Goal: Communication & Community: Answer question/provide support

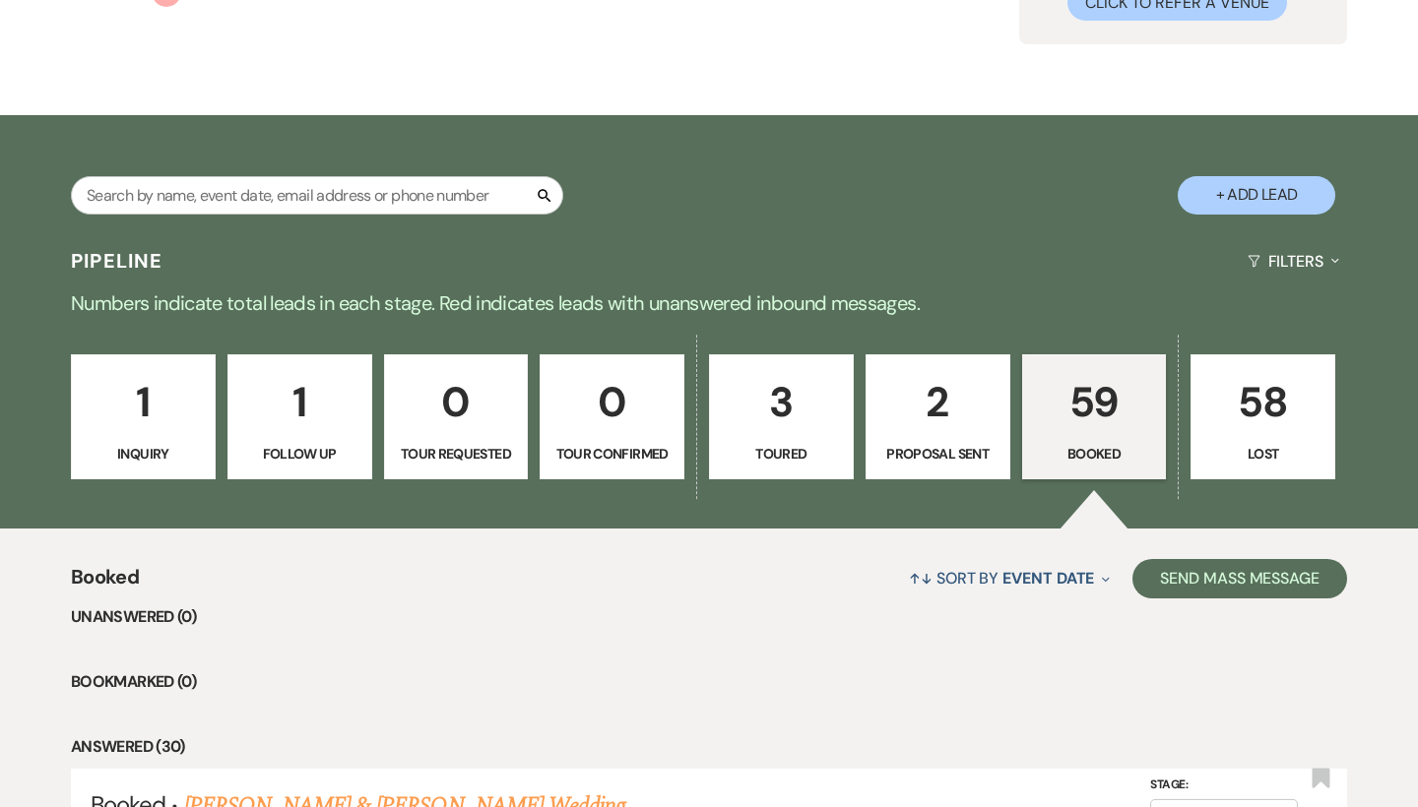
scroll to position [291, 0]
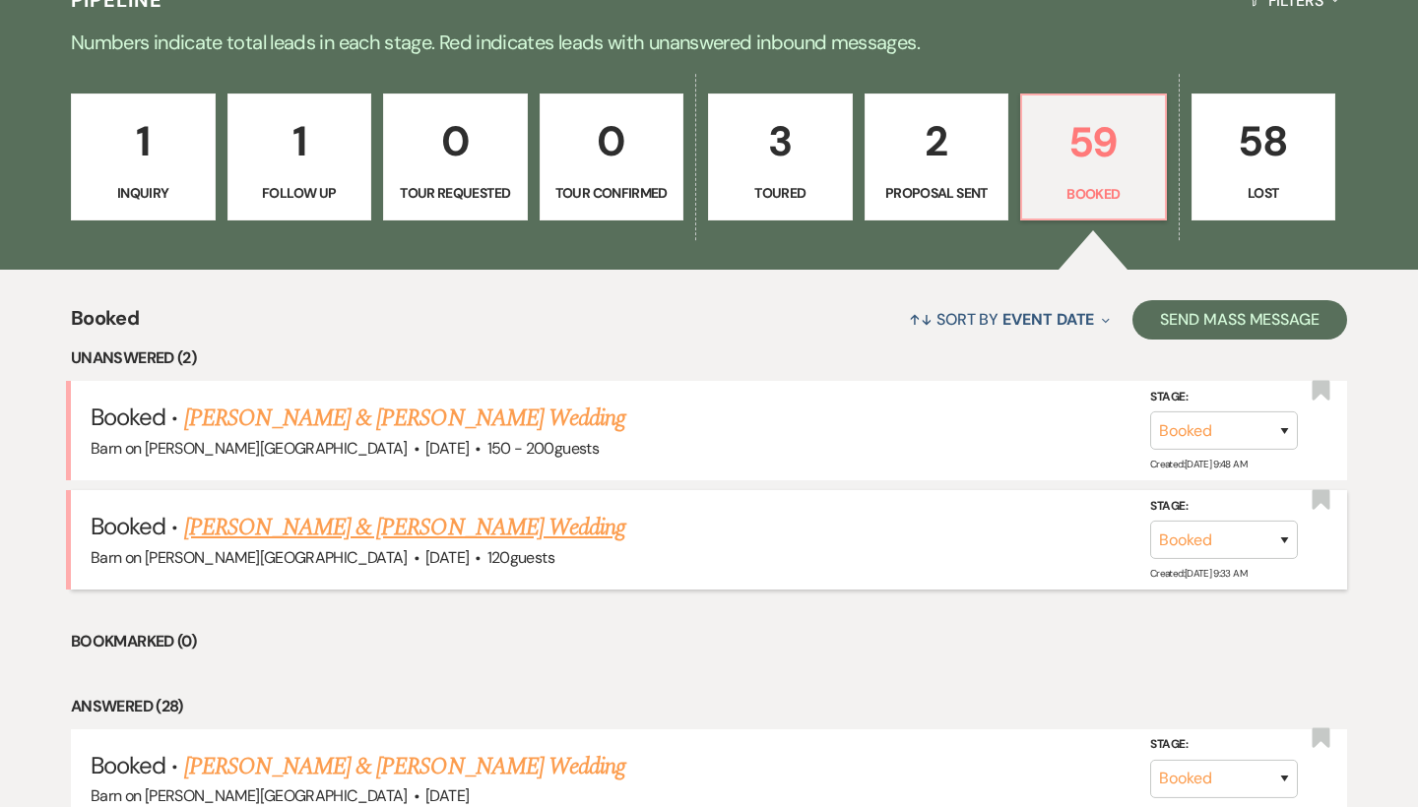
scroll to position [492, 0]
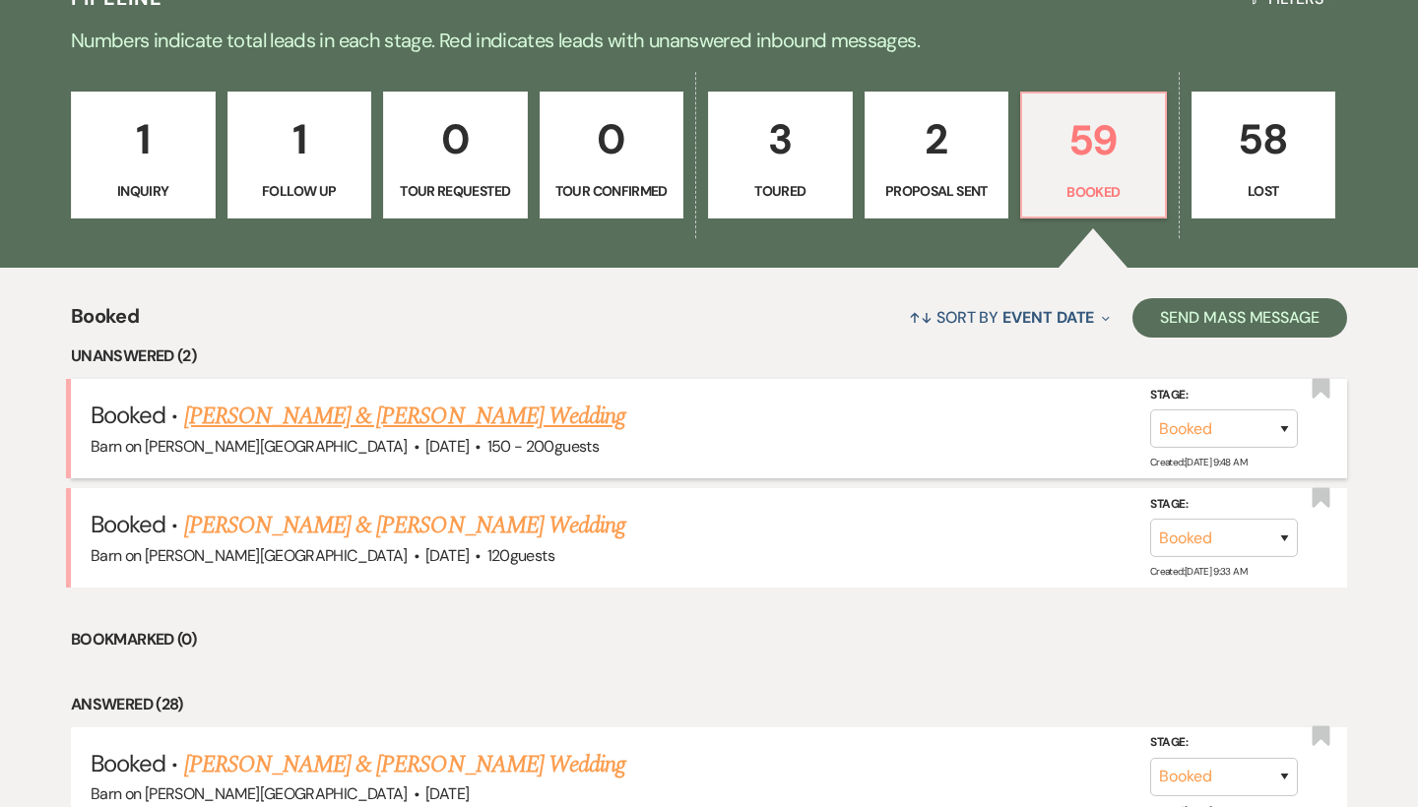
click at [560, 419] on link "[PERSON_NAME] & [PERSON_NAME] Wedding" at bounding box center [404, 416] width 441 height 35
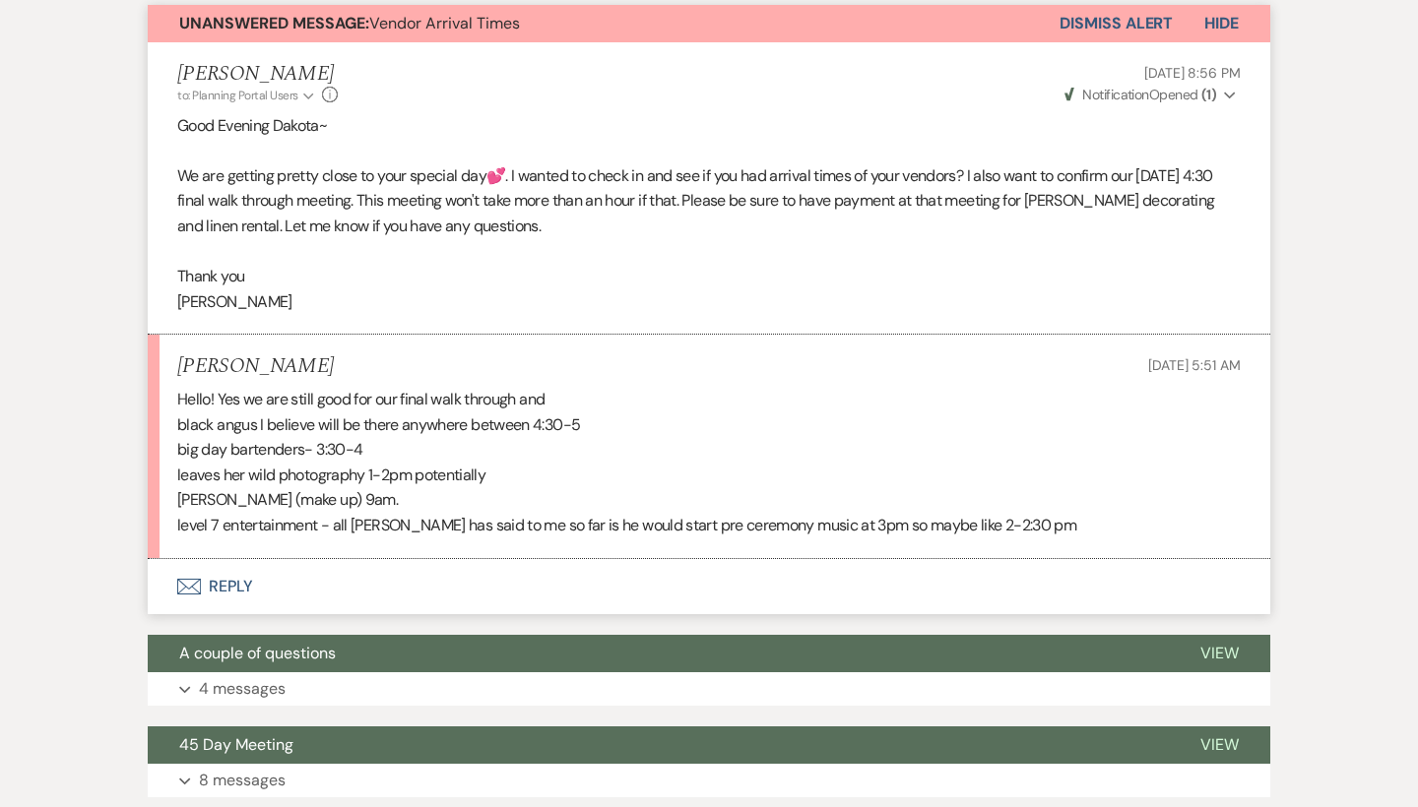
scroll to position [557, 0]
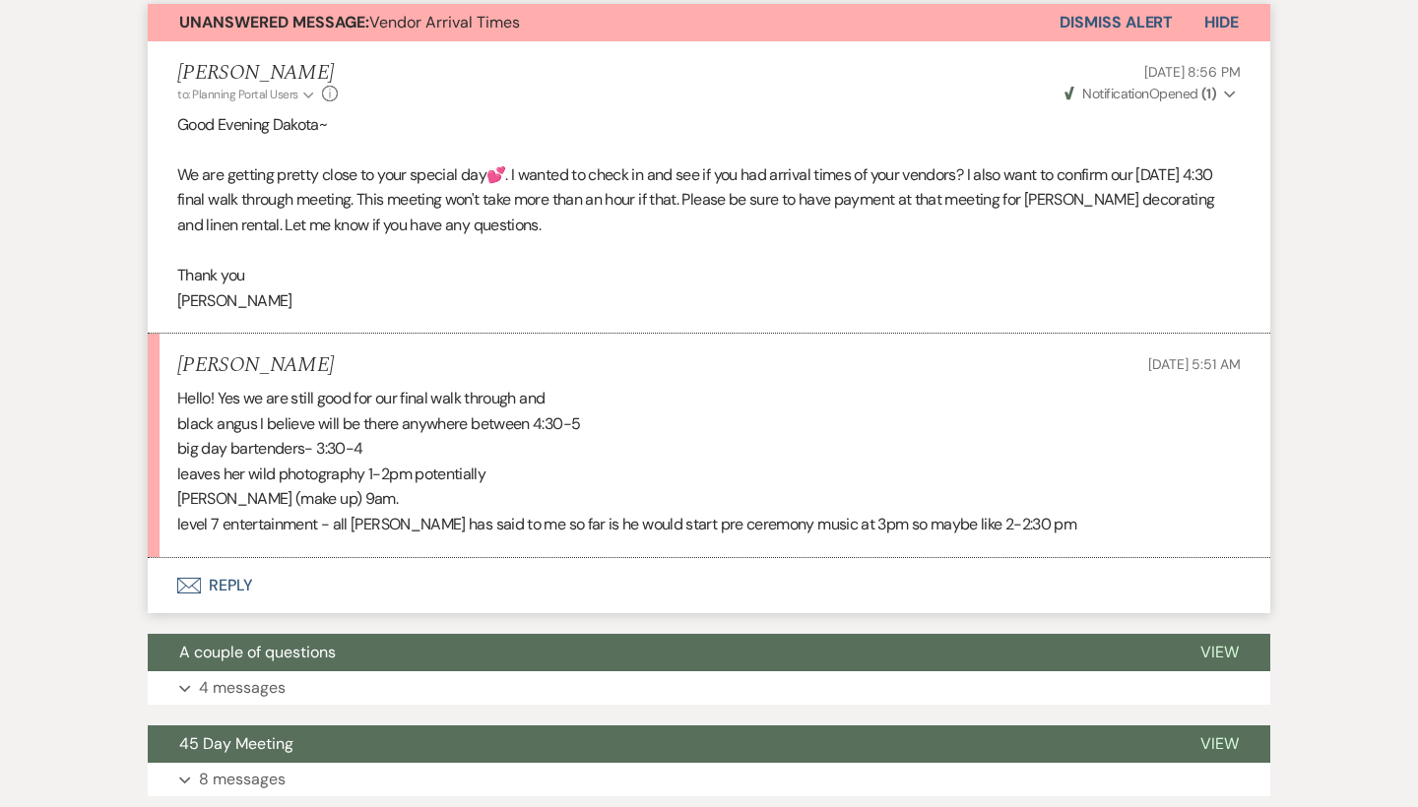
click at [247, 568] on button "Envelope Reply" at bounding box center [709, 585] width 1123 height 55
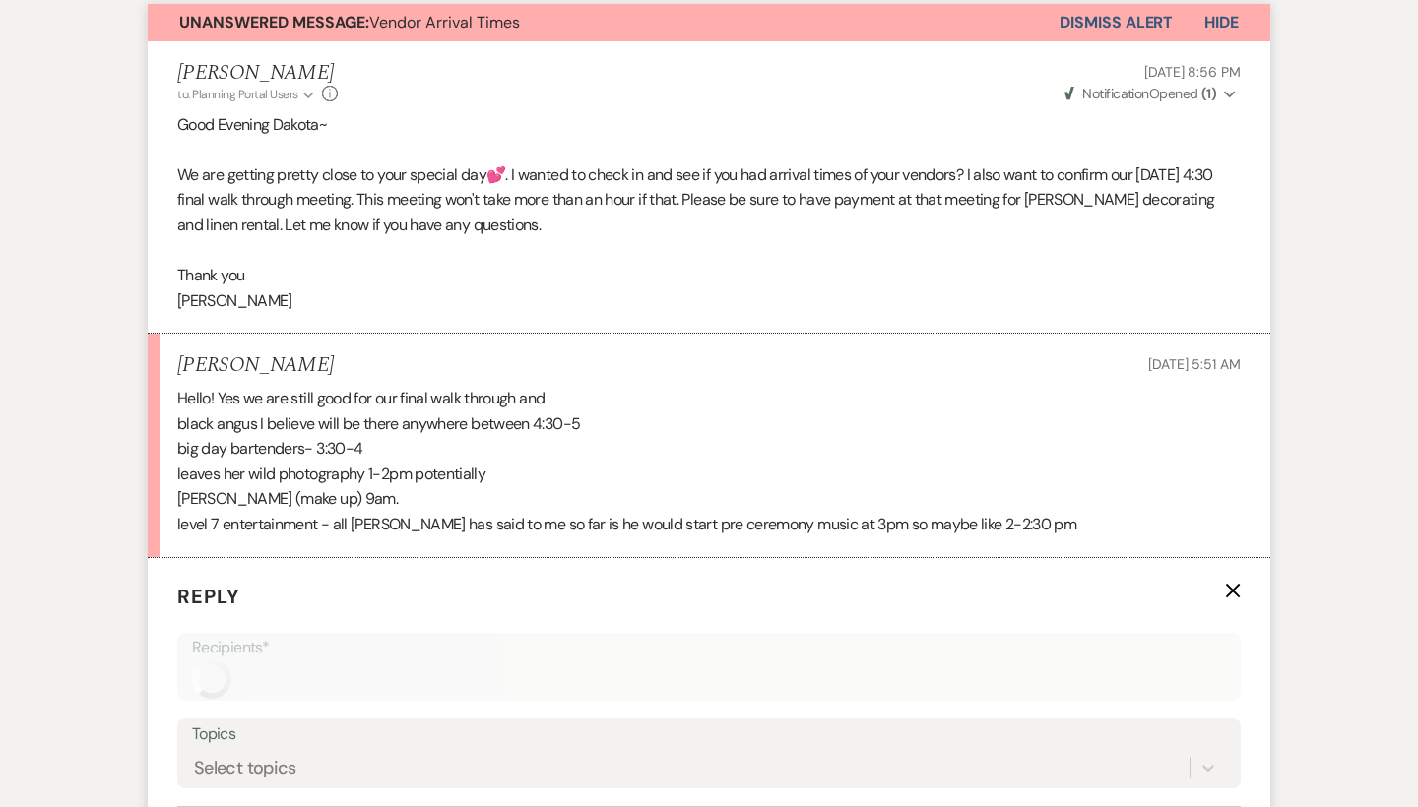
scroll to position [905, 0]
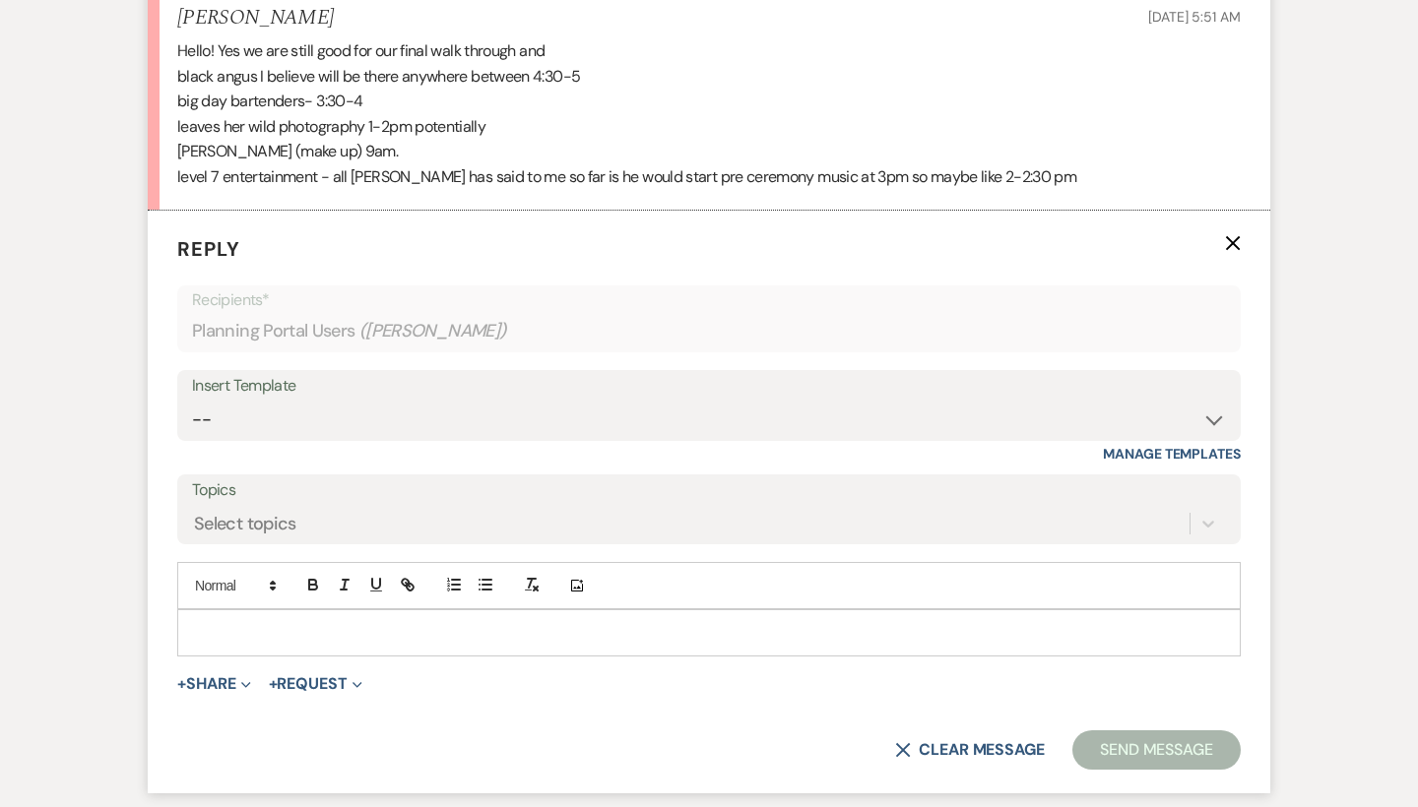
click at [256, 623] on p at bounding box center [709, 633] width 1032 height 22
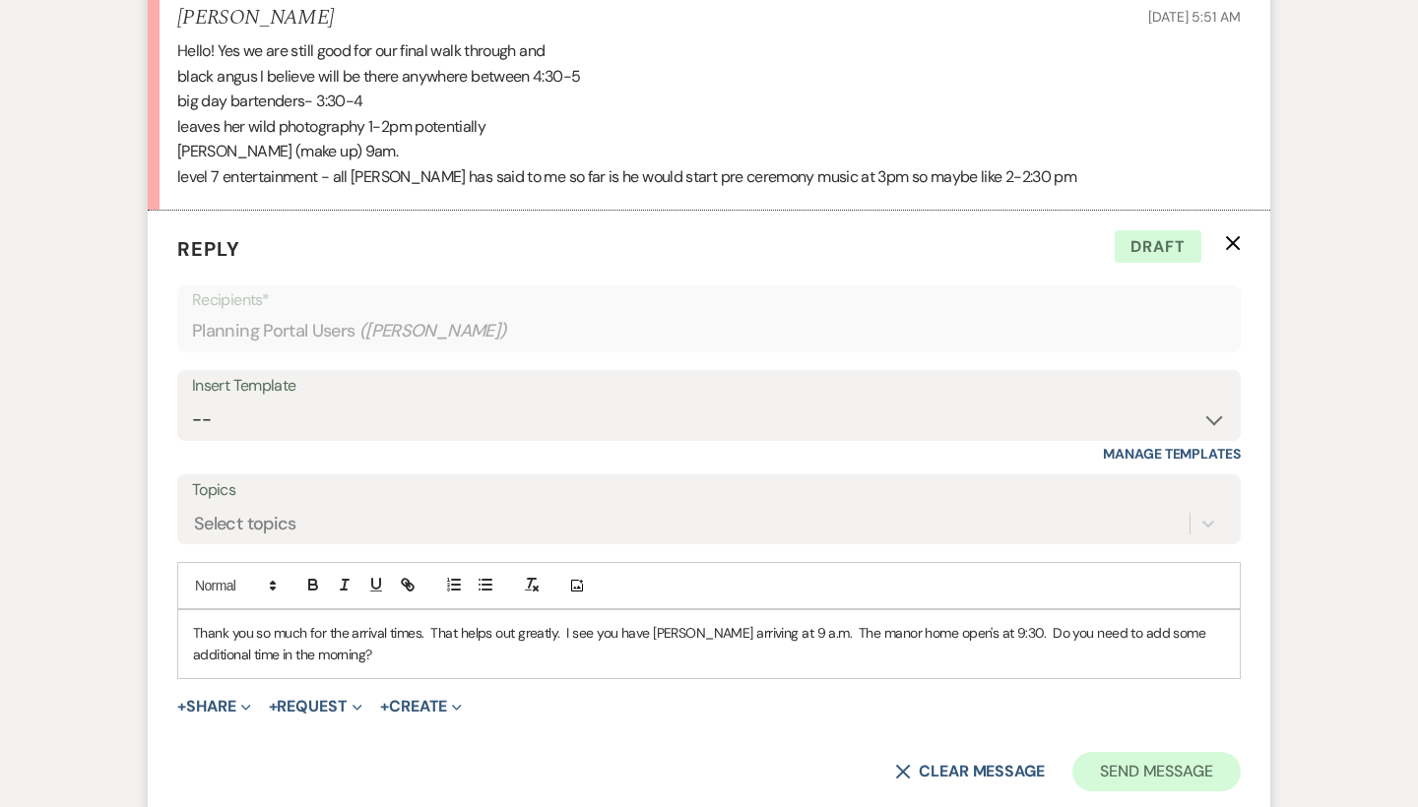
click at [1128, 762] on button "Send Message" at bounding box center [1156, 771] width 168 height 39
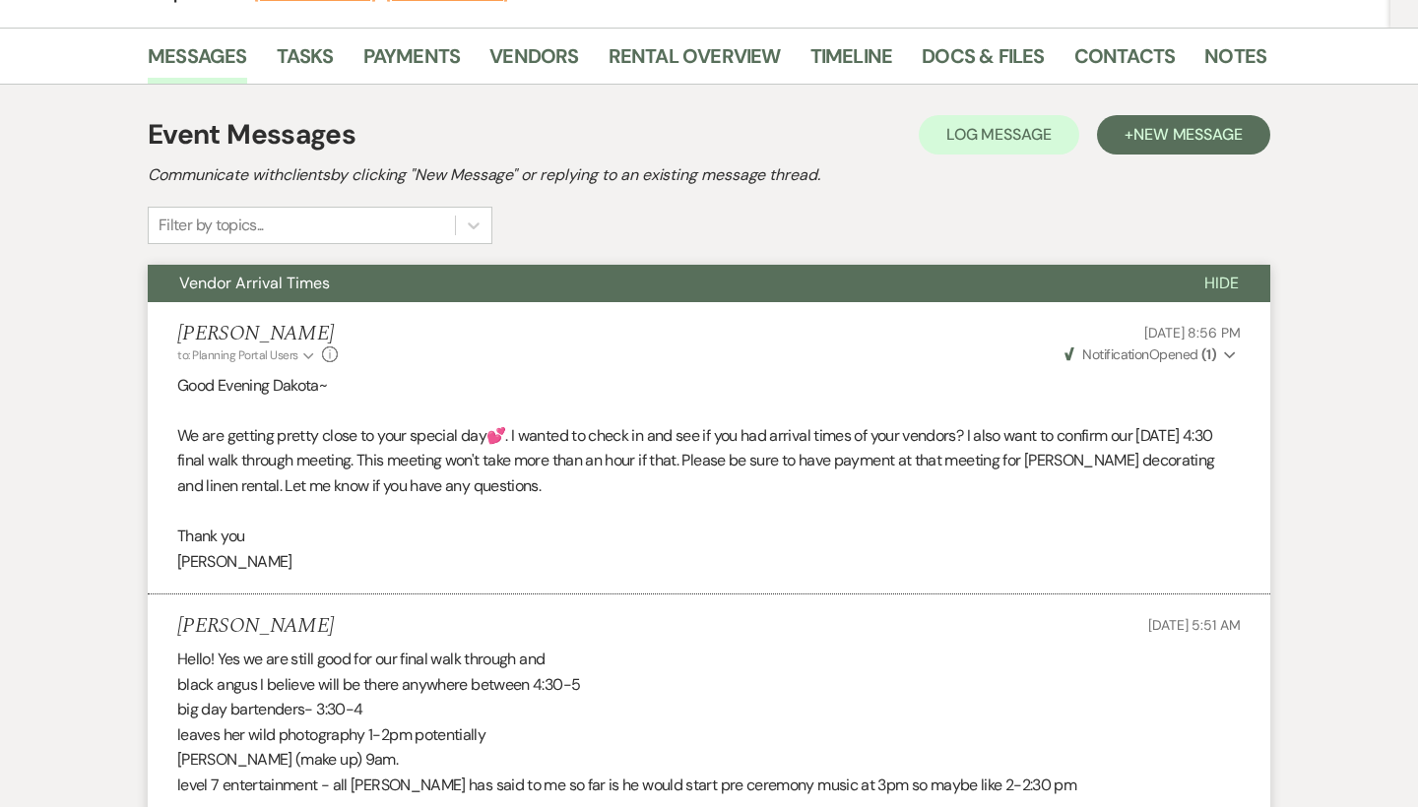
scroll to position [291, 0]
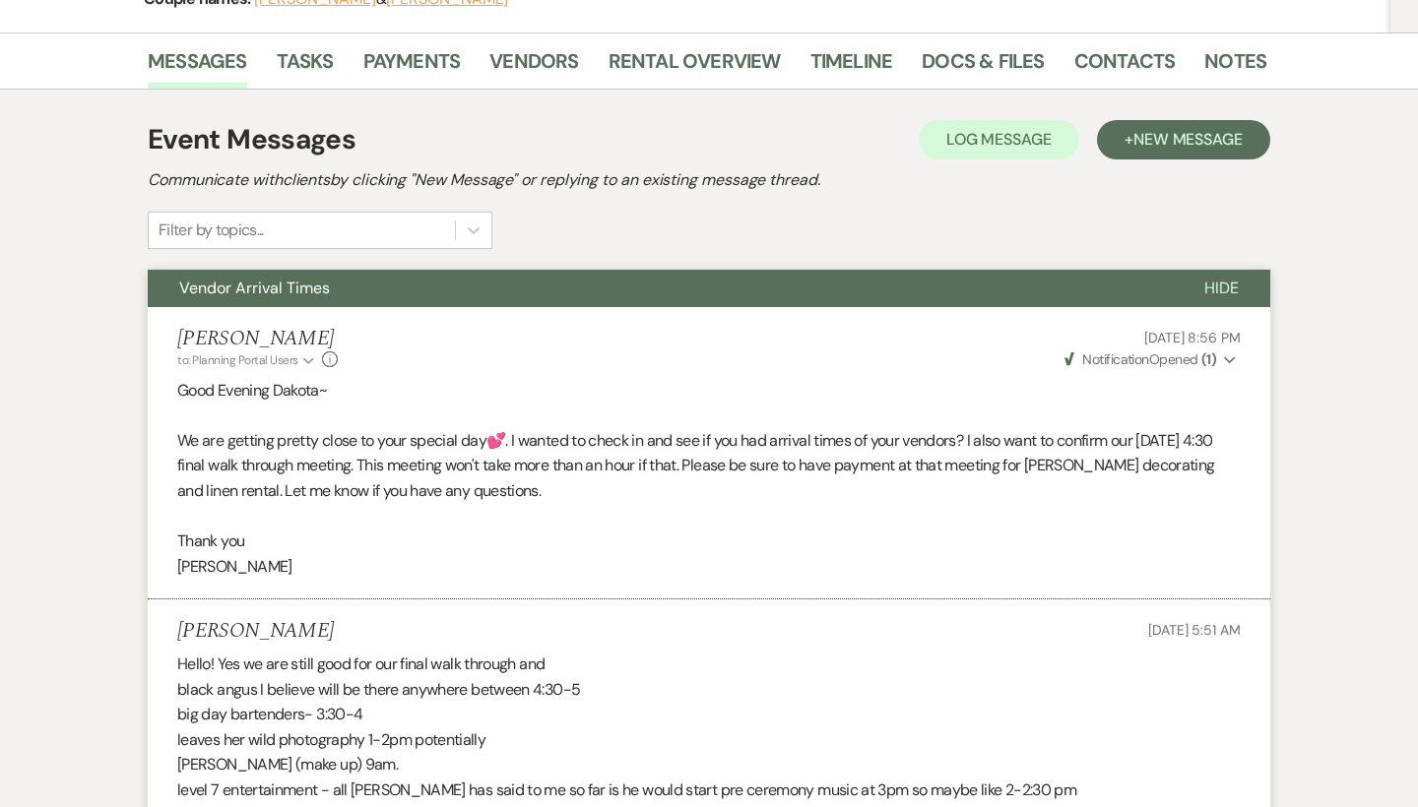
click at [1223, 290] on span "Hide" at bounding box center [1221, 288] width 34 height 21
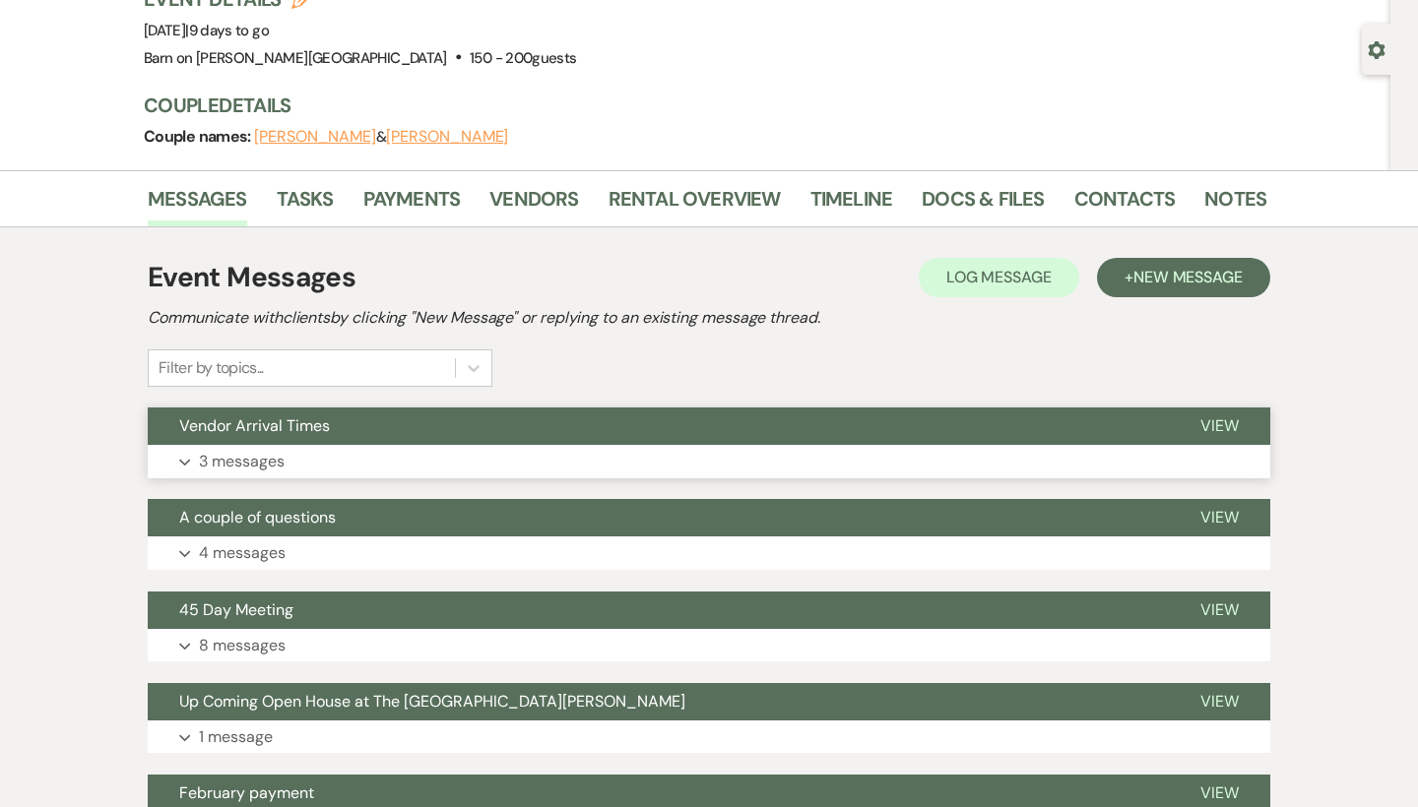
scroll to position [0, 0]
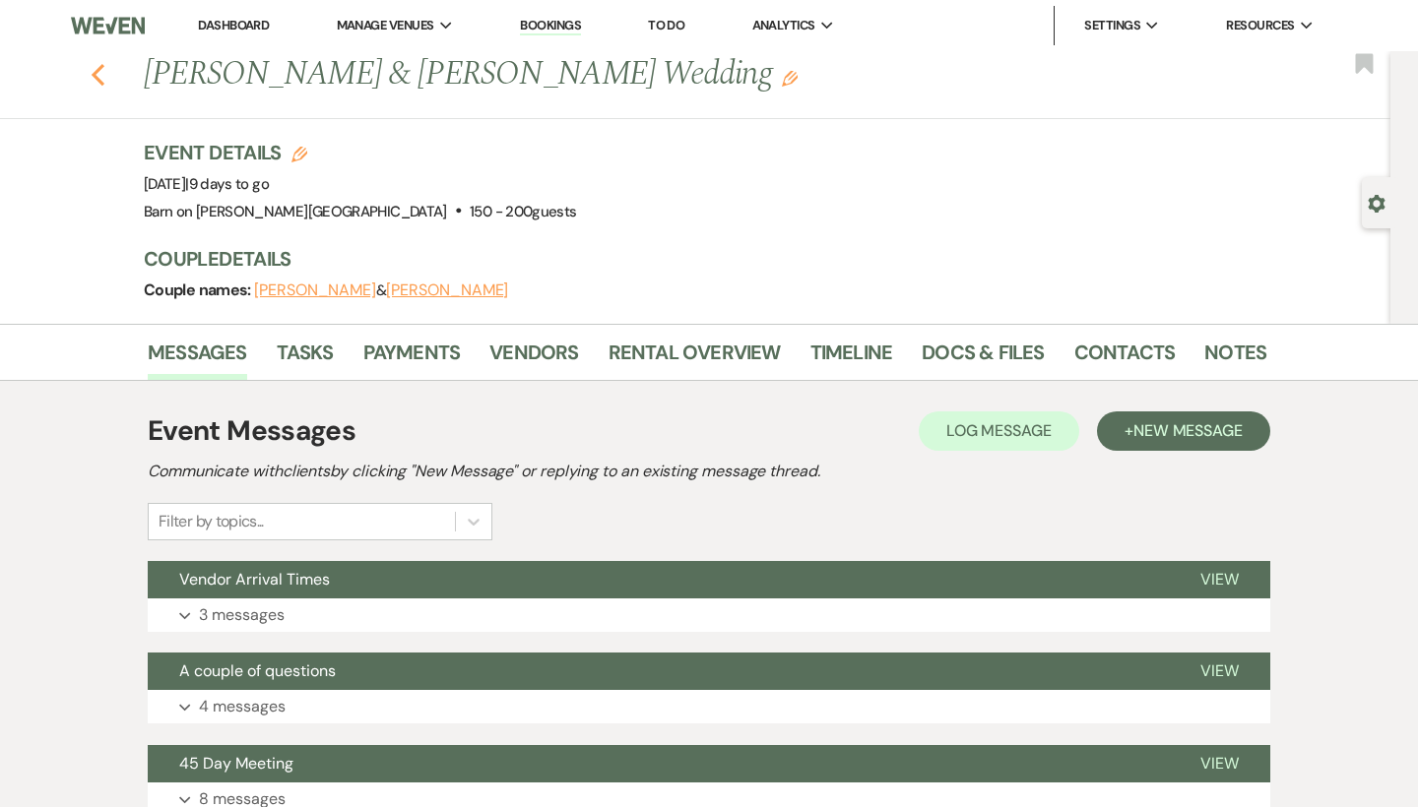
click at [96, 81] on icon "Previous" at bounding box center [98, 75] width 15 height 24
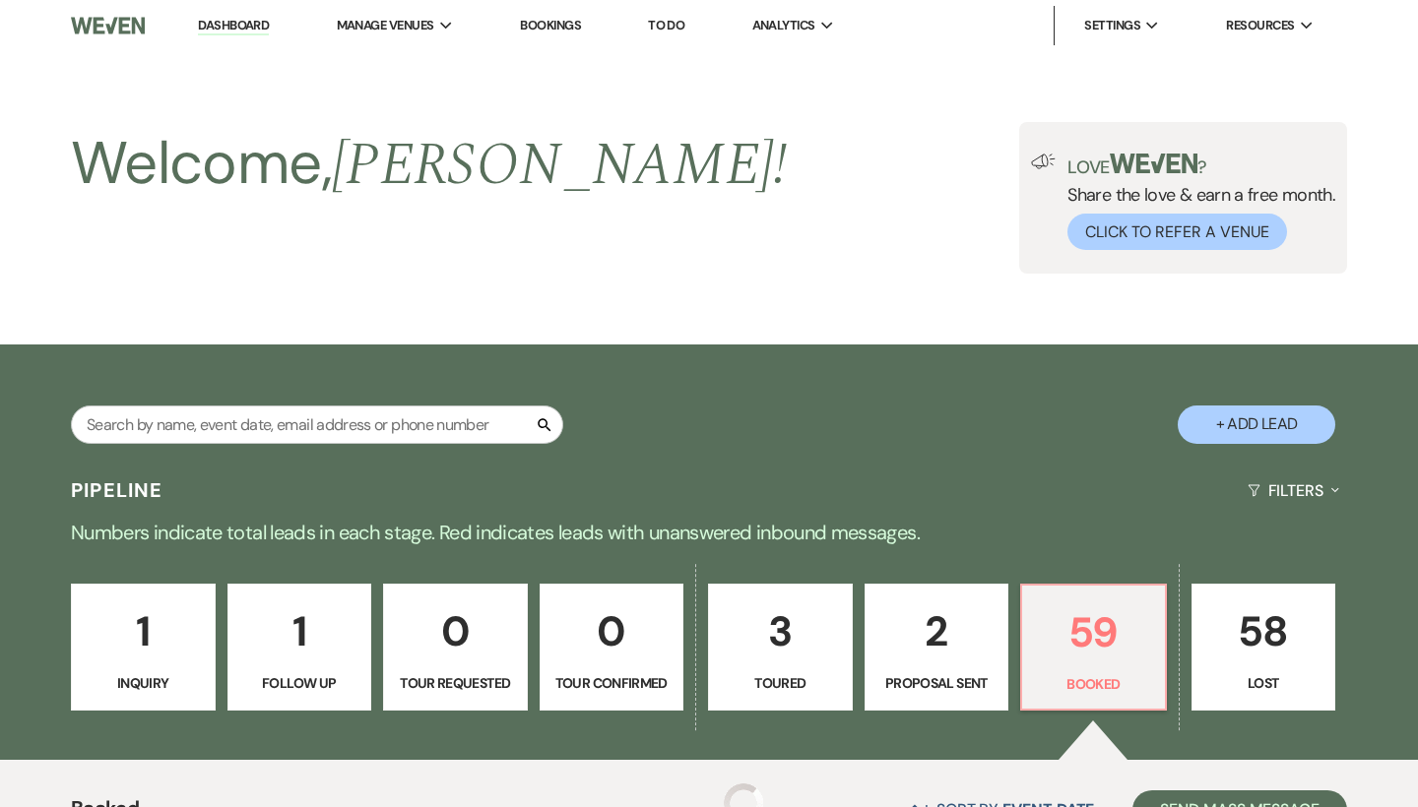
scroll to position [492, 0]
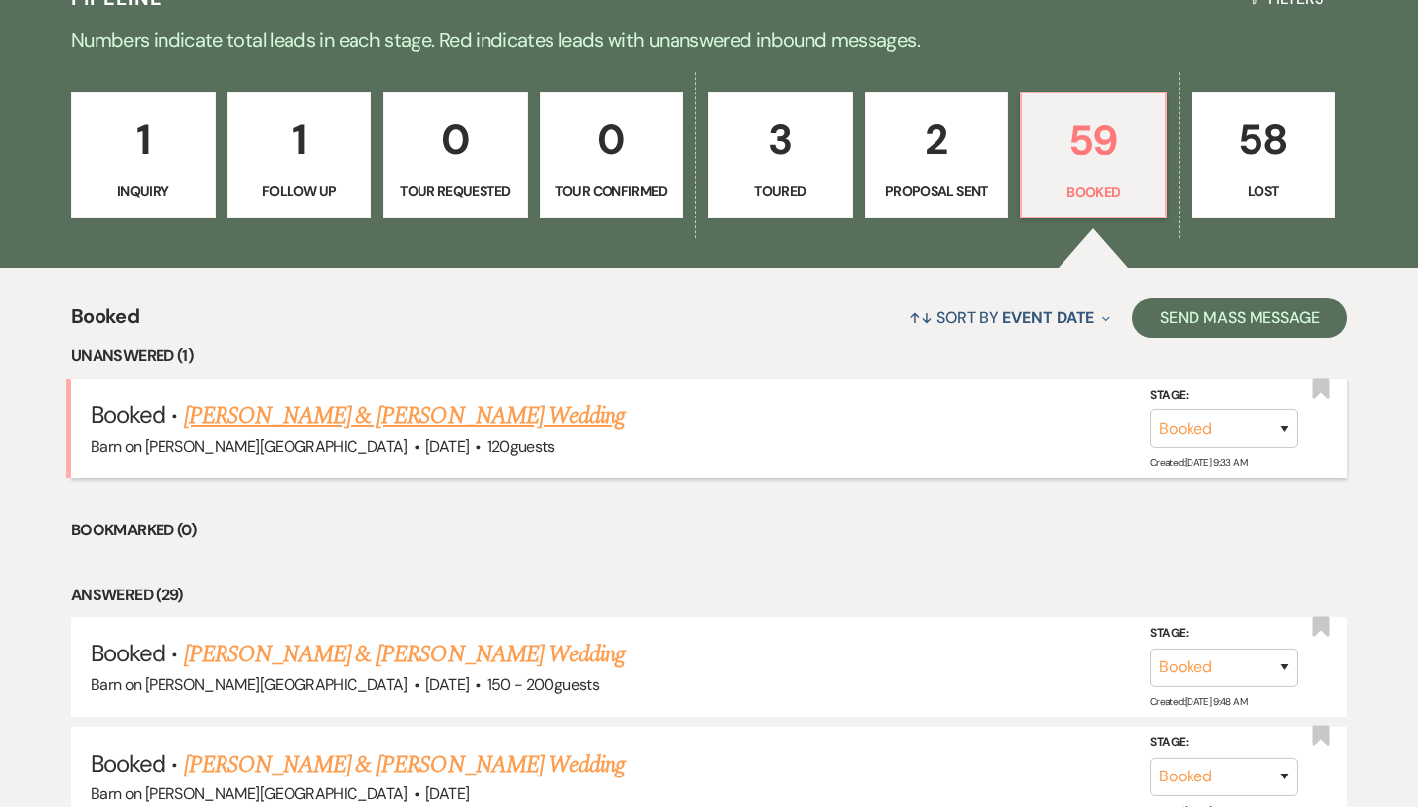
click at [253, 412] on link "[PERSON_NAME] & [PERSON_NAME] Wedding" at bounding box center [404, 416] width 441 height 35
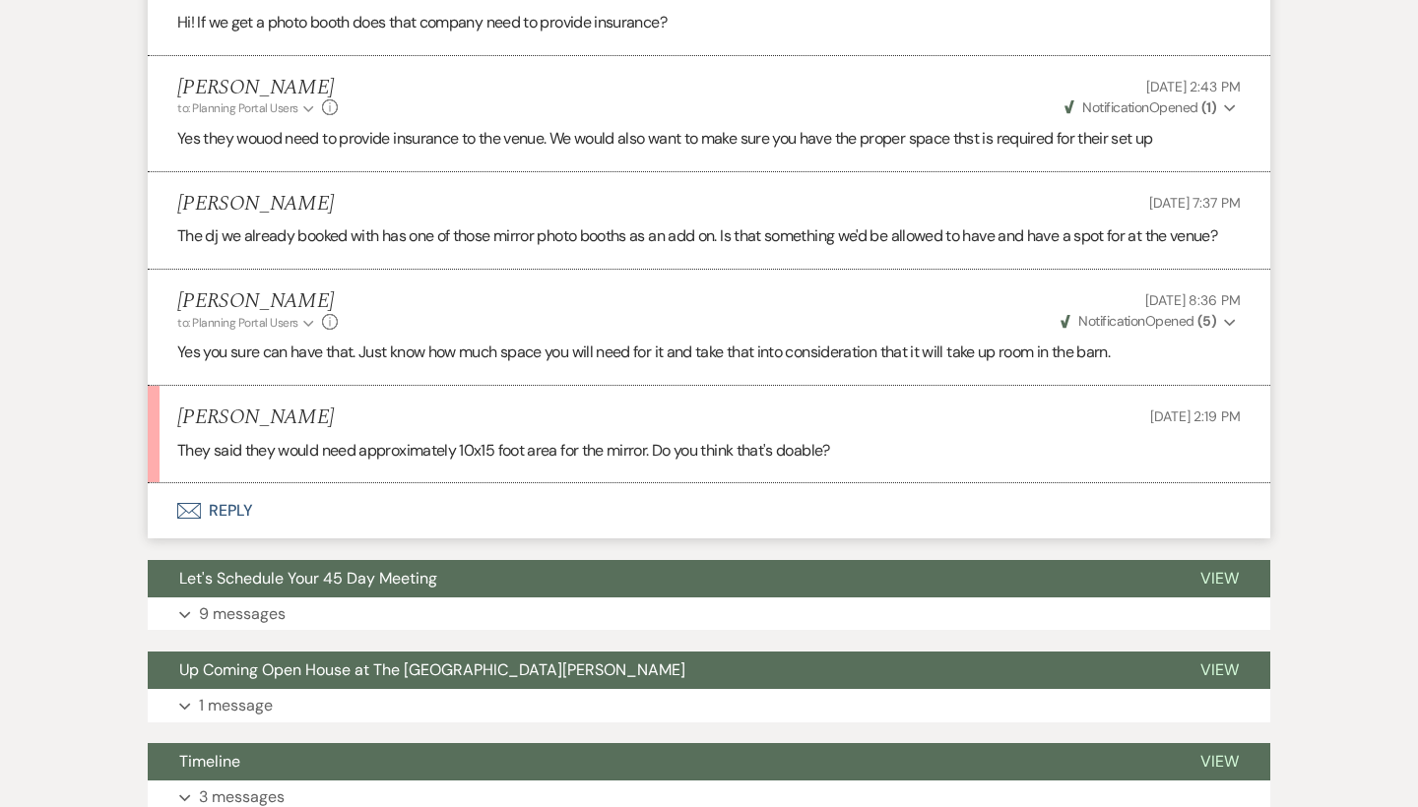
scroll to position [646, 0]
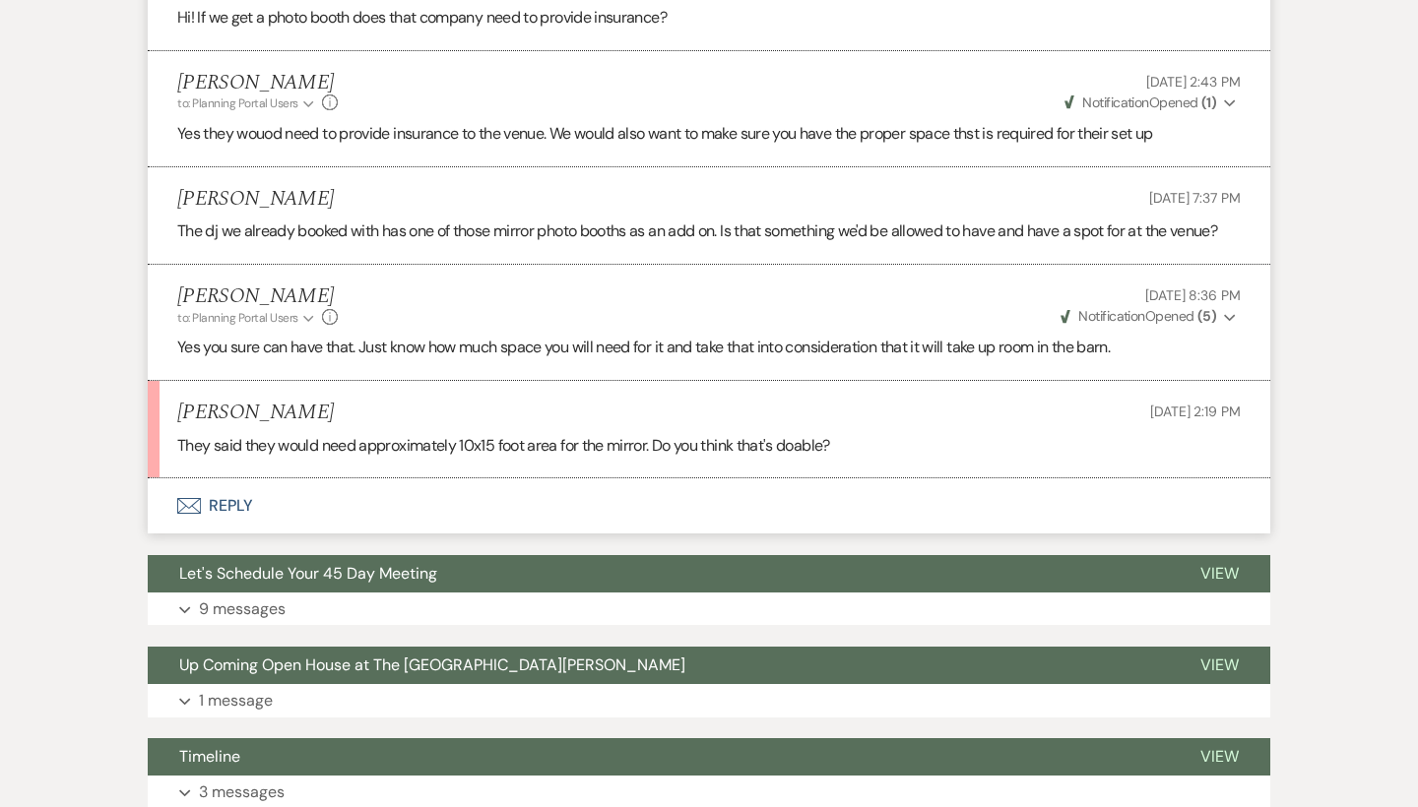
click at [237, 496] on button "Envelope Reply" at bounding box center [709, 506] width 1123 height 55
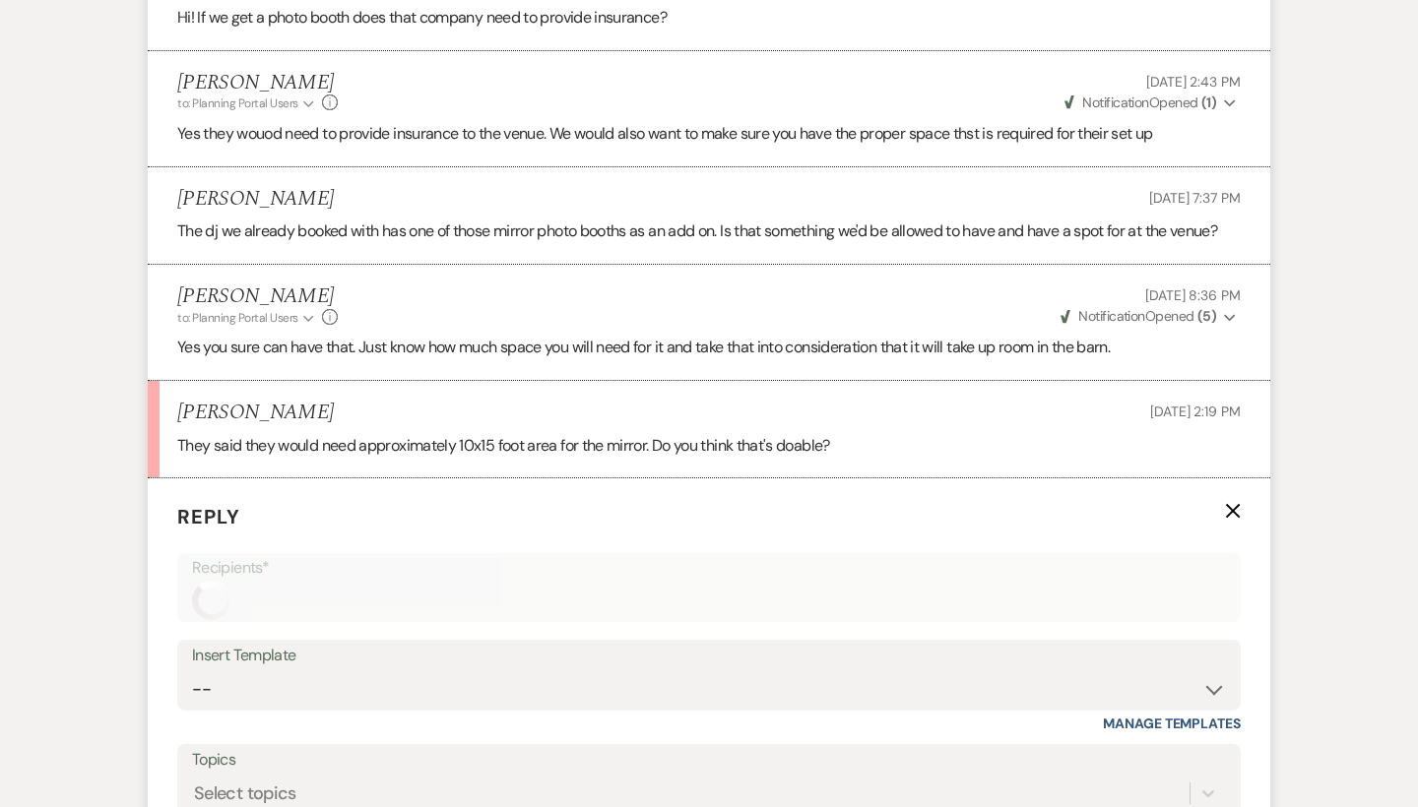
scroll to position [1004, 0]
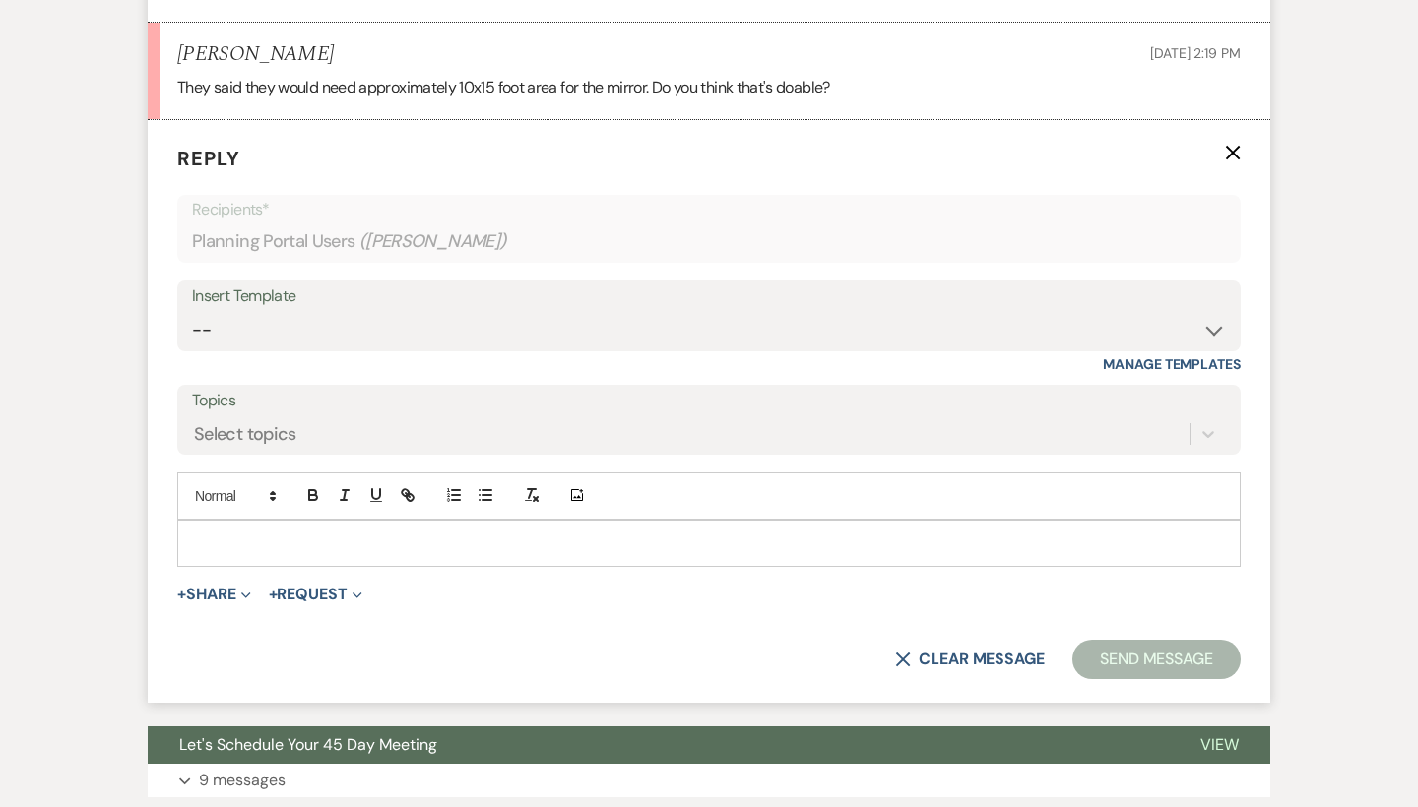
click at [315, 533] on p at bounding box center [709, 544] width 1032 height 22
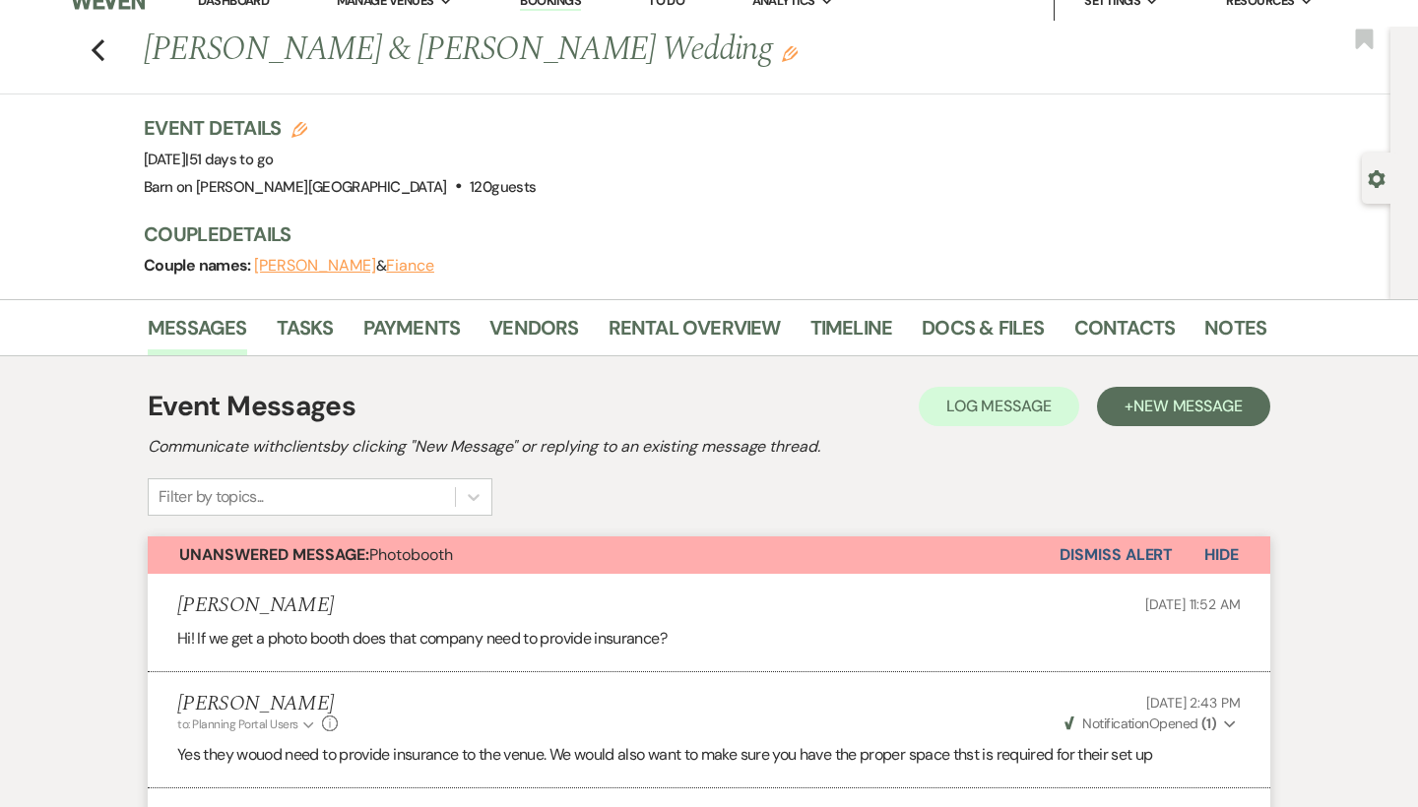
scroll to position [4, 0]
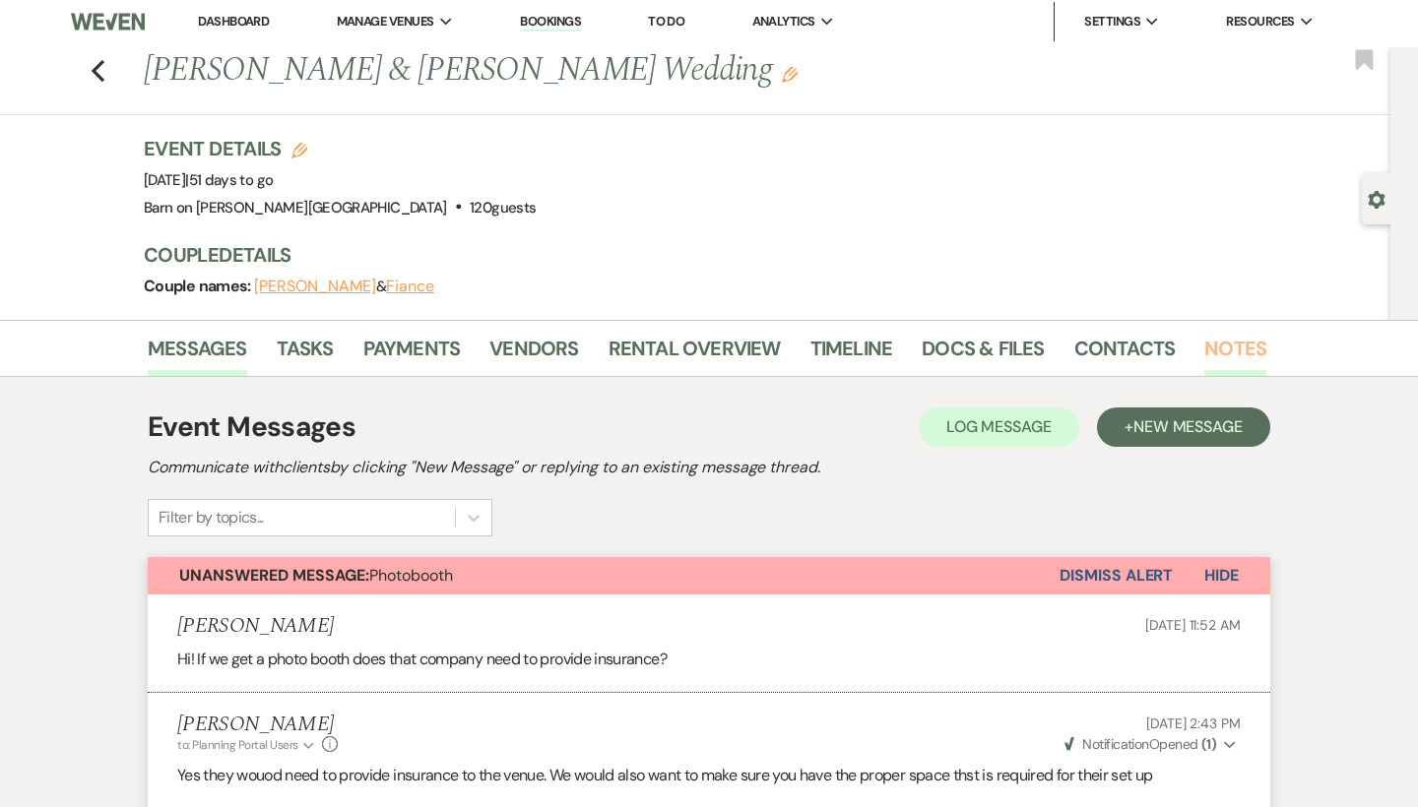
click at [1215, 347] on link "Notes" at bounding box center [1235, 354] width 62 height 43
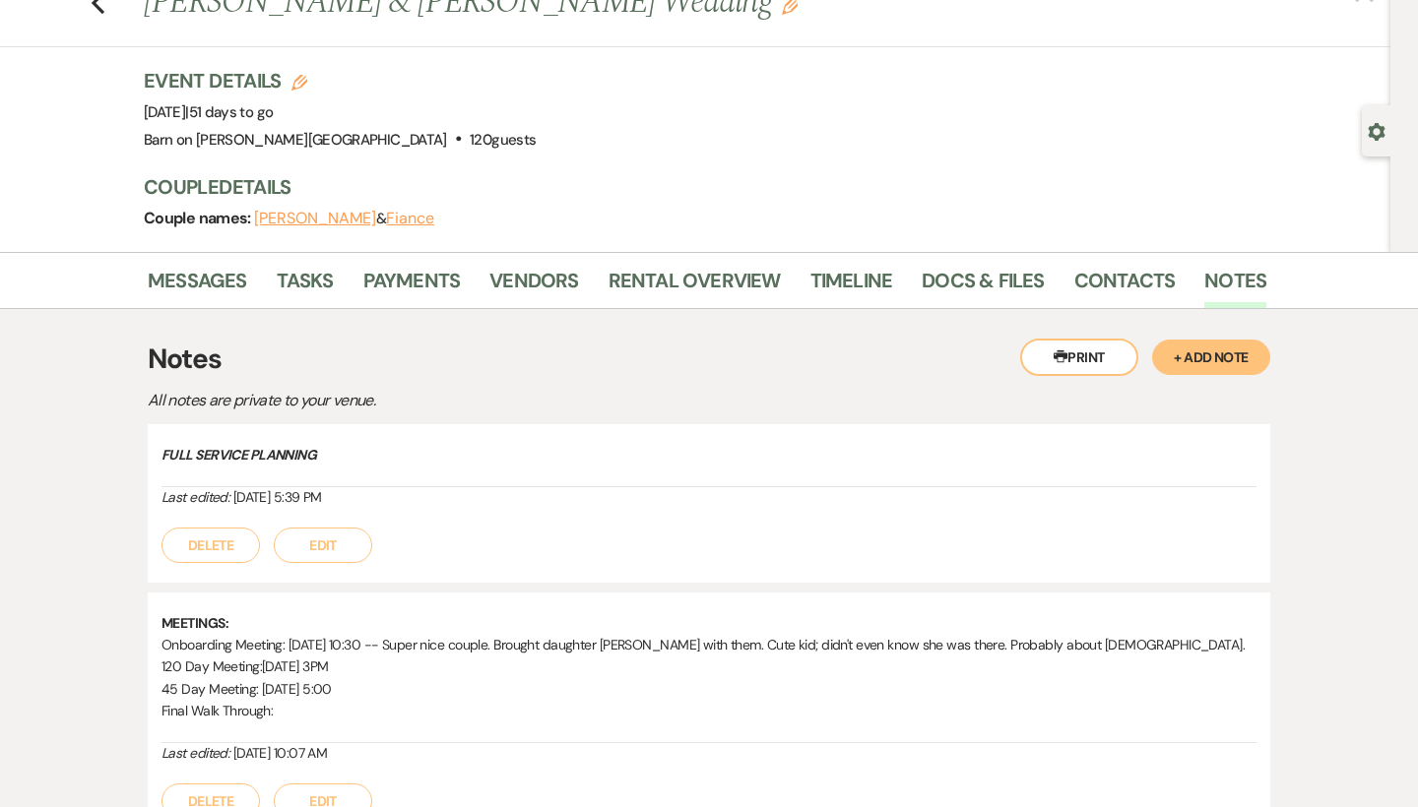
scroll to position [62, 0]
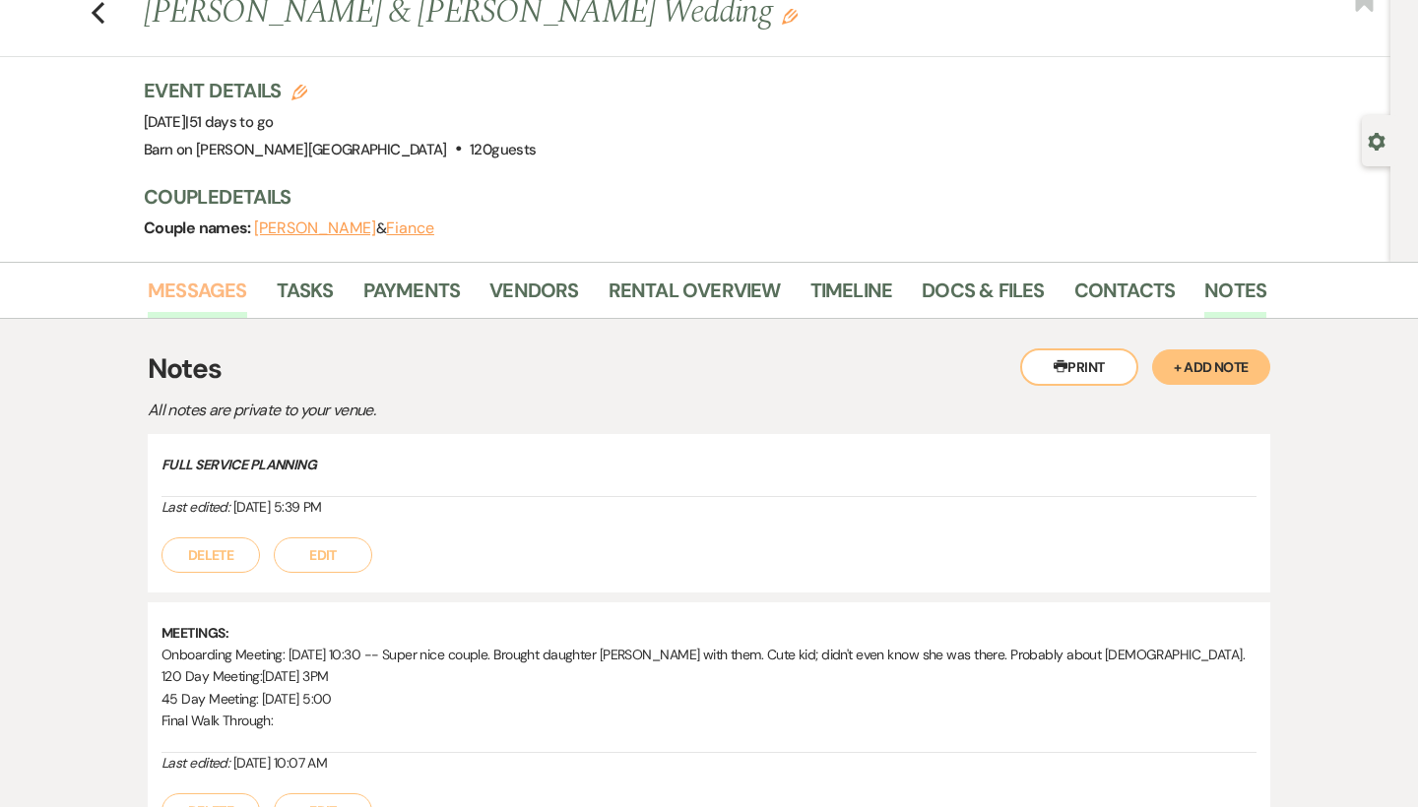
click at [218, 292] on link "Messages" at bounding box center [197, 296] width 99 height 43
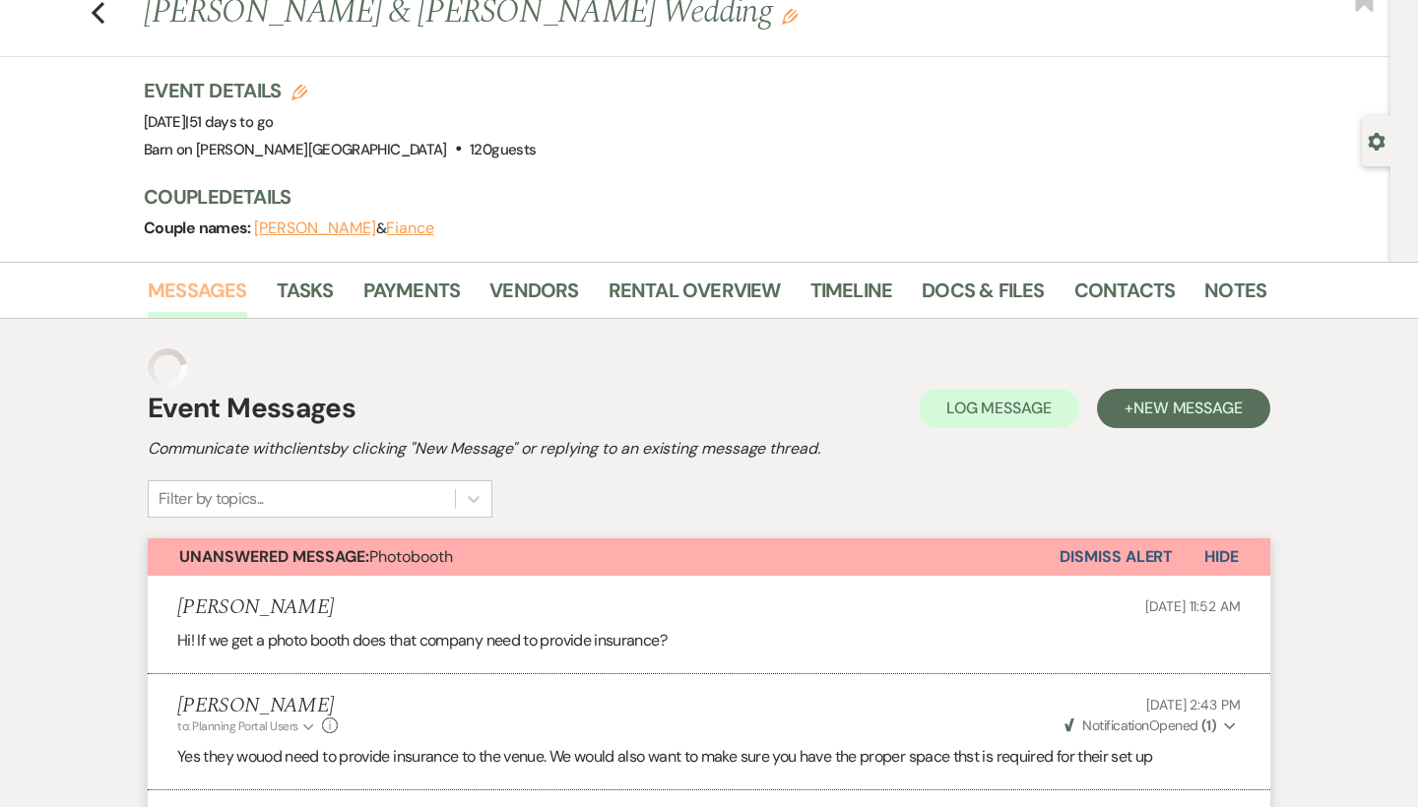
scroll to position [1013, 0]
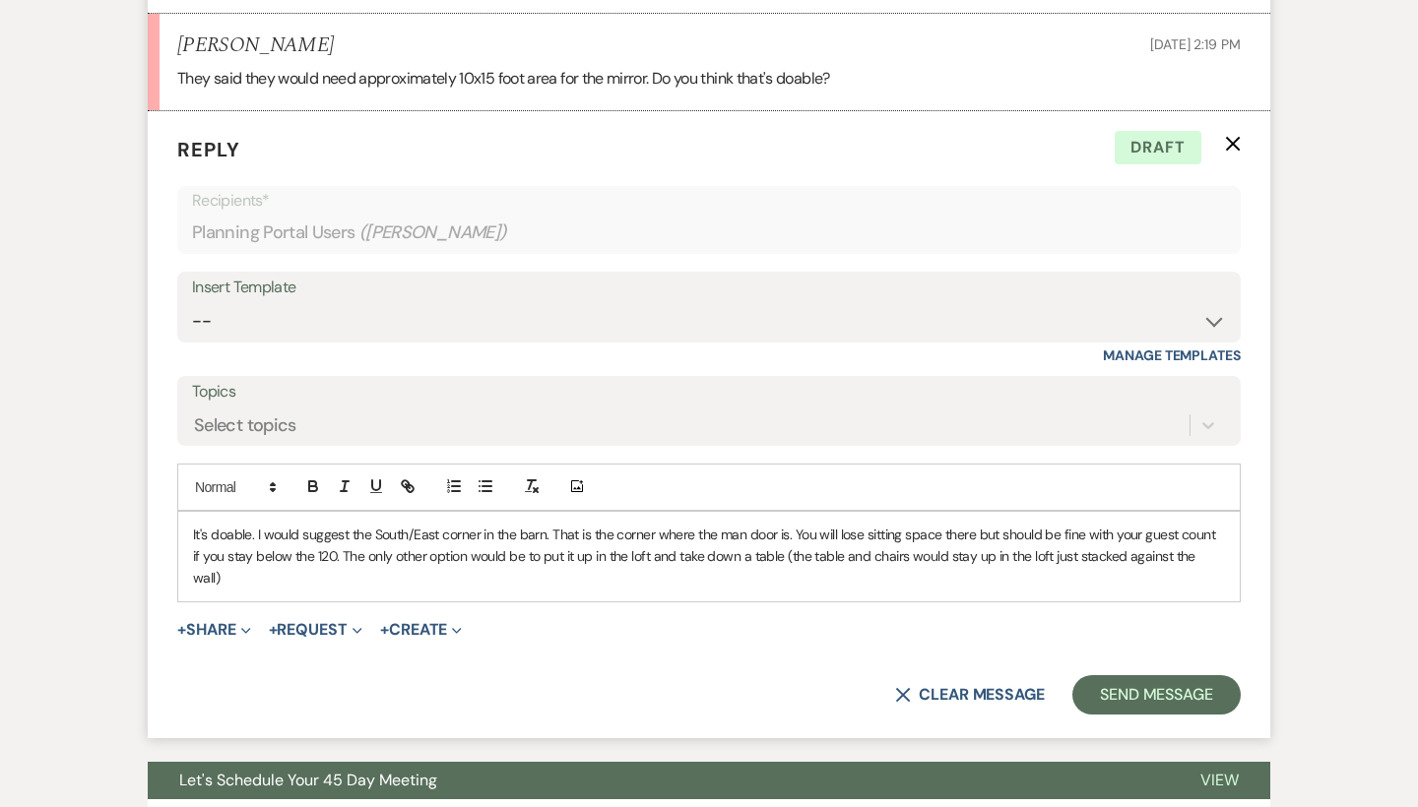
click at [1228, 548] on div "It's doable. I would suggest the South/East corner in the barn. That is the cor…" at bounding box center [709, 557] width 1062 height 90
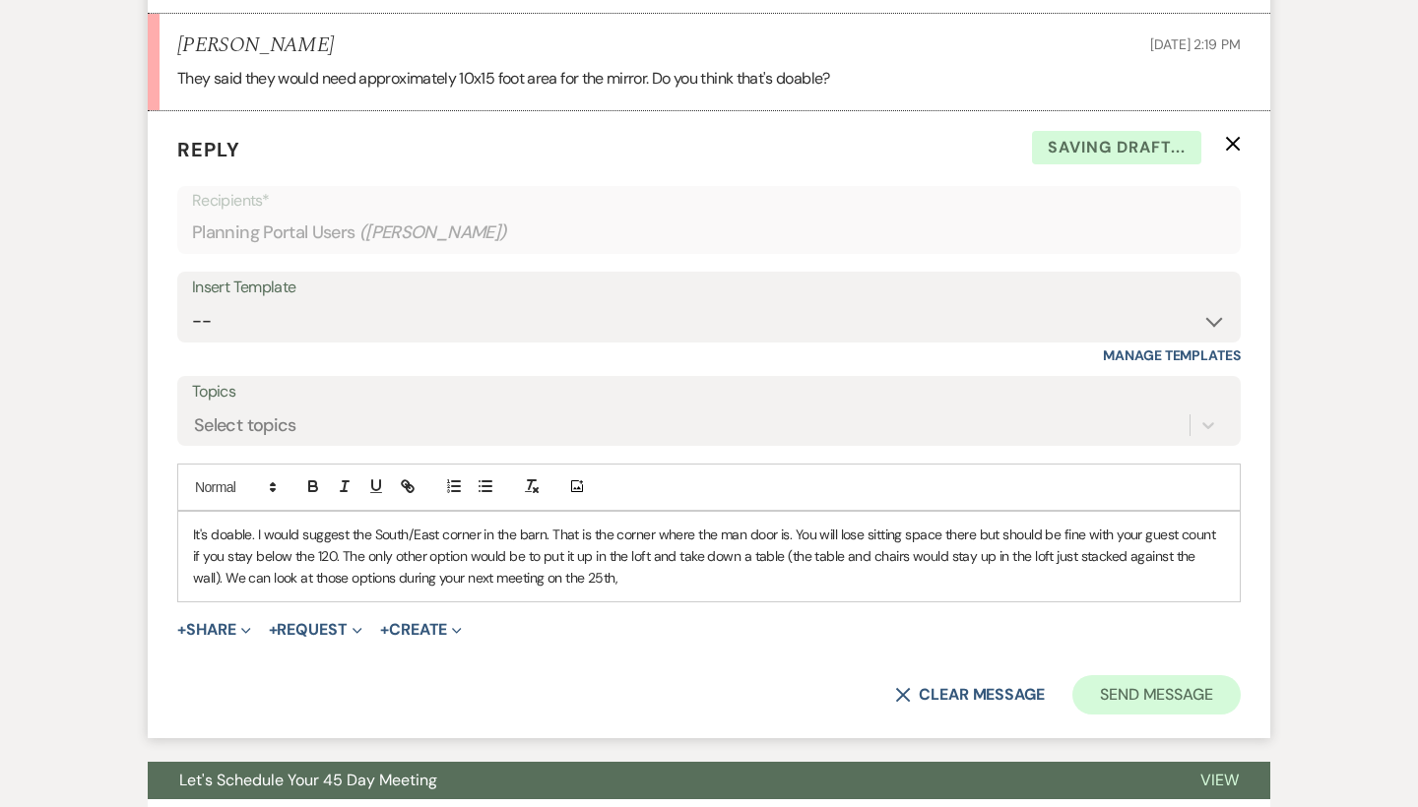
click at [1197, 680] on button "Send Message" at bounding box center [1156, 695] width 168 height 39
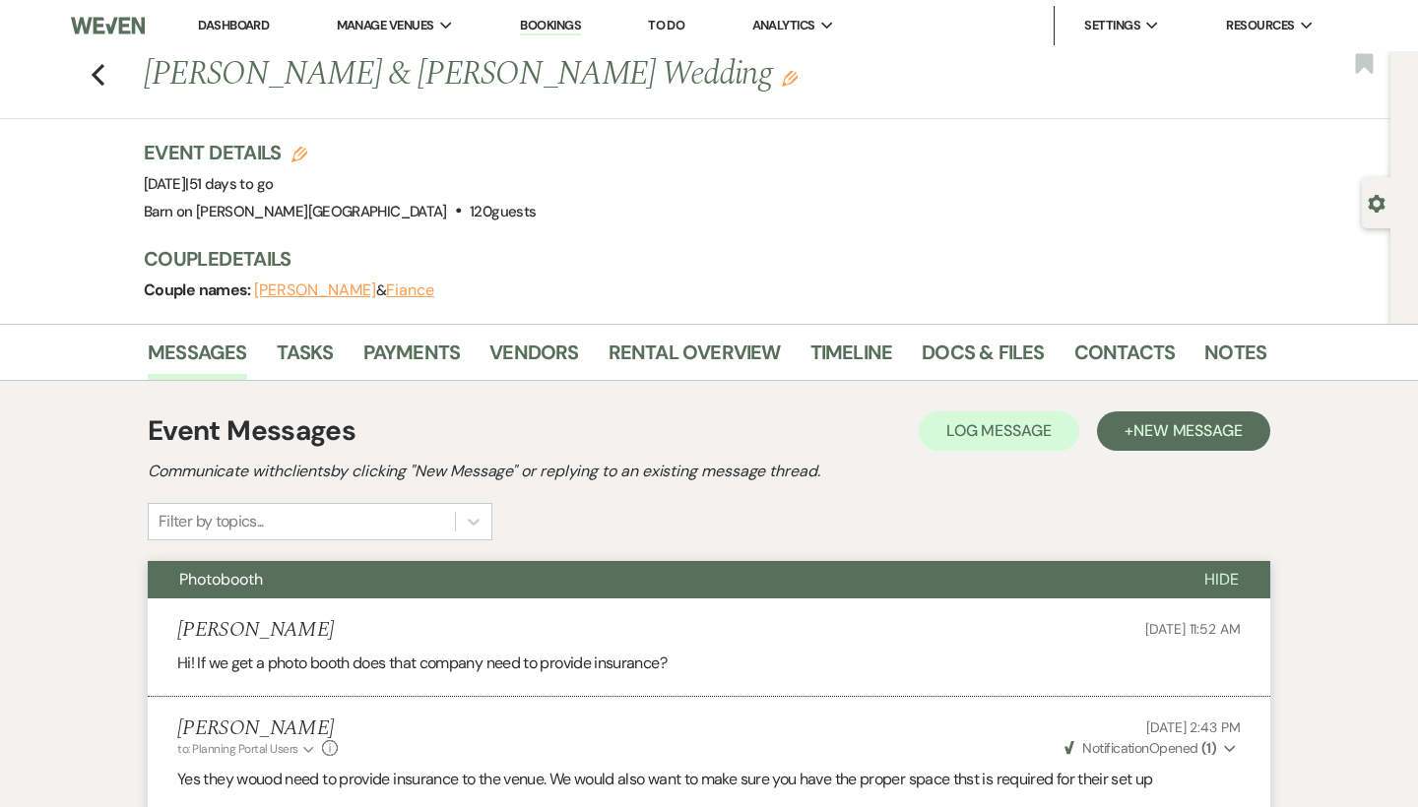
scroll to position [0, 0]
click at [98, 79] on use "button" at bounding box center [98, 75] width 13 height 22
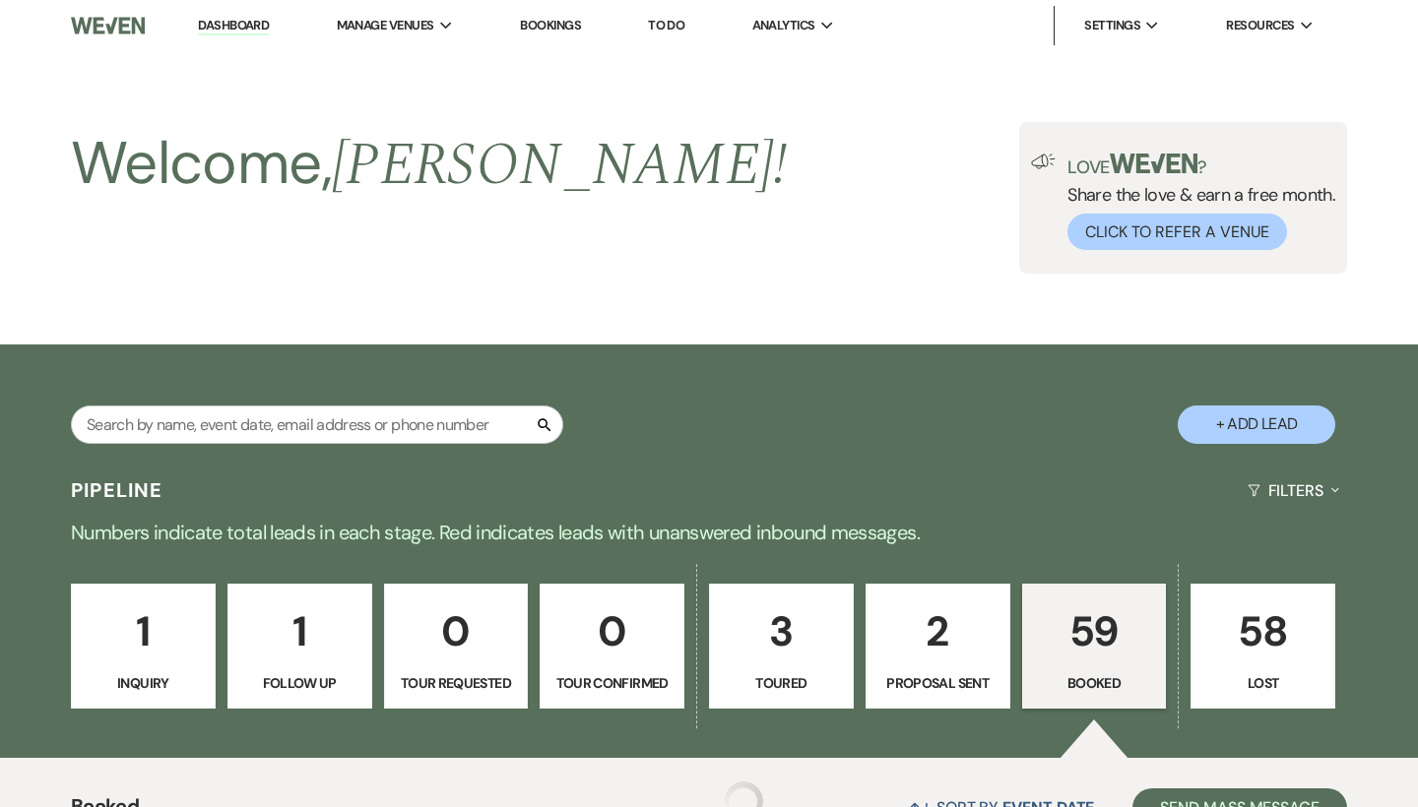
scroll to position [492, 0]
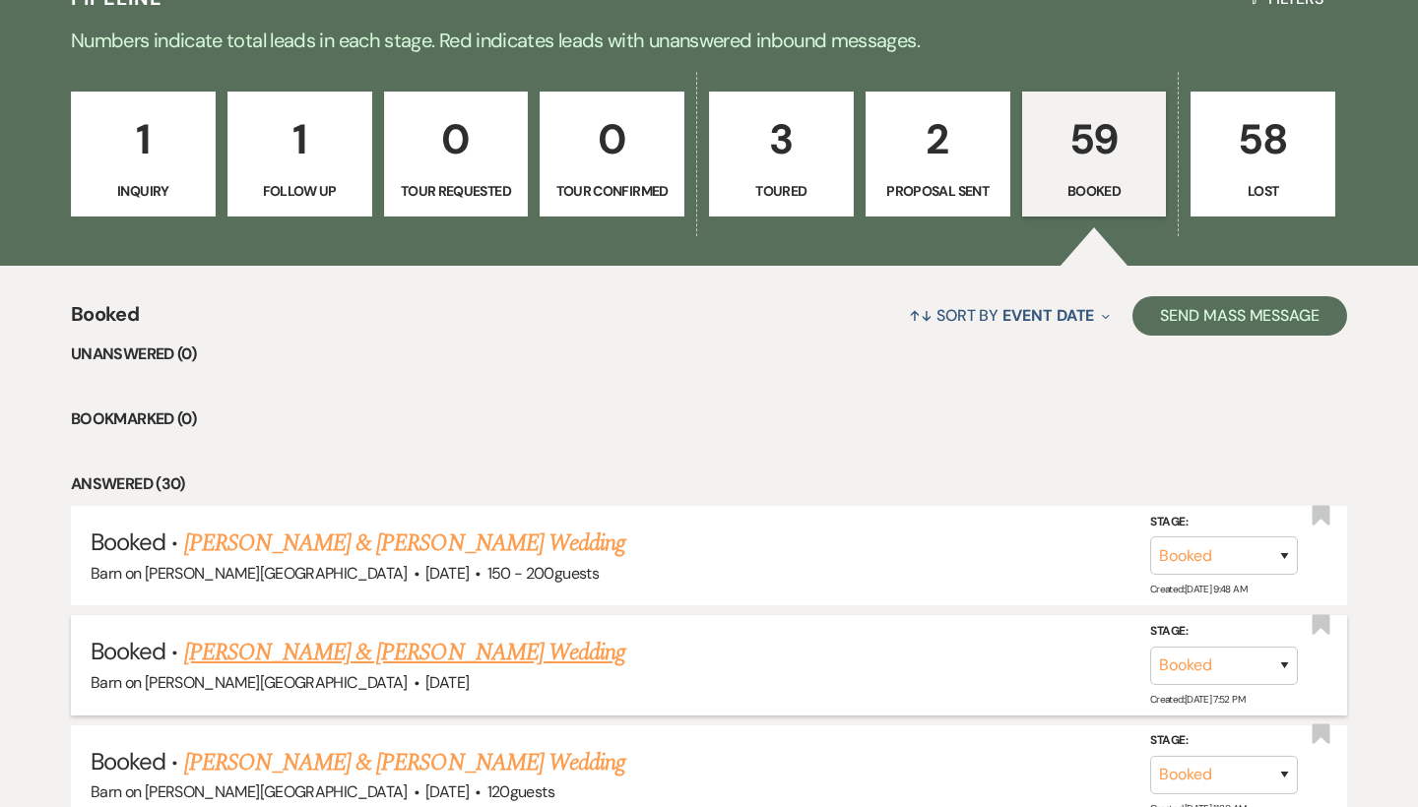
click at [342, 655] on link "[PERSON_NAME] & [PERSON_NAME] Wedding" at bounding box center [404, 652] width 441 height 35
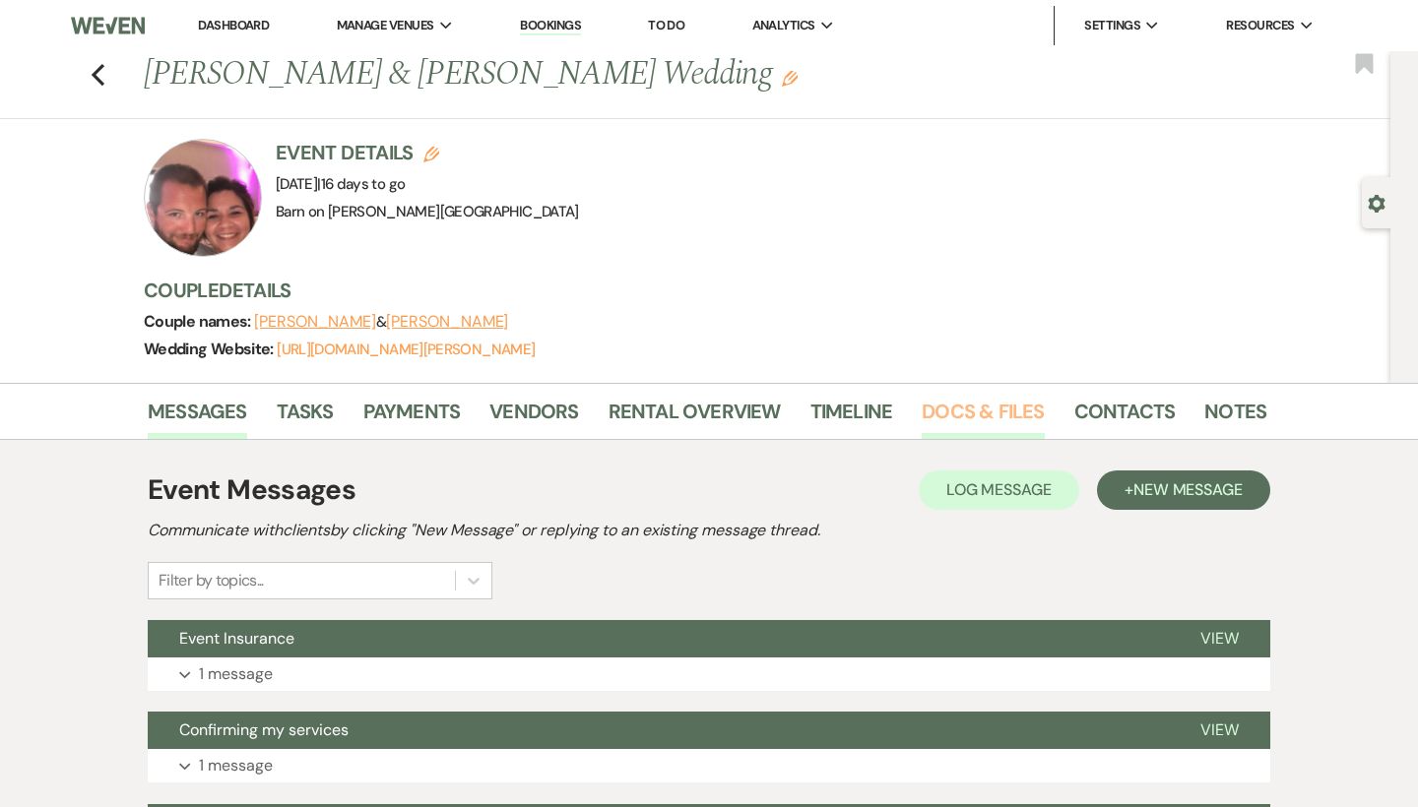
click at [949, 407] on link "Docs & Files" at bounding box center [983, 417] width 122 height 43
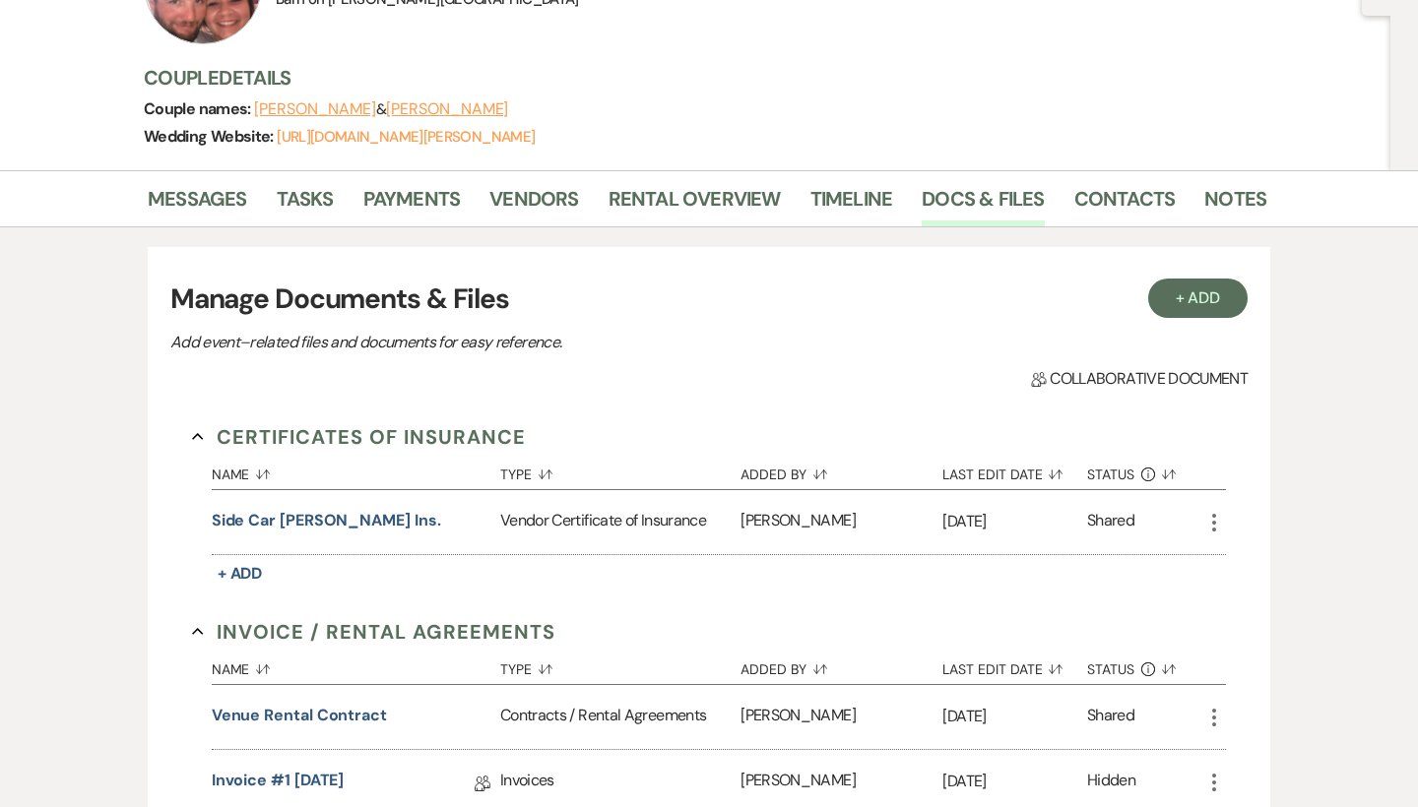
scroll to position [217, 0]
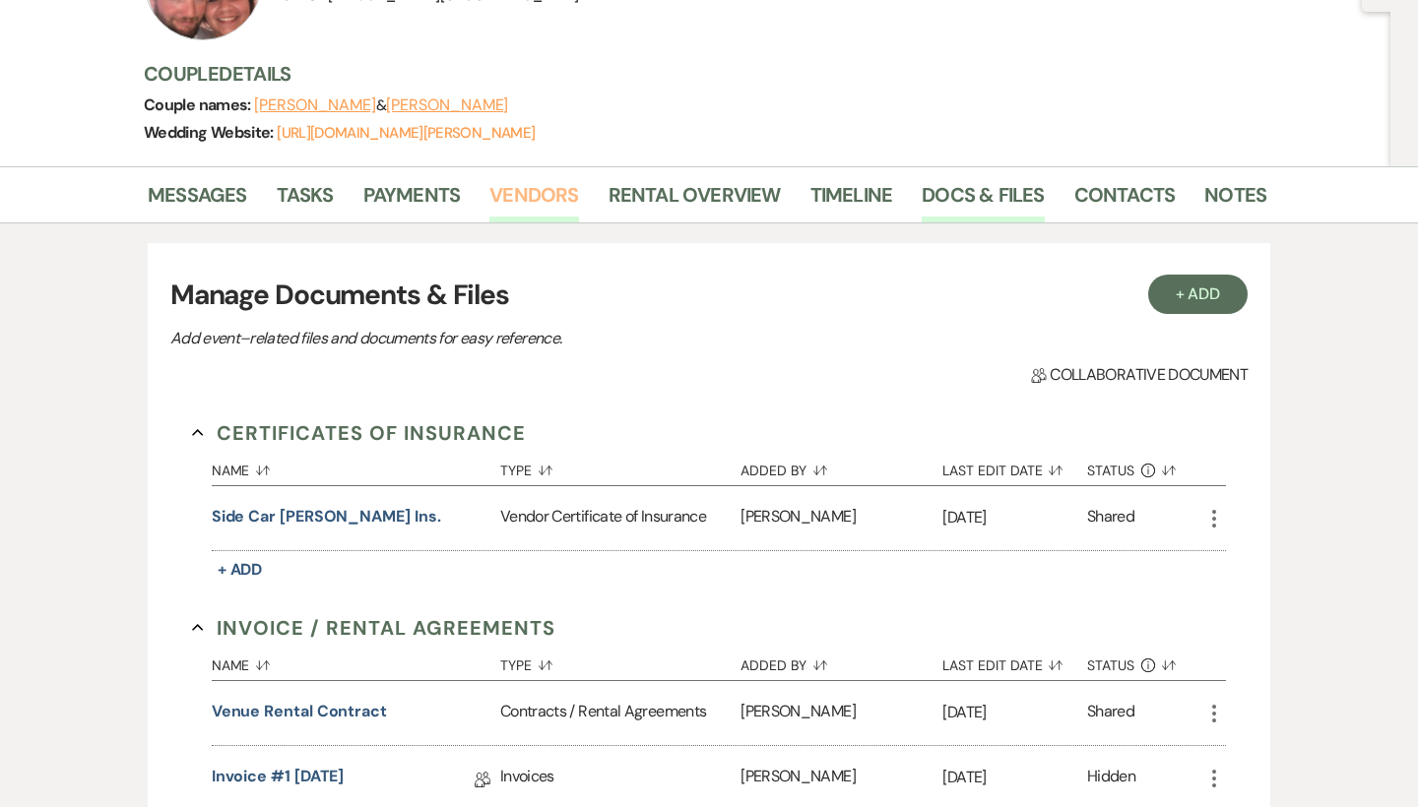
click at [555, 190] on link "Vendors" at bounding box center [533, 200] width 89 height 43
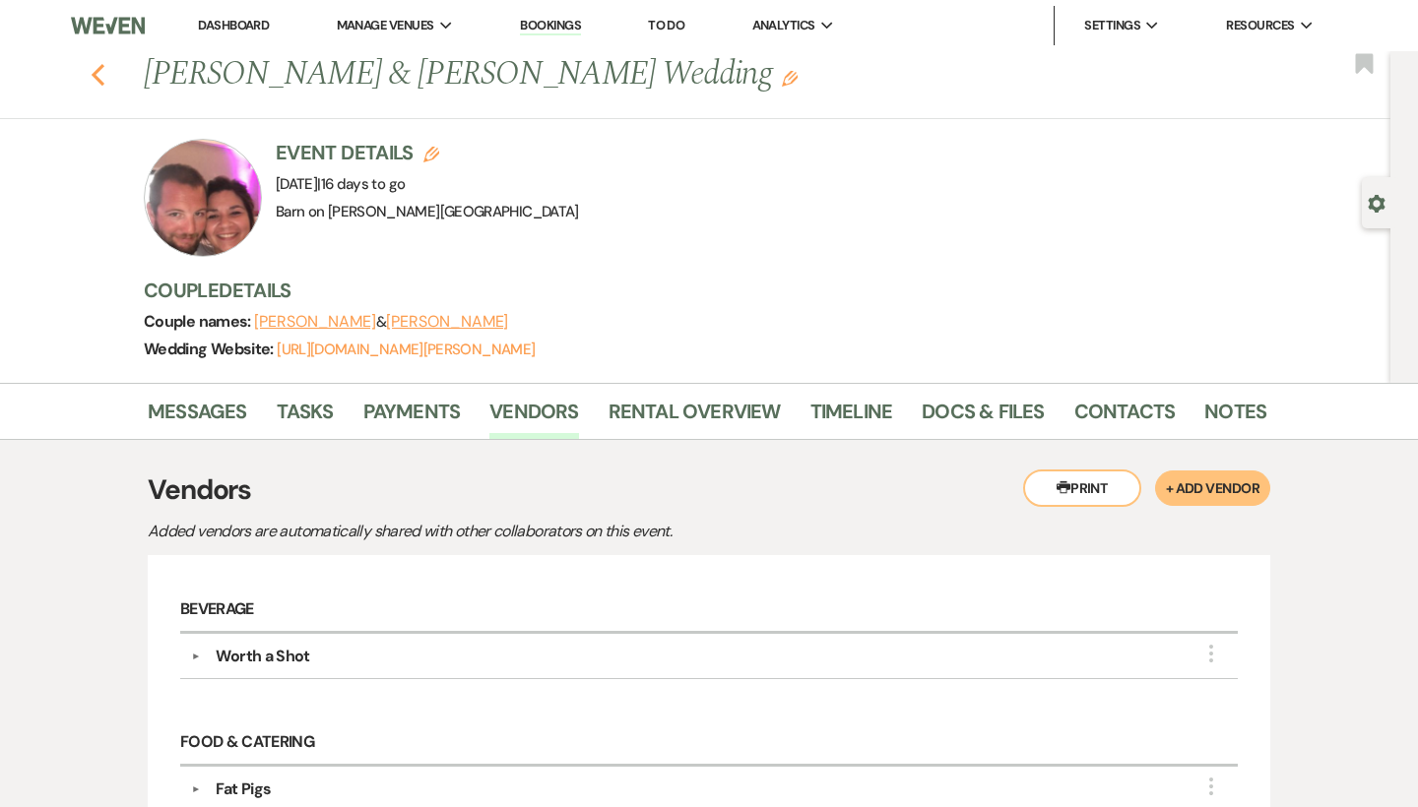
click at [97, 81] on icon "Previous" at bounding box center [98, 75] width 15 height 24
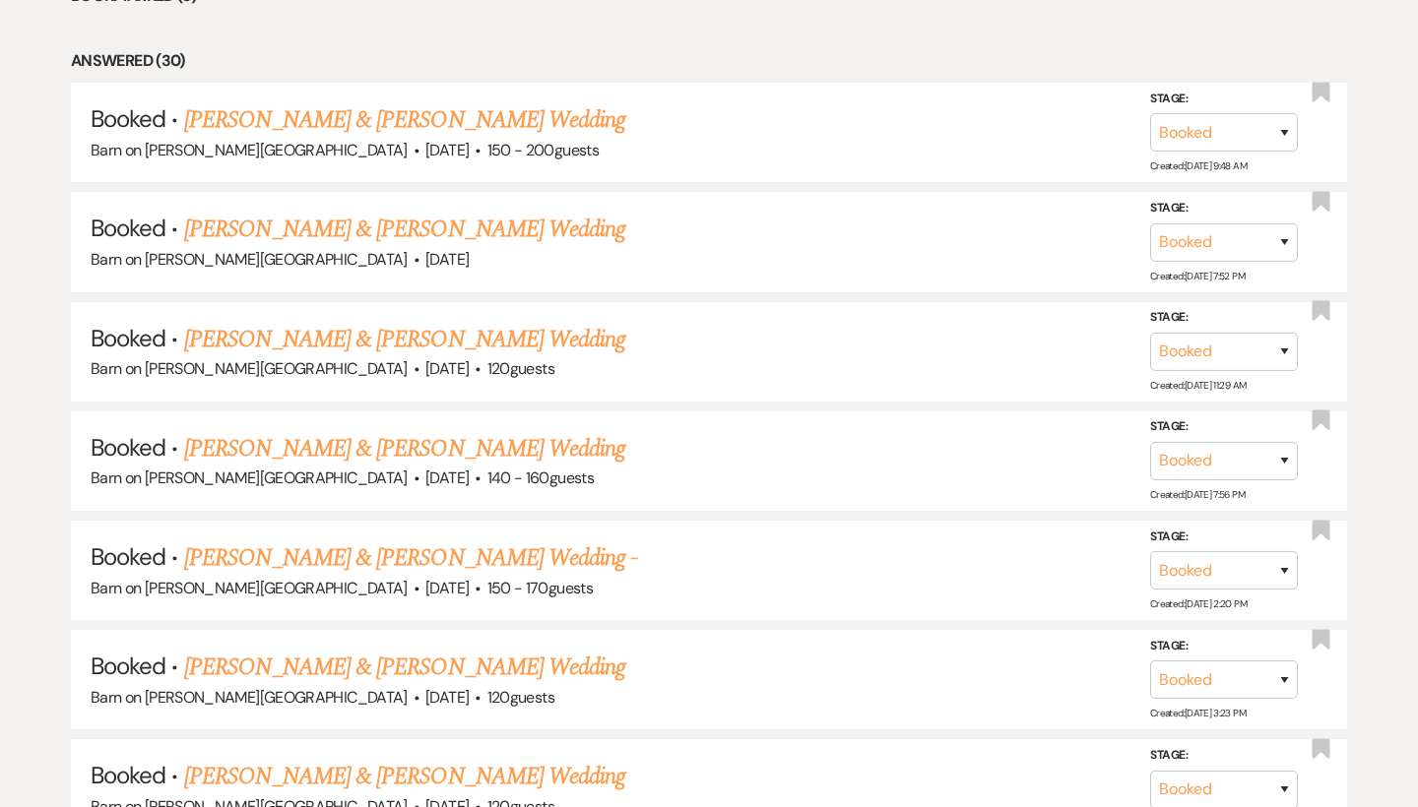
scroll to position [940, 0]
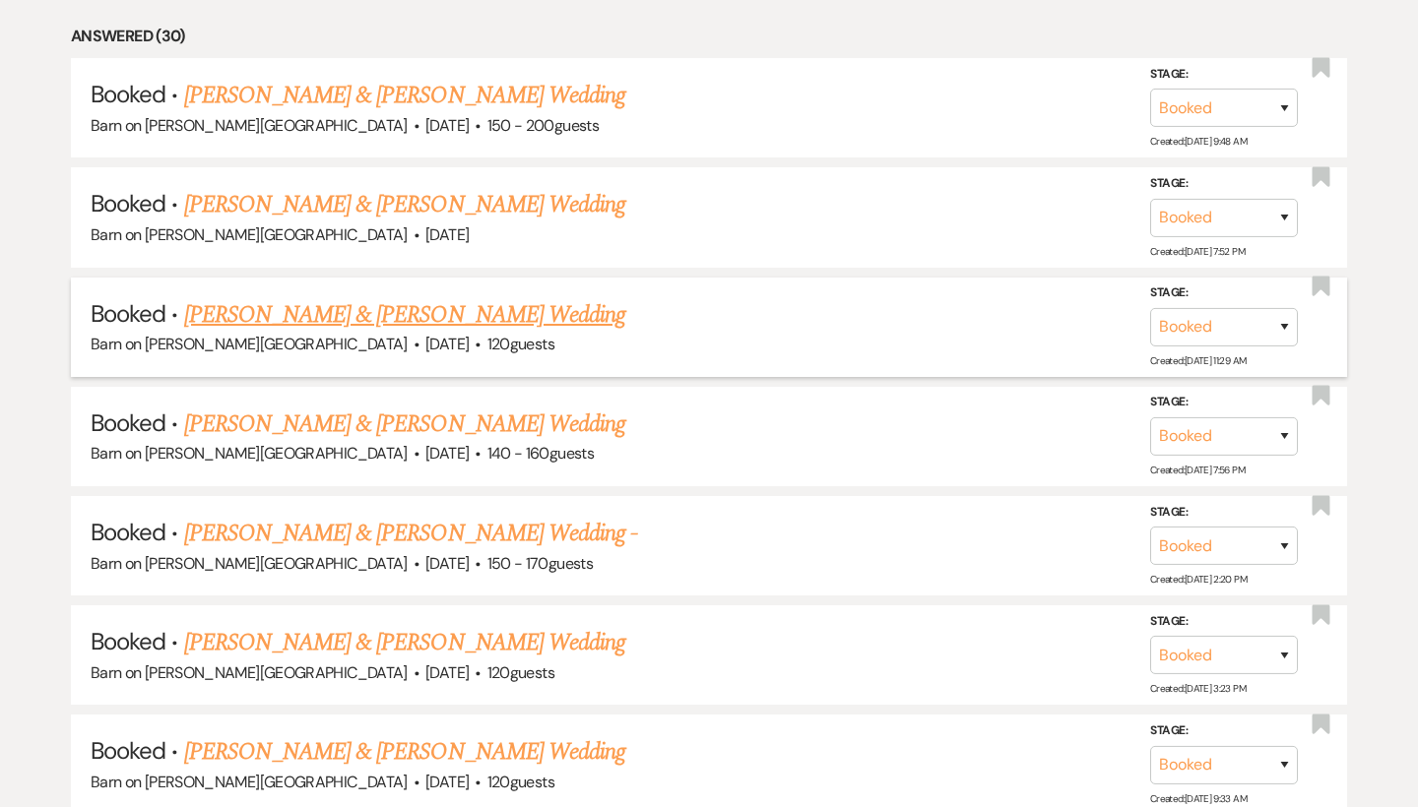
click at [321, 306] on link "[PERSON_NAME] & [PERSON_NAME] Wedding" at bounding box center [404, 314] width 441 height 35
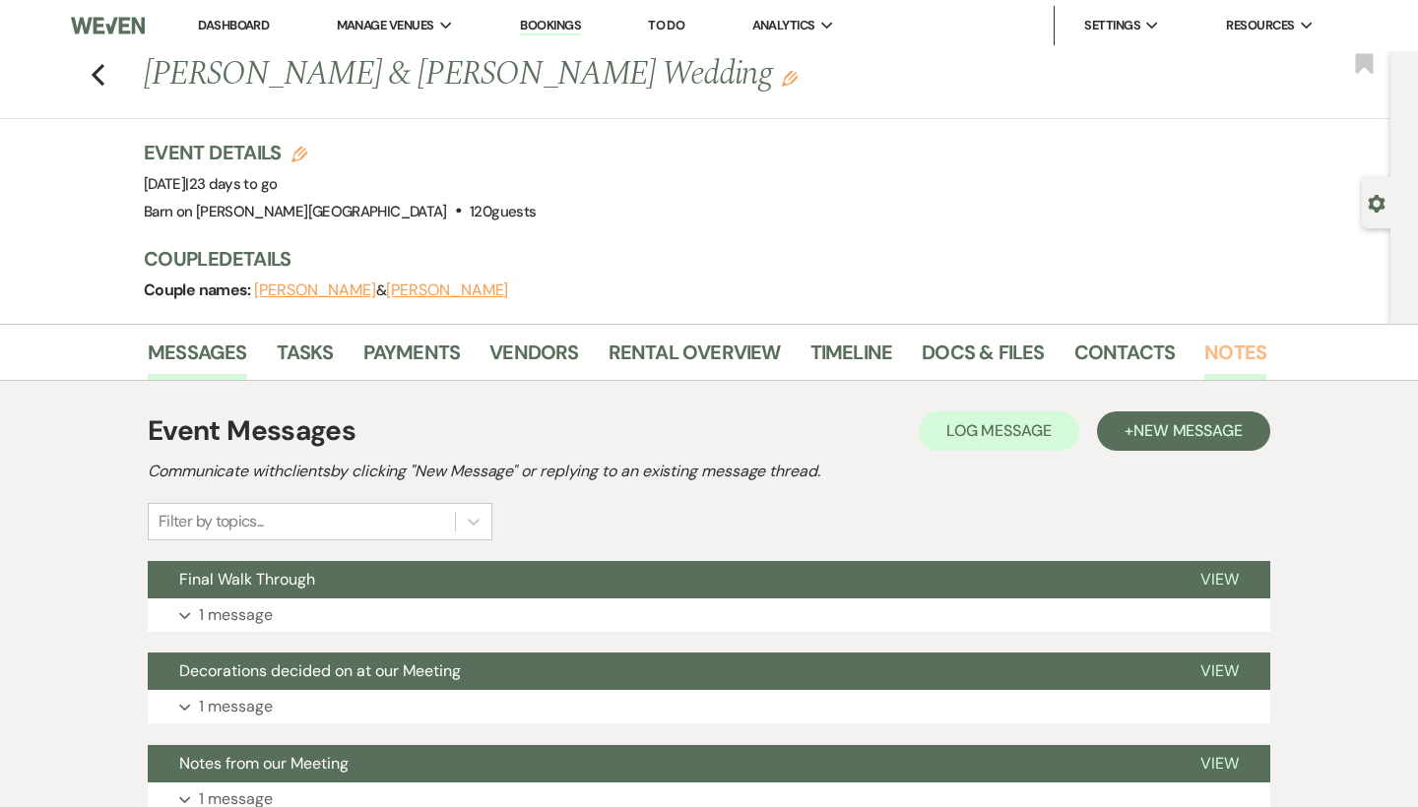
click at [1231, 353] on link "Notes" at bounding box center [1235, 358] width 62 height 43
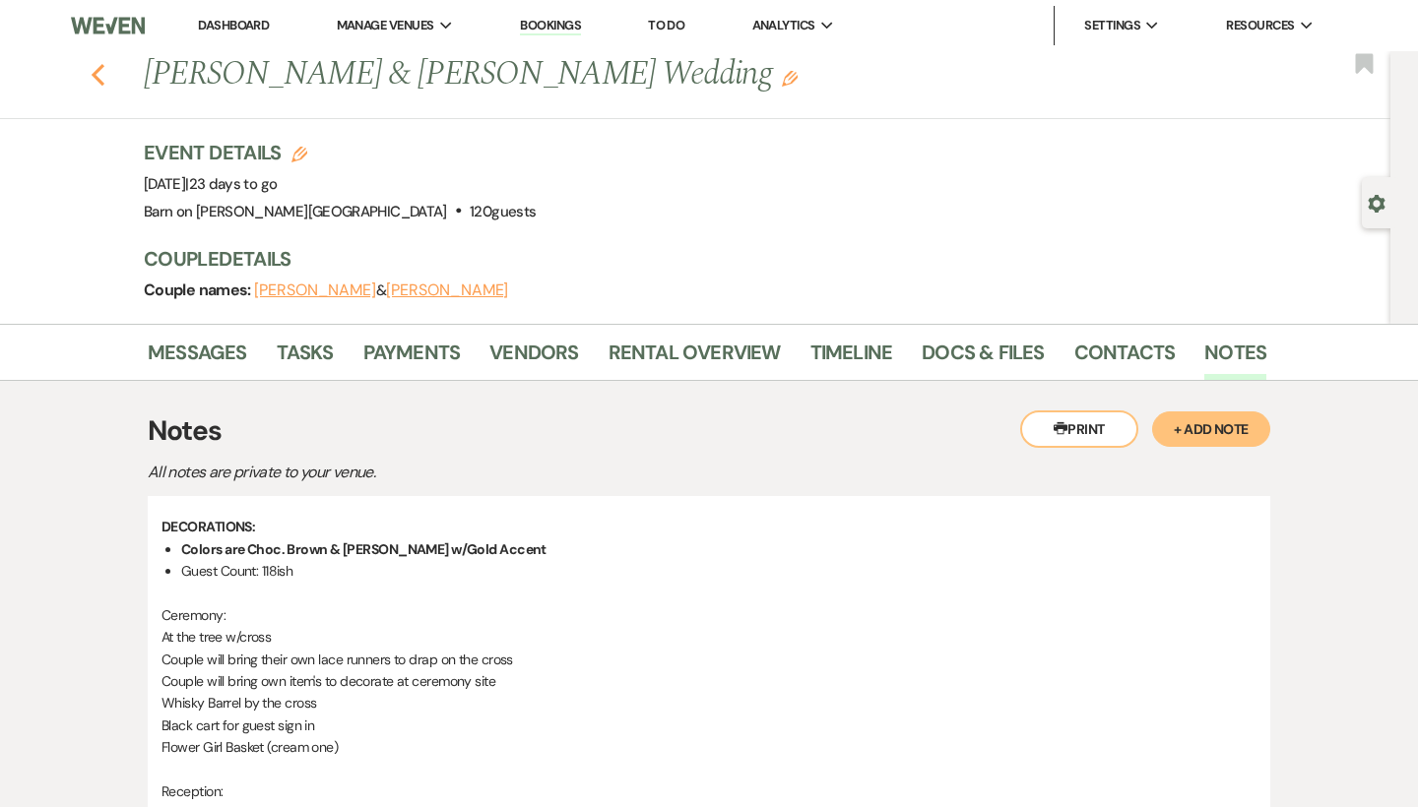
click at [99, 73] on icon "Previous" at bounding box center [98, 75] width 15 height 24
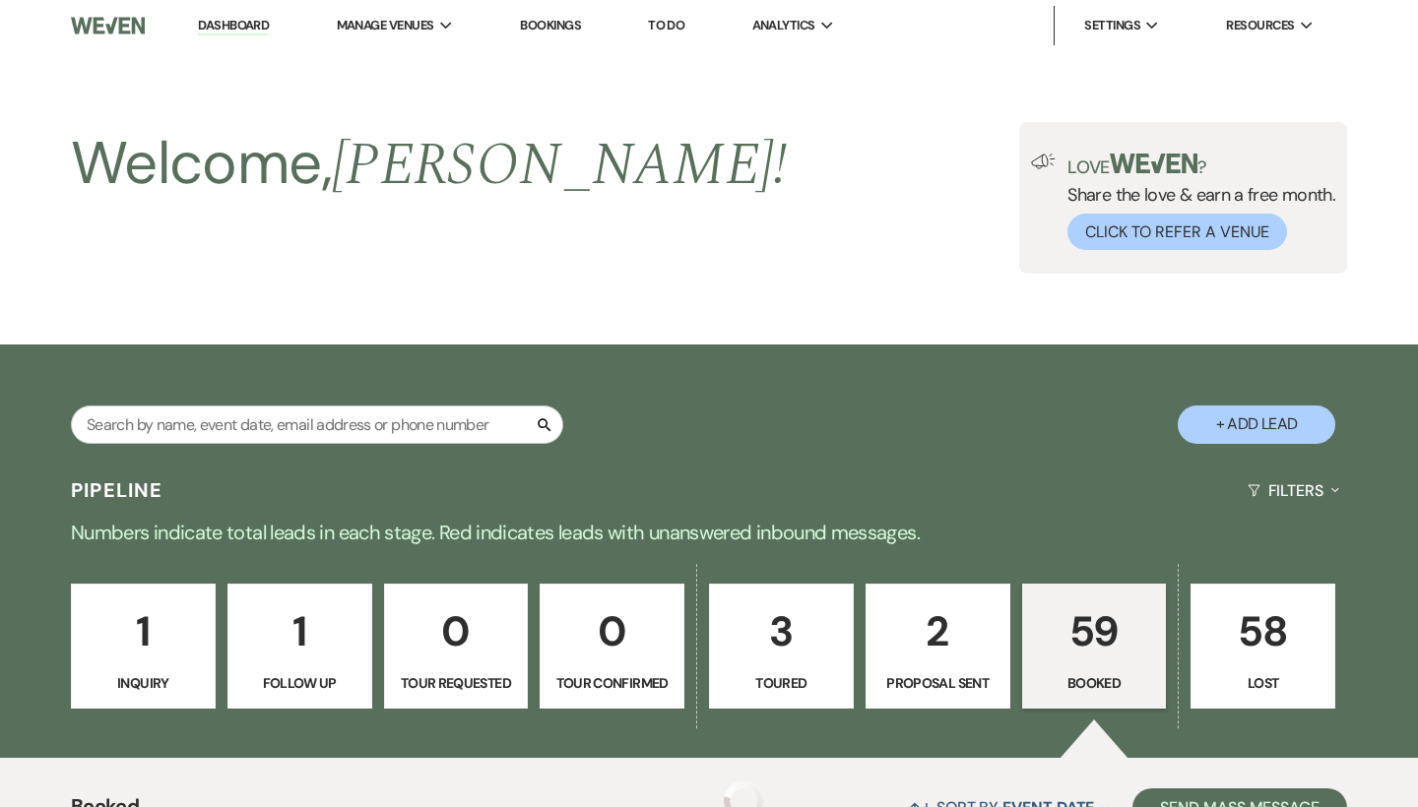
scroll to position [940, 0]
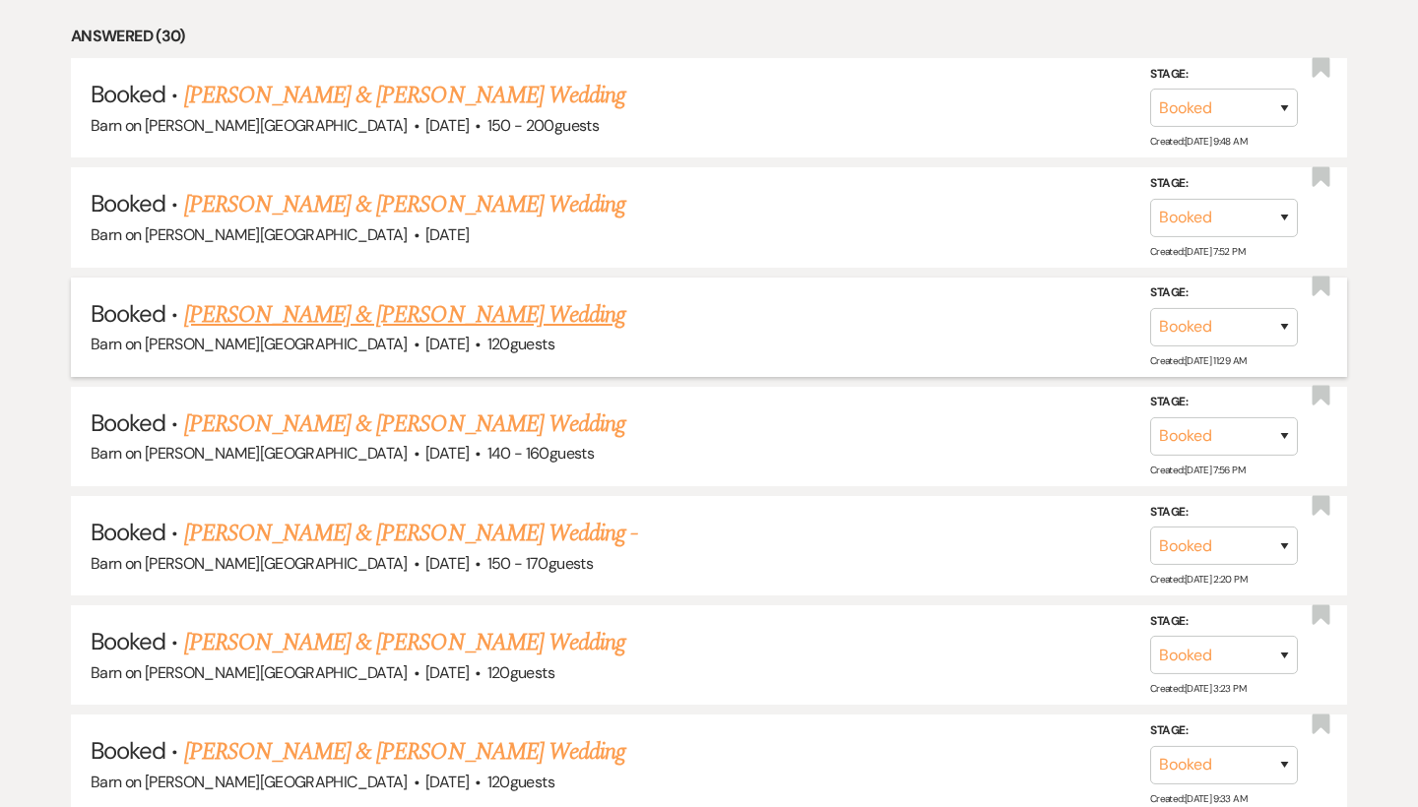
click at [355, 312] on link "[PERSON_NAME] & [PERSON_NAME] Wedding" at bounding box center [404, 314] width 441 height 35
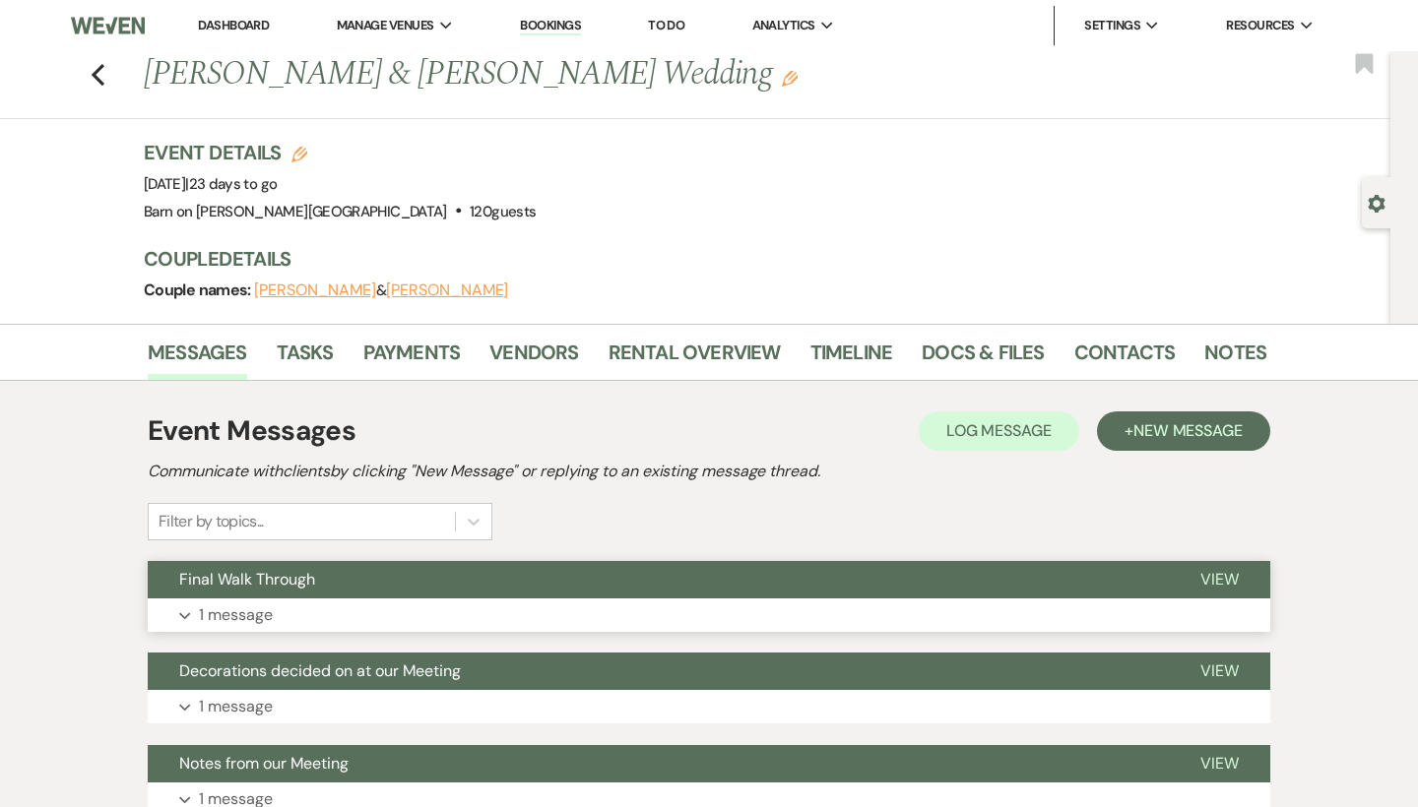
click at [286, 582] on span "Final Walk Through" at bounding box center [247, 579] width 136 height 21
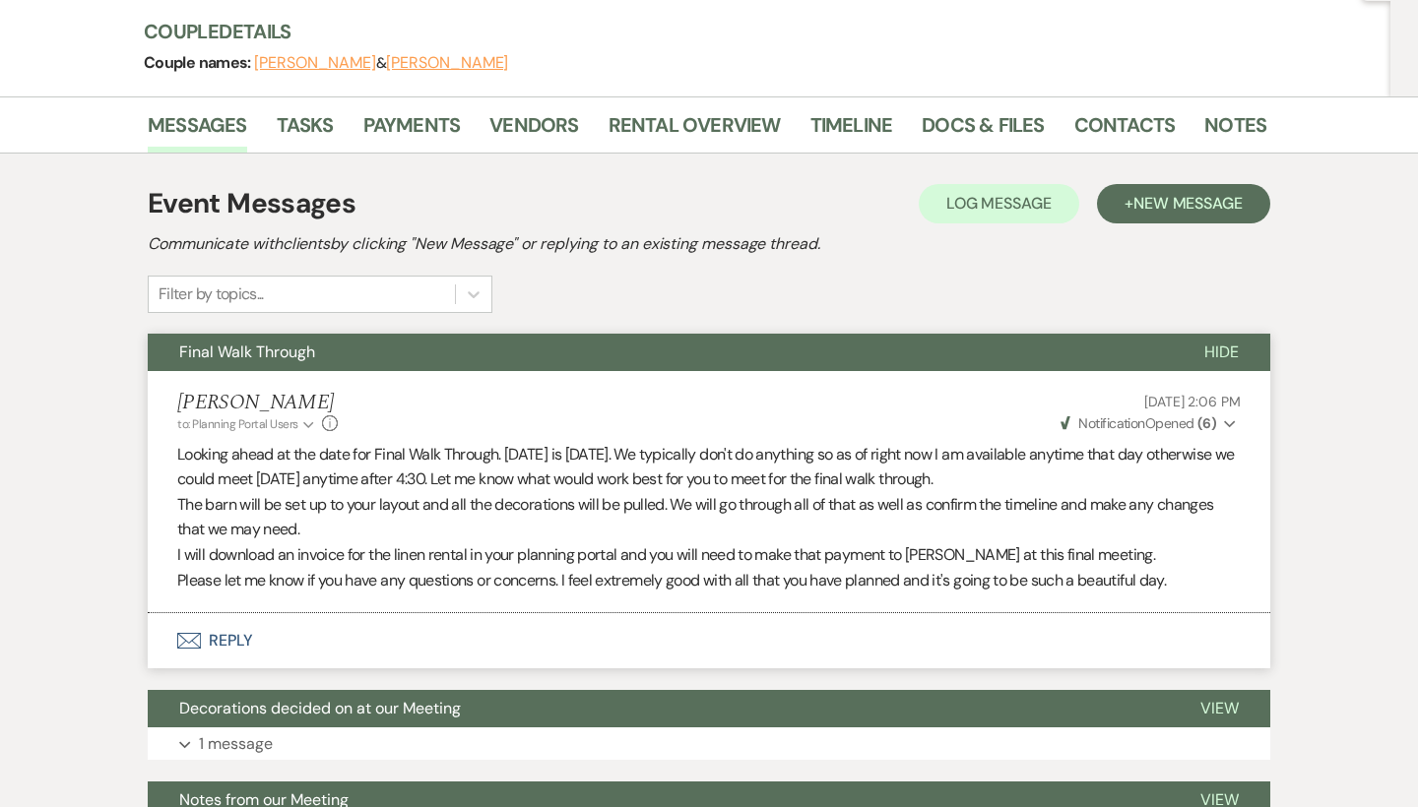
scroll to position [229, 0]
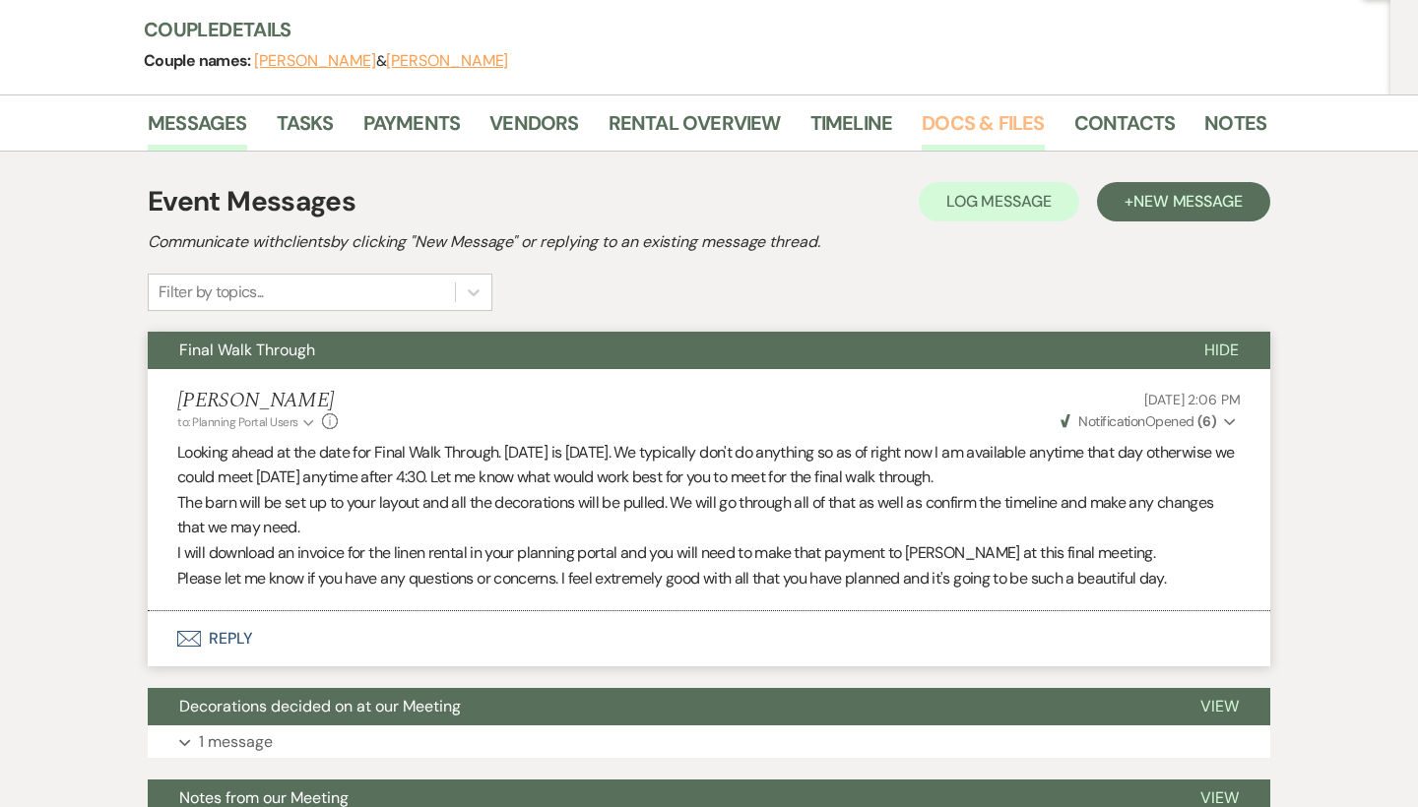
click at [947, 122] on link "Docs & Files" at bounding box center [983, 128] width 122 height 43
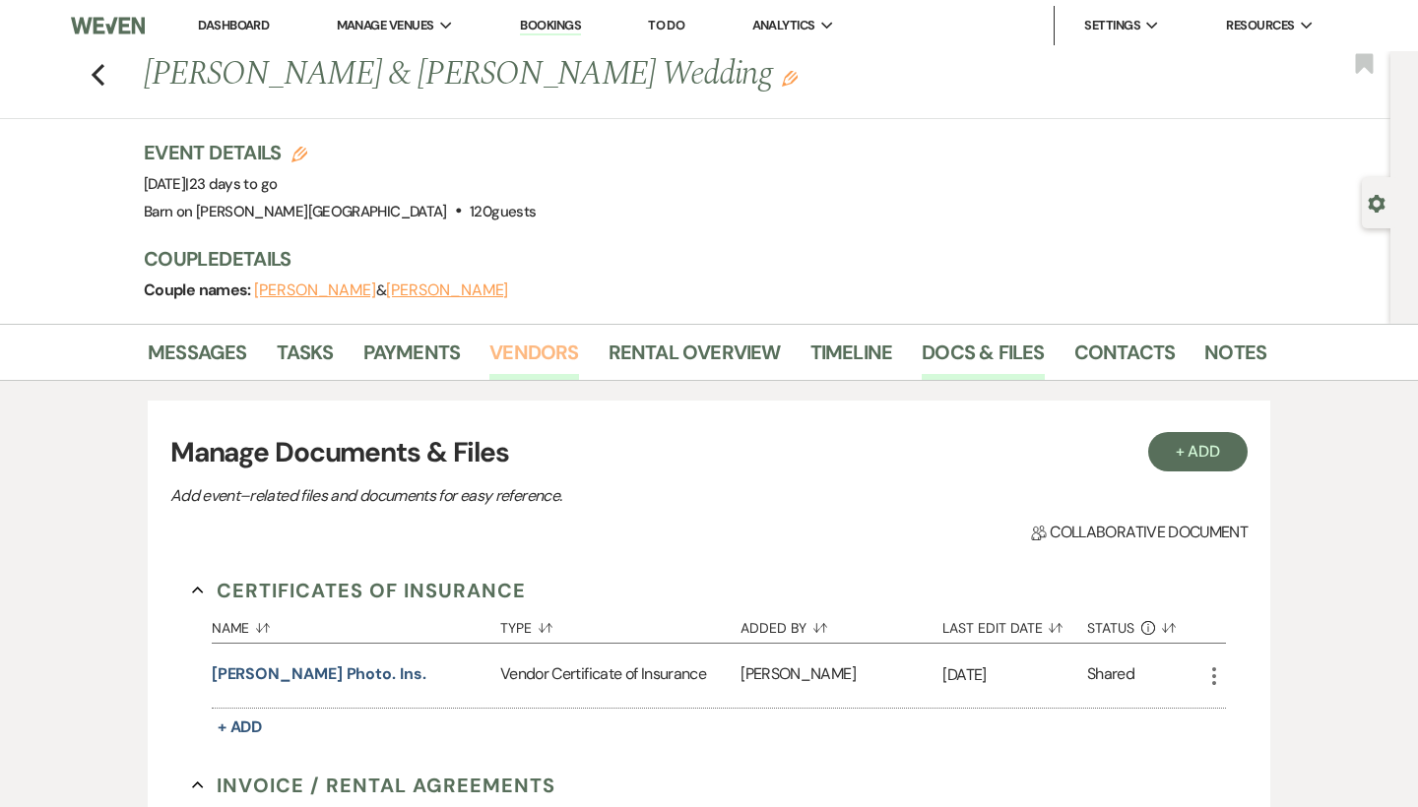
click at [556, 355] on link "Vendors" at bounding box center [533, 358] width 89 height 43
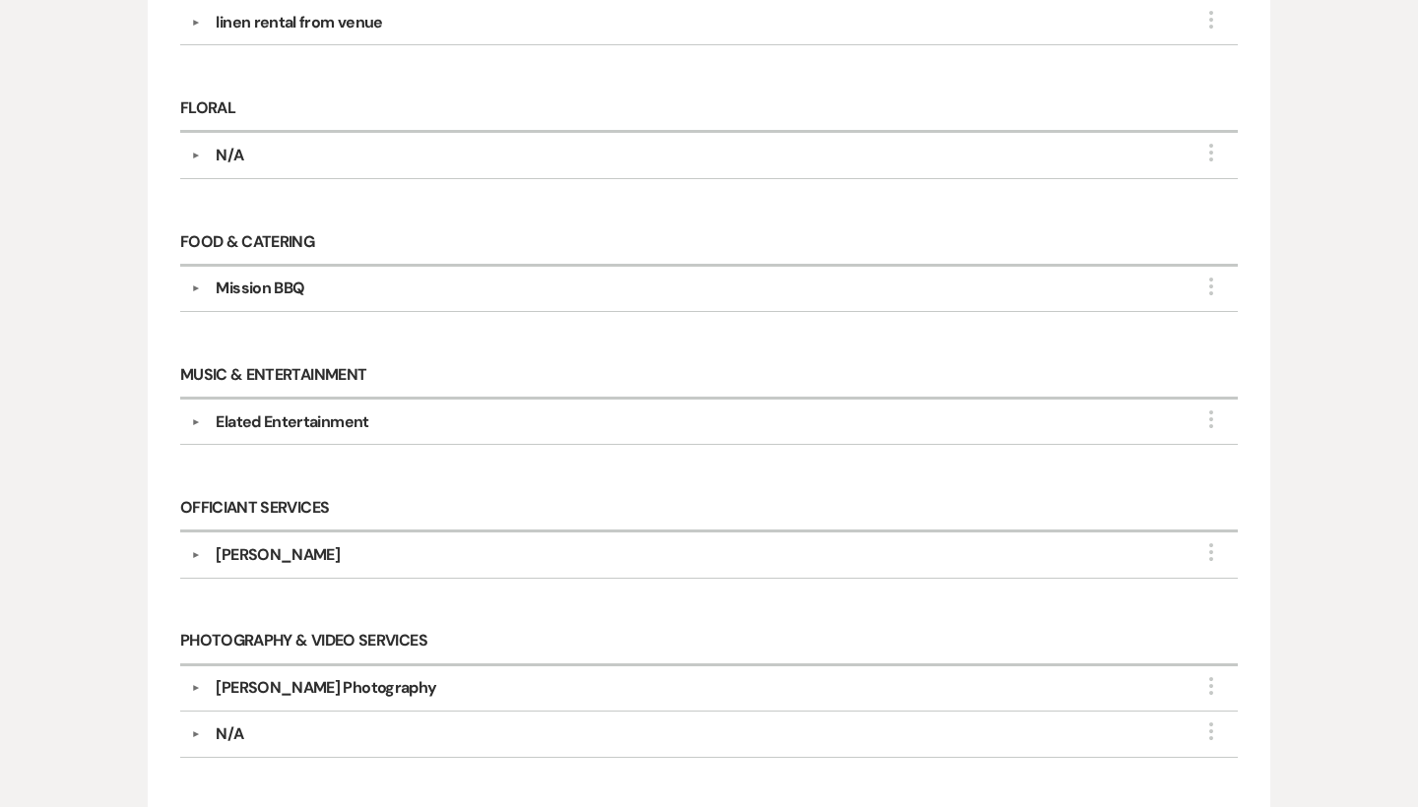
scroll to position [897, 0]
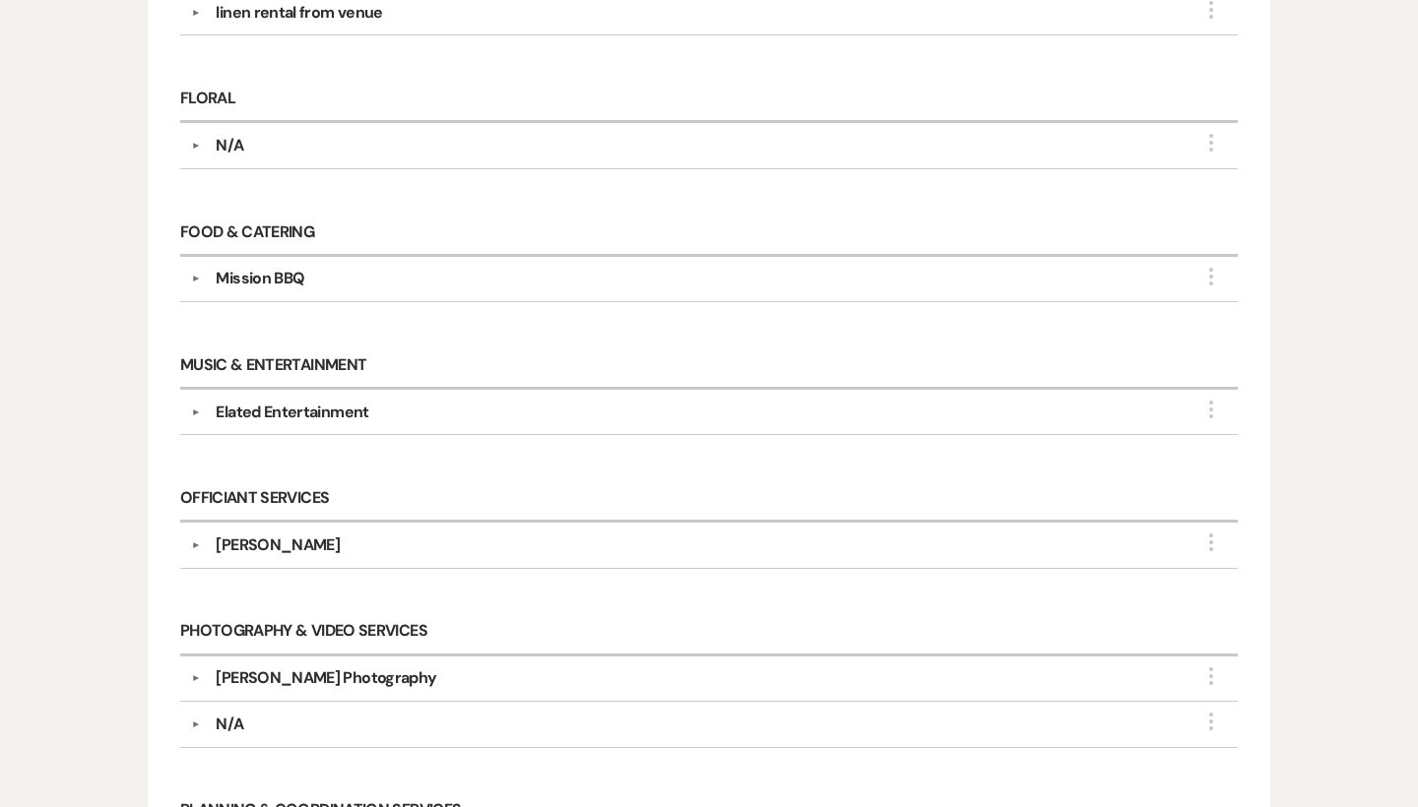
click at [348, 404] on div "Elated Entertainment" at bounding box center [292, 413] width 153 height 24
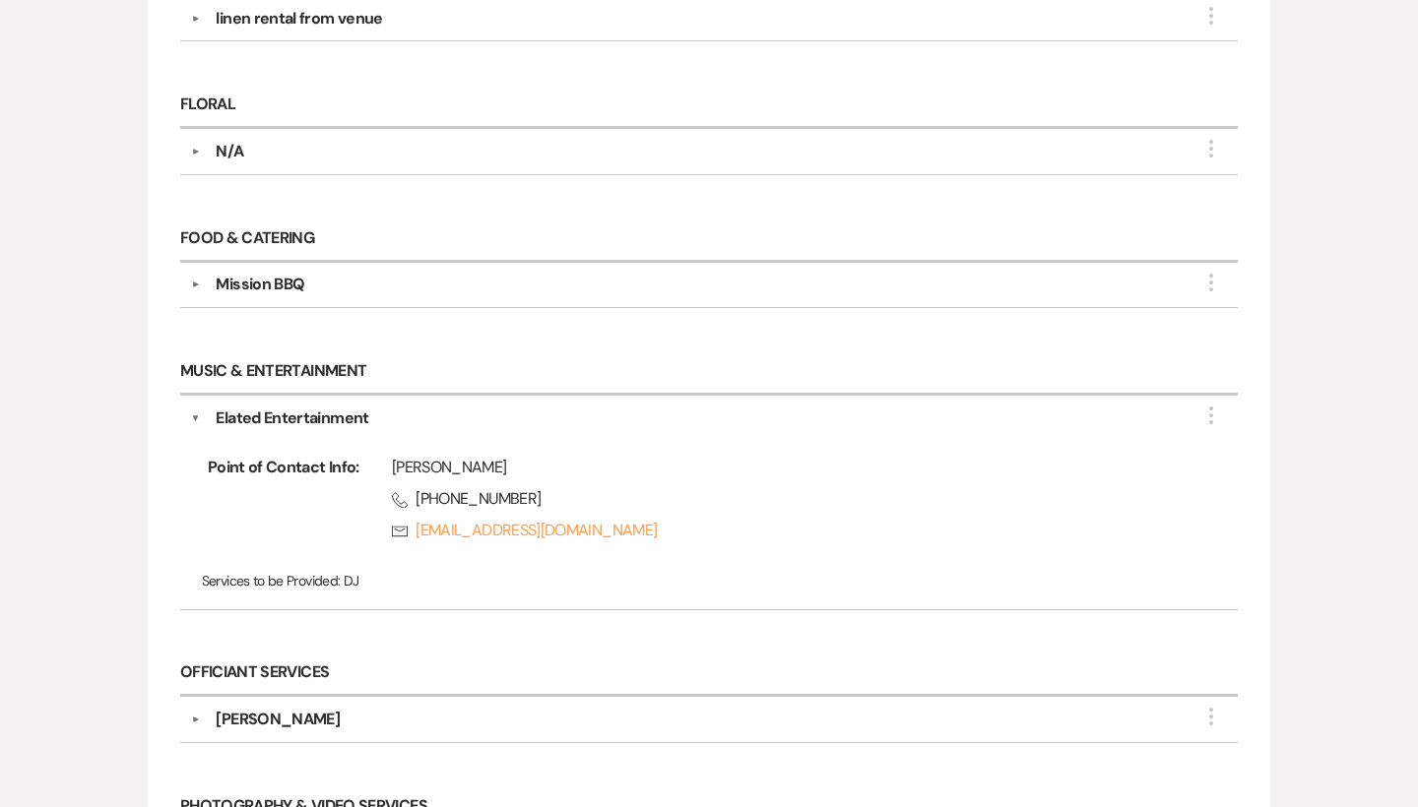
scroll to position [851, 0]
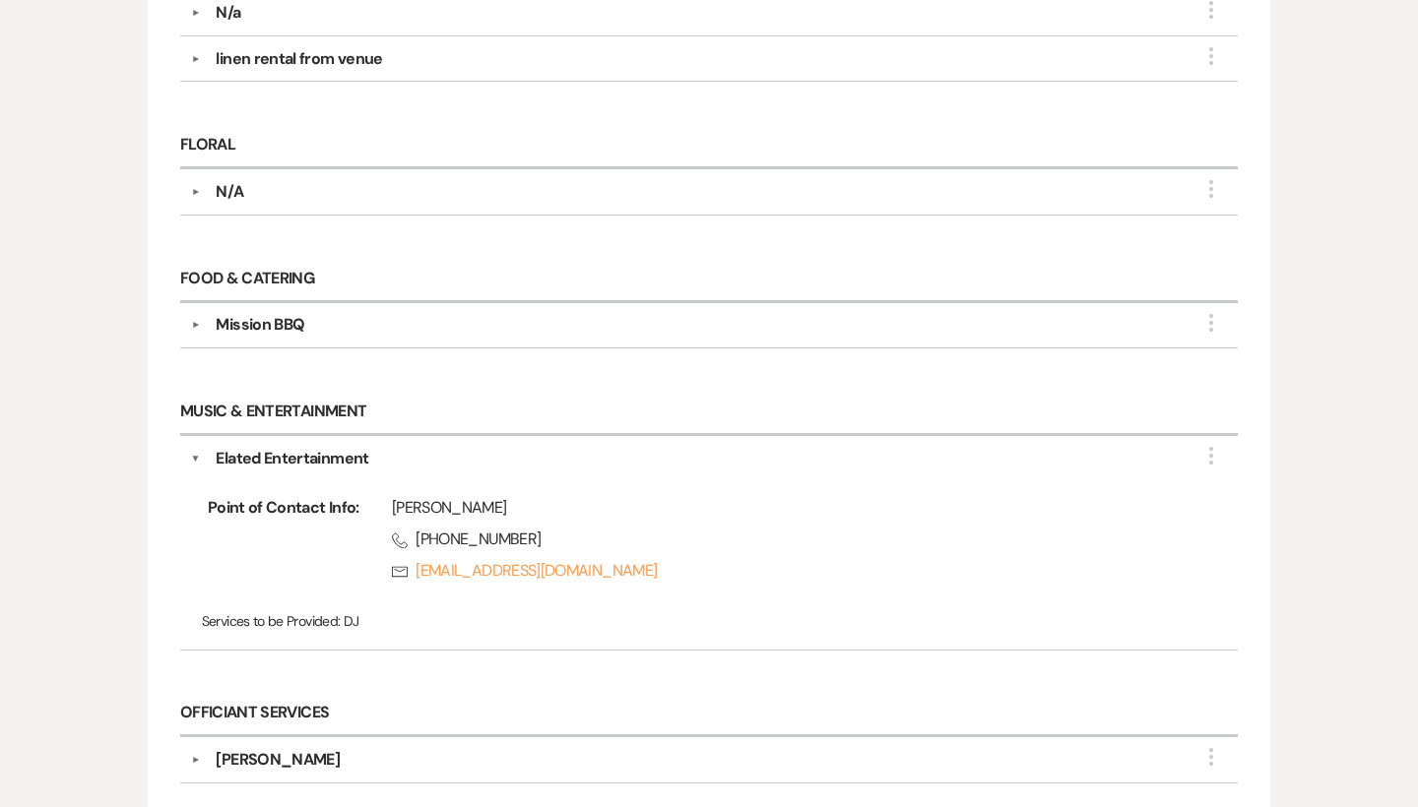
click at [192, 317] on div "▼ Mission BBQ More" at bounding box center [709, 325] width 1037 height 24
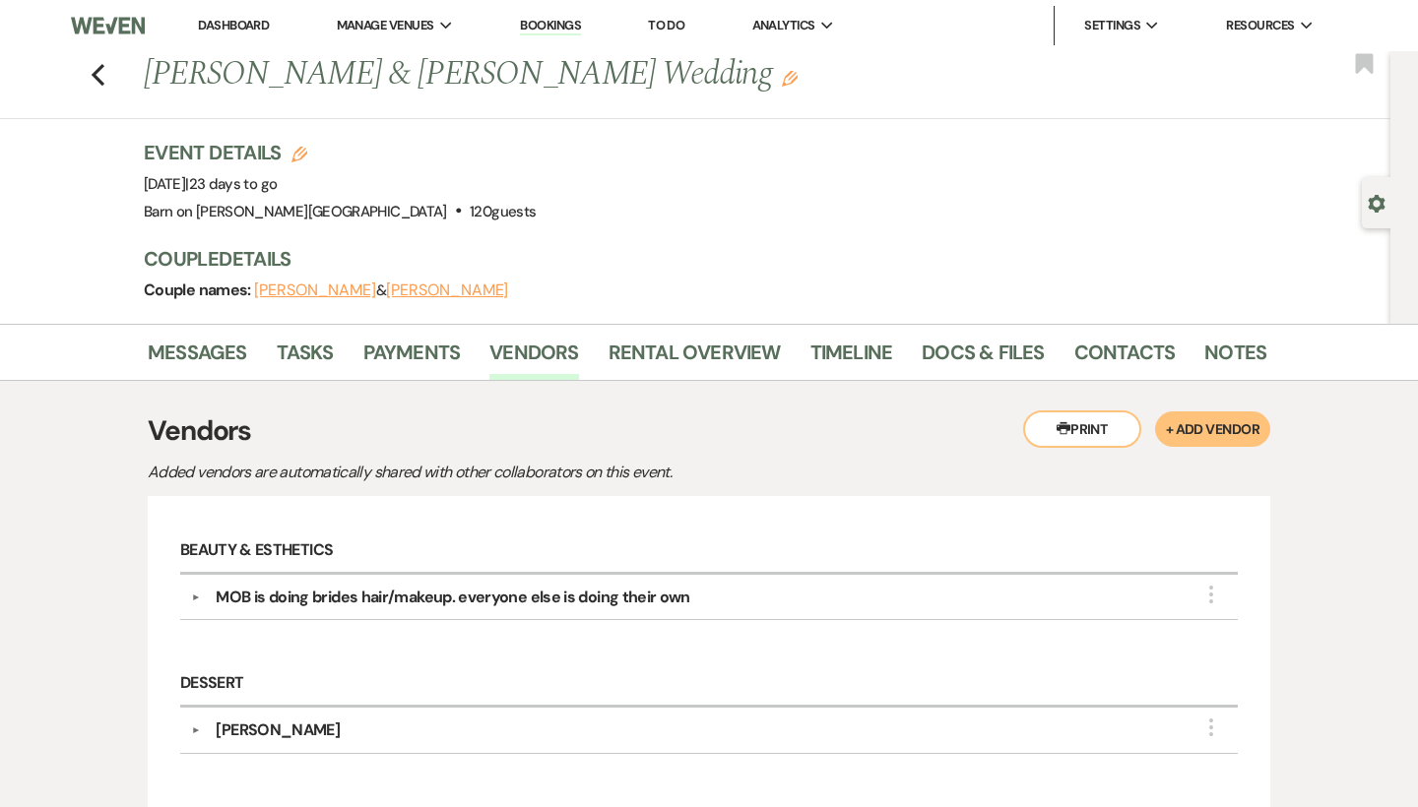
scroll to position [0, 0]
click at [1015, 349] on link "Docs & Files" at bounding box center [983, 358] width 122 height 43
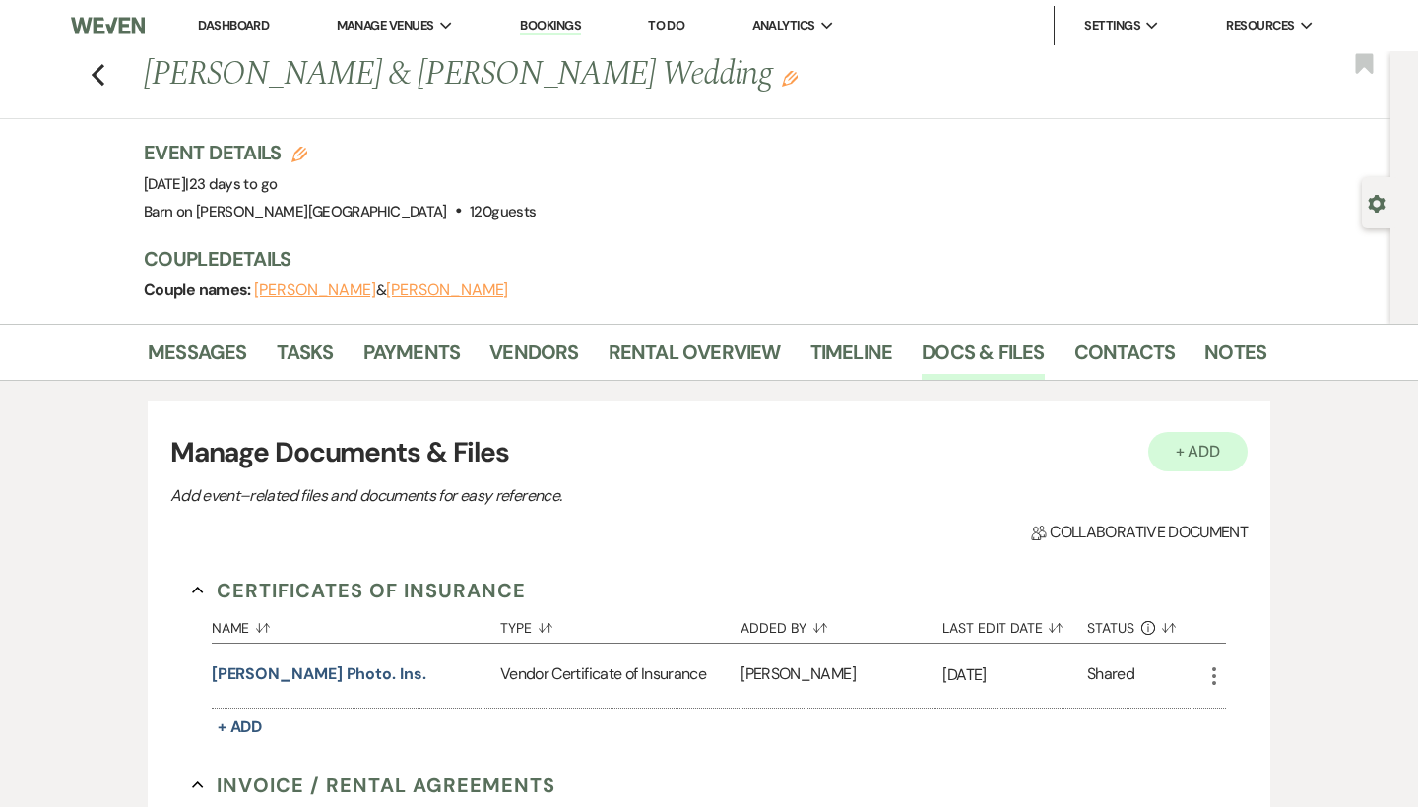
click at [1220, 452] on button "+ Add" at bounding box center [1198, 451] width 100 height 39
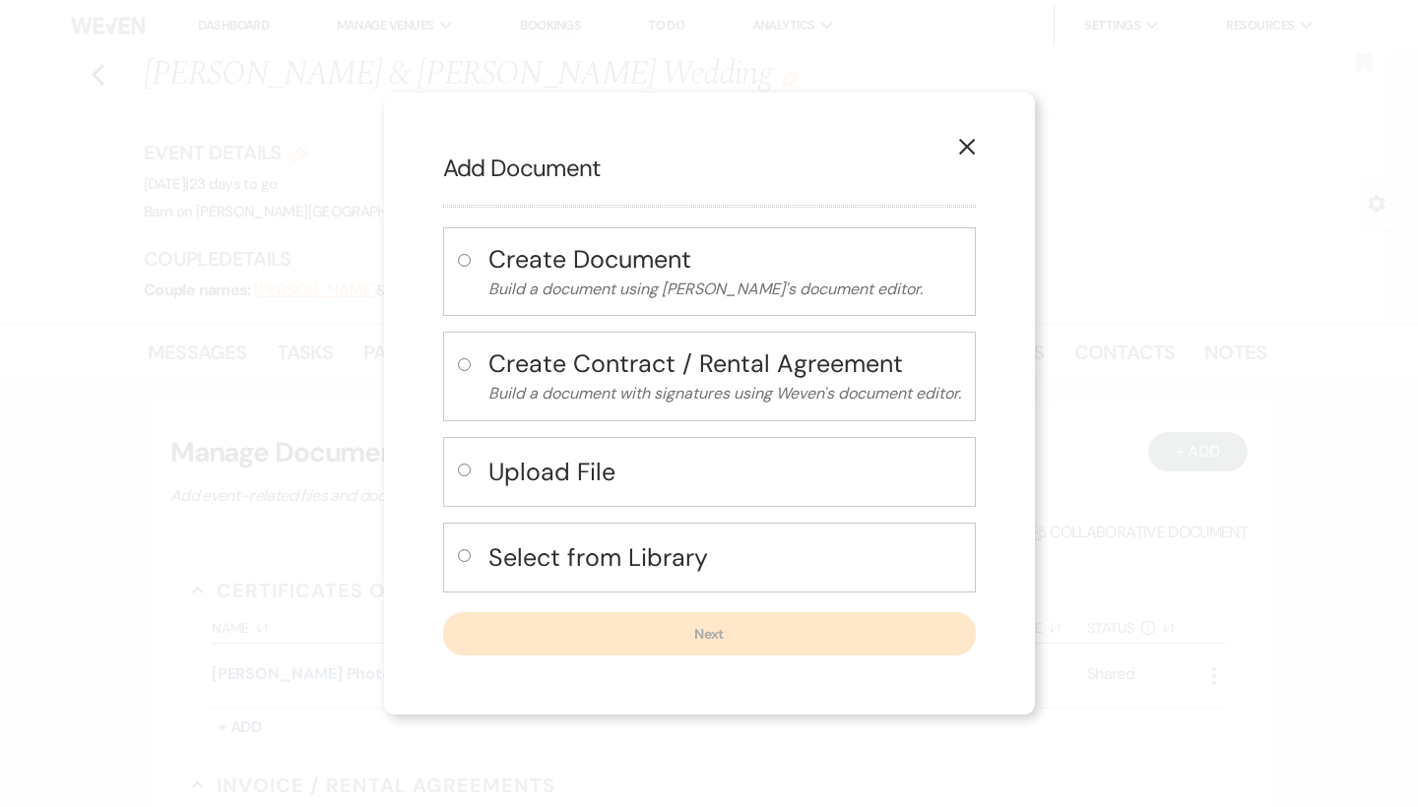
click at [458, 473] on input "radio" at bounding box center [464, 470] width 13 height 13
radio input "true"
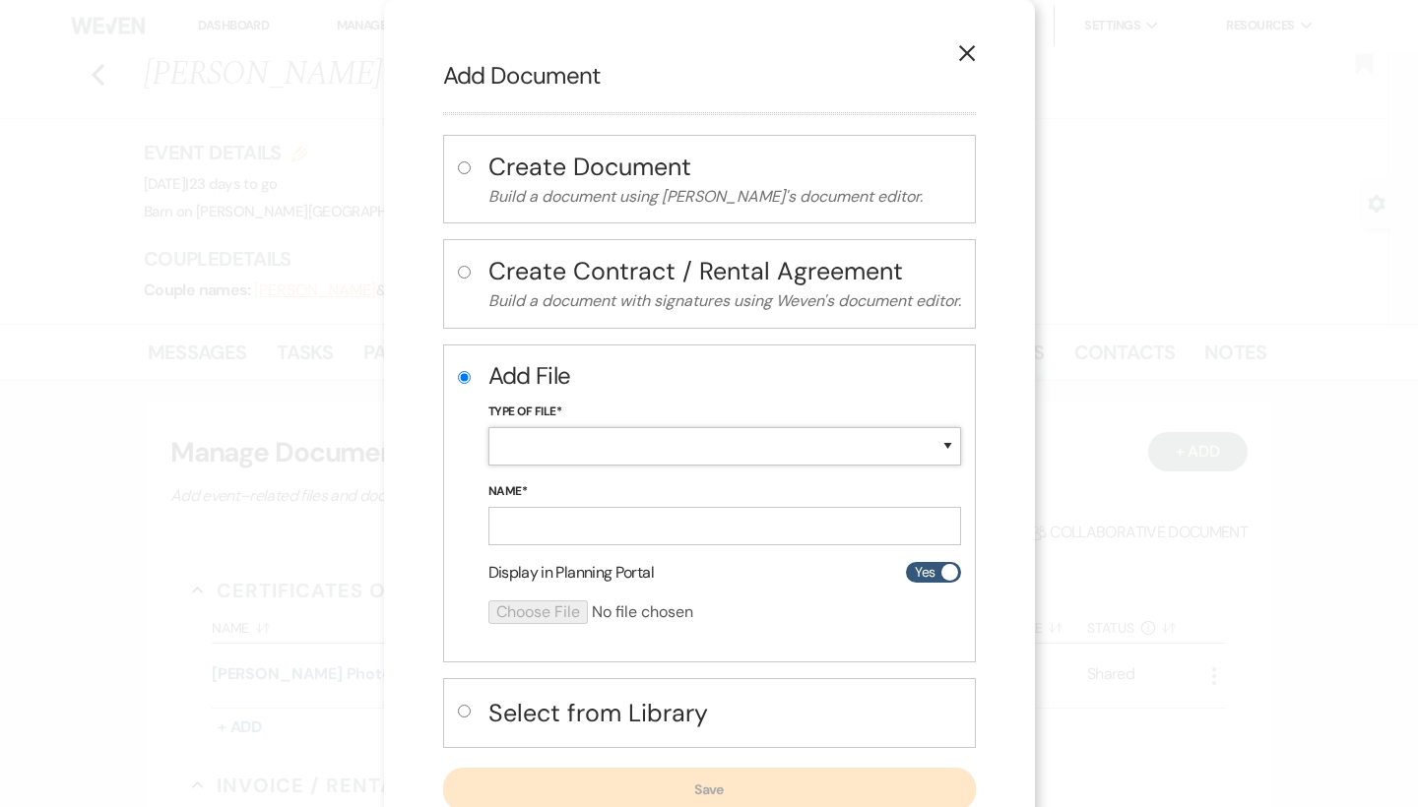
select select "18"
click at [575, 532] on input "Name*" at bounding box center [724, 526] width 473 height 38
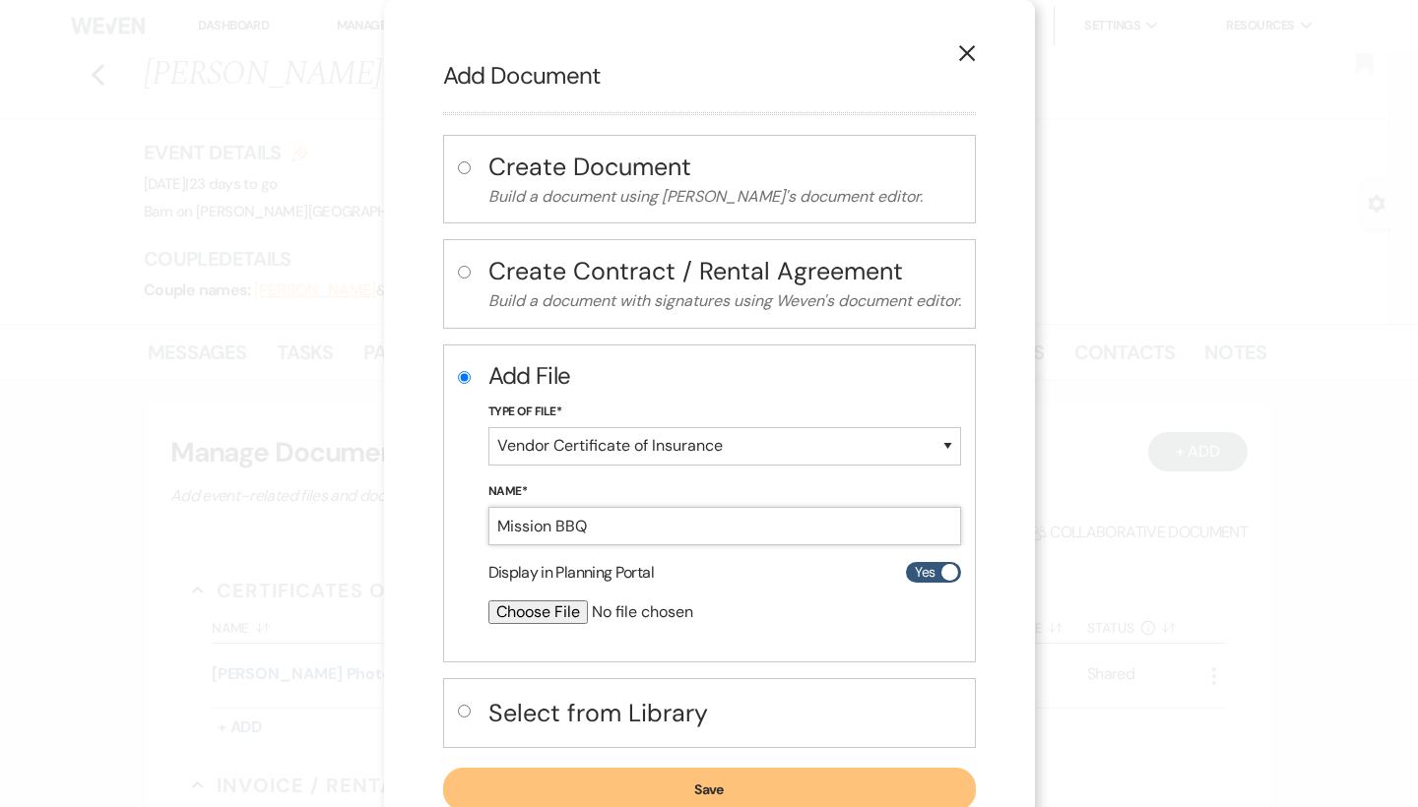
type input "Mission BBQ"
click at [567, 606] on input "file" at bounding box center [672, 613] width 368 height 24
type input "C:\fakepath\Mission BBQ Exp. 1:26.pdf"
click at [800, 783] on button "Save" at bounding box center [709, 791] width 533 height 43
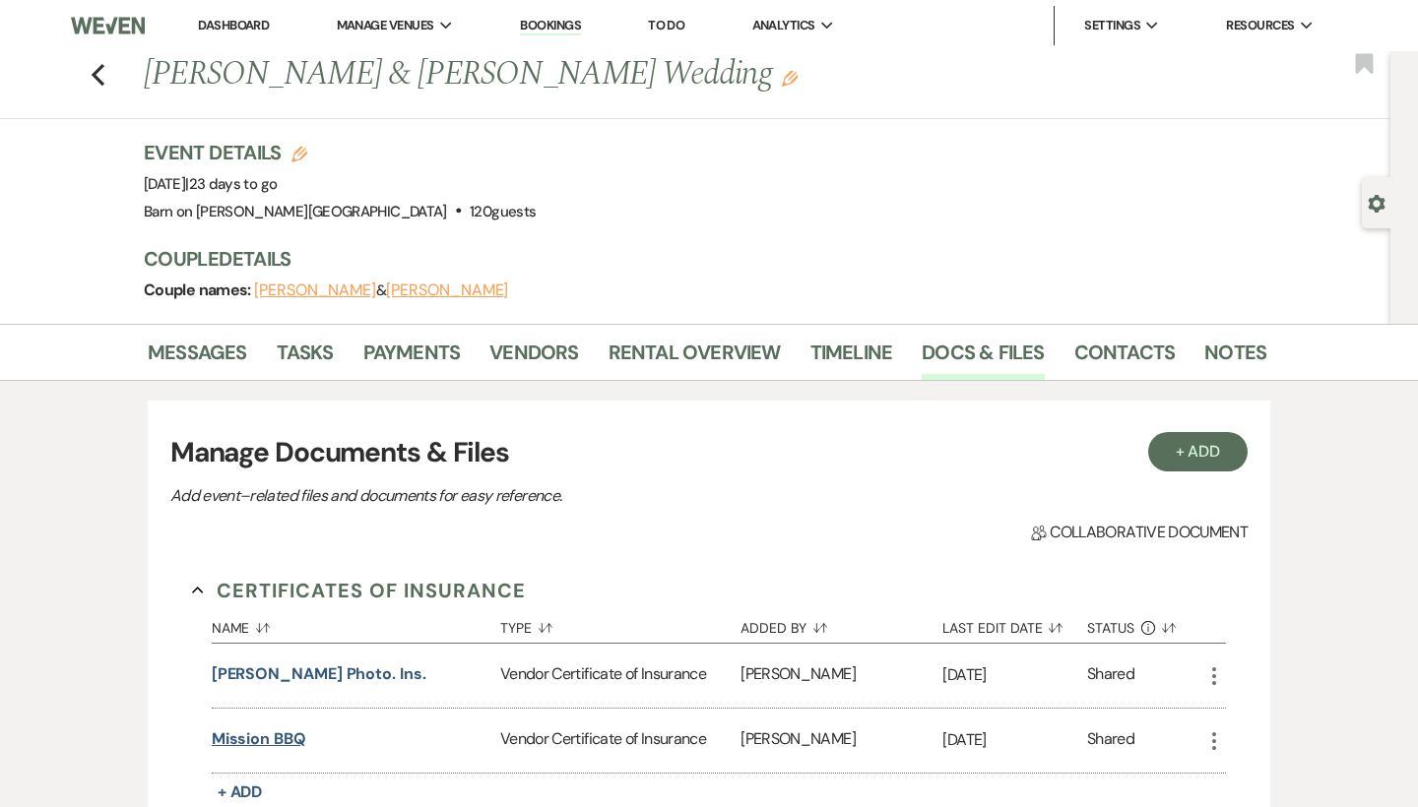
click at [290, 741] on button "Mission BBQ" at bounding box center [259, 740] width 95 height 24
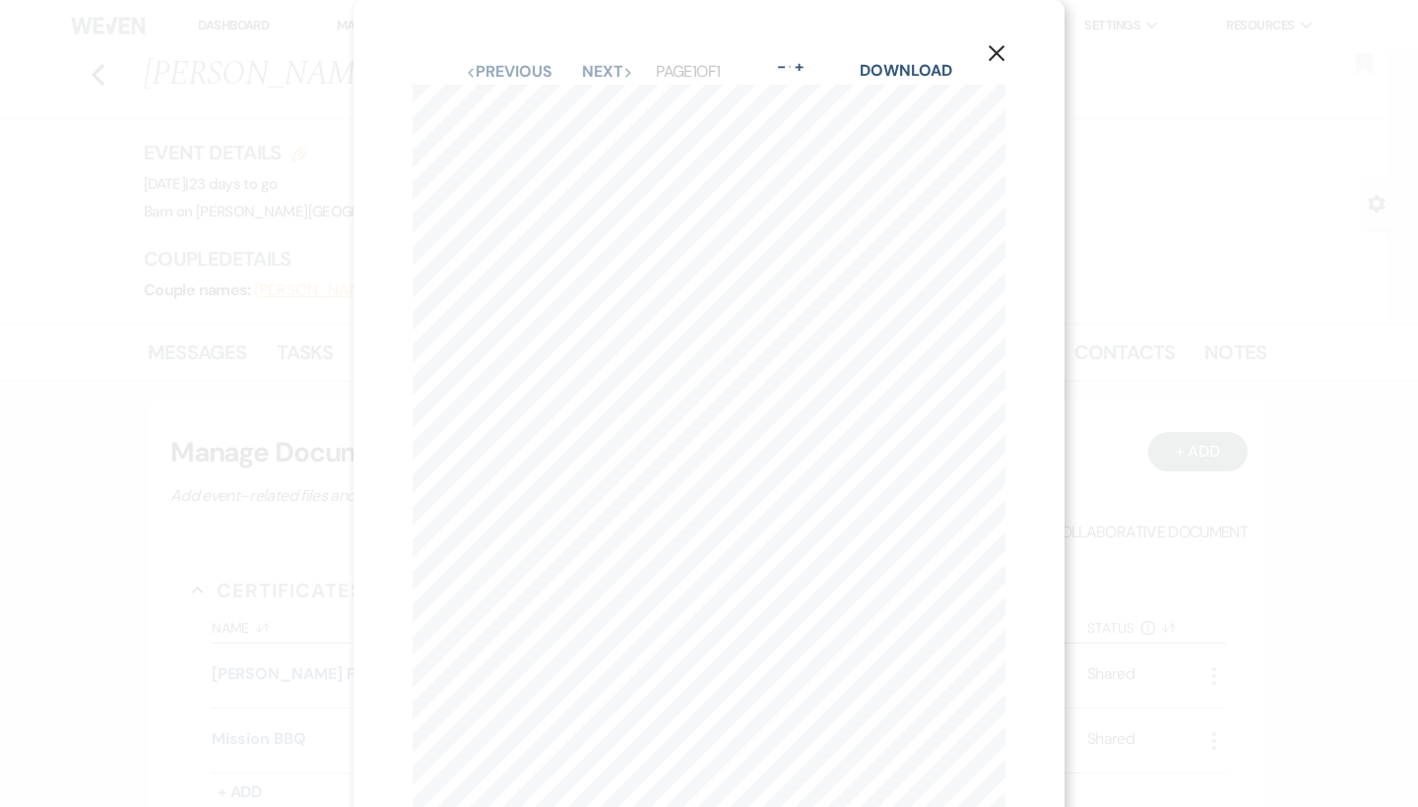
click at [998, 49] on icon "X" at bounding box center [997, 53] width 18 height 18
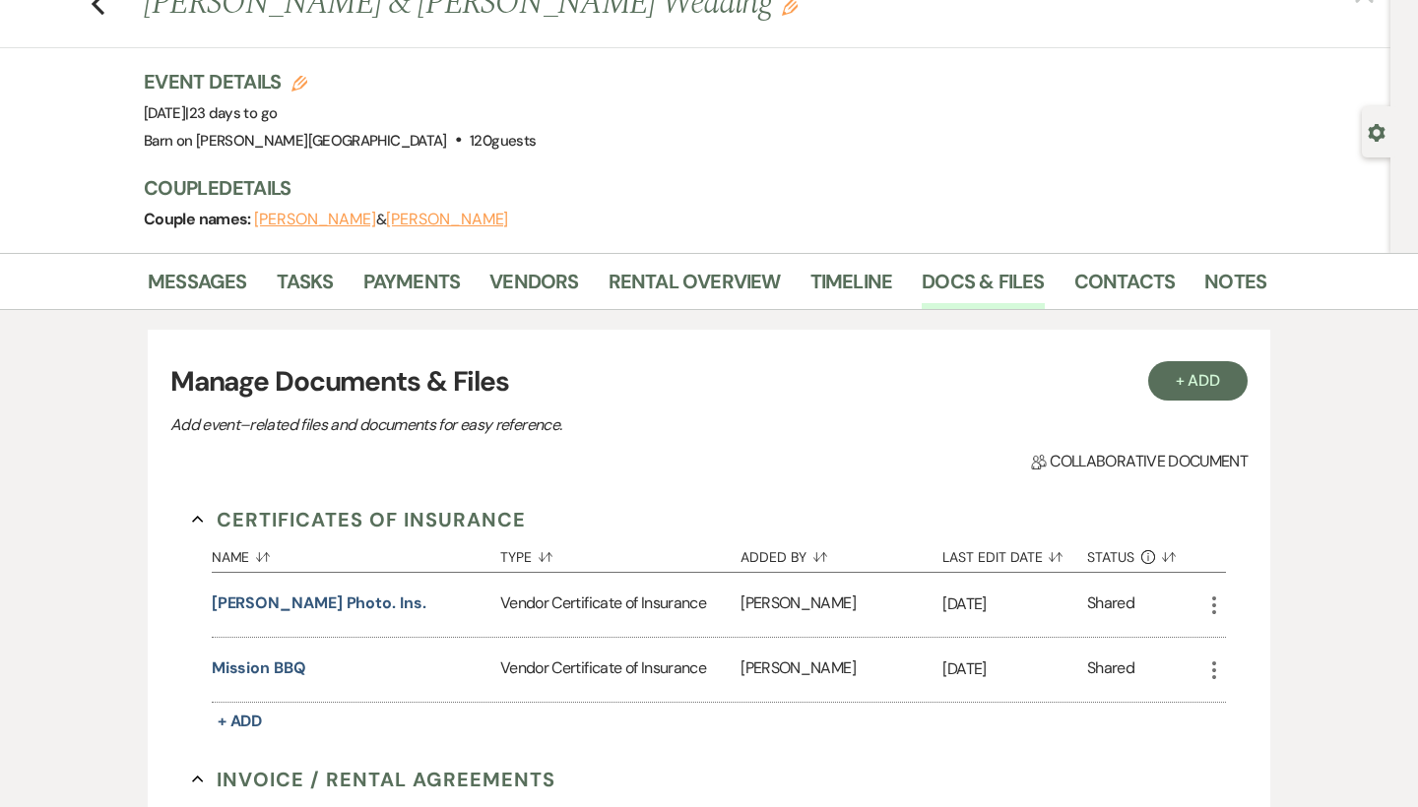
scroll to position [75, 0]
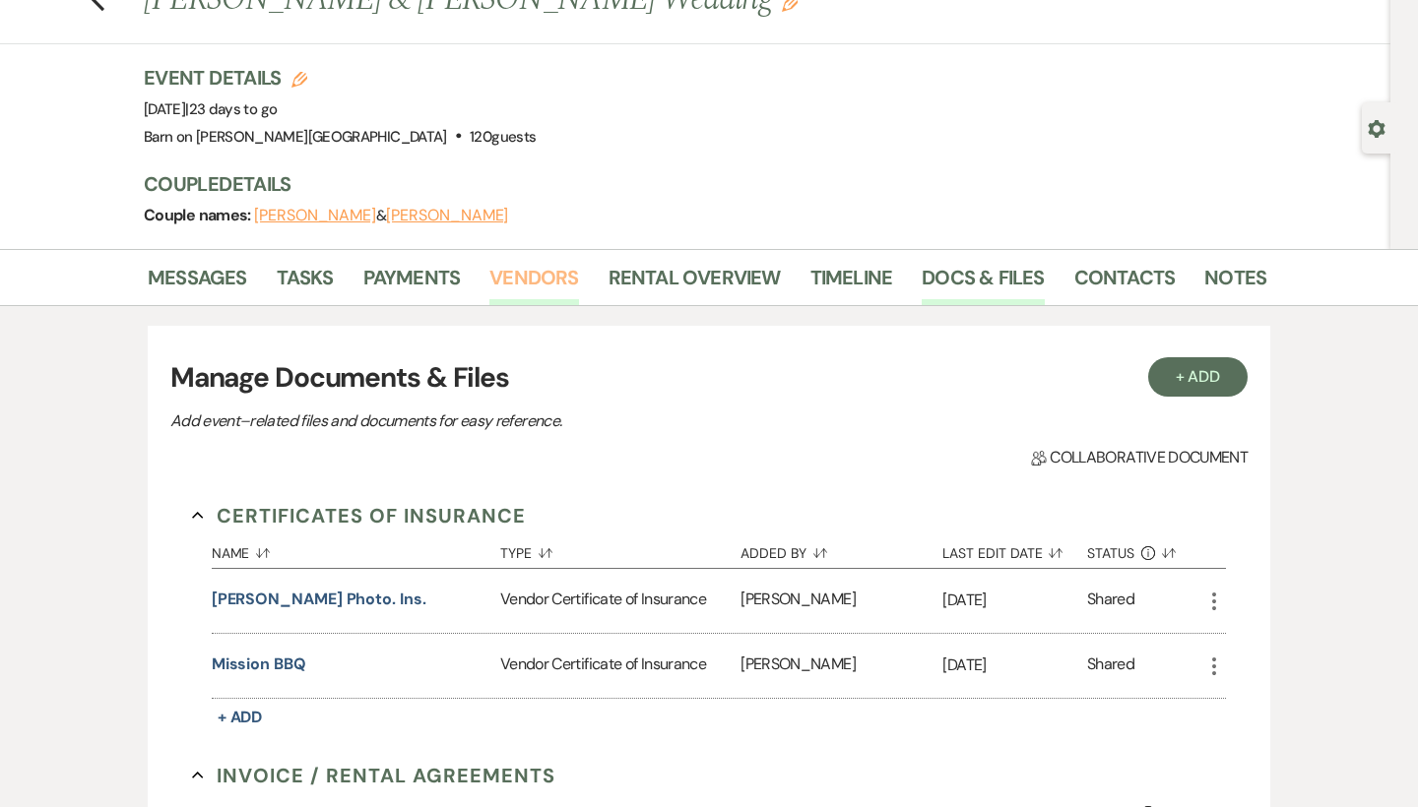
click at [530, 280] on link "Vendors" at bounding box center [533, 283] width 89 height 43
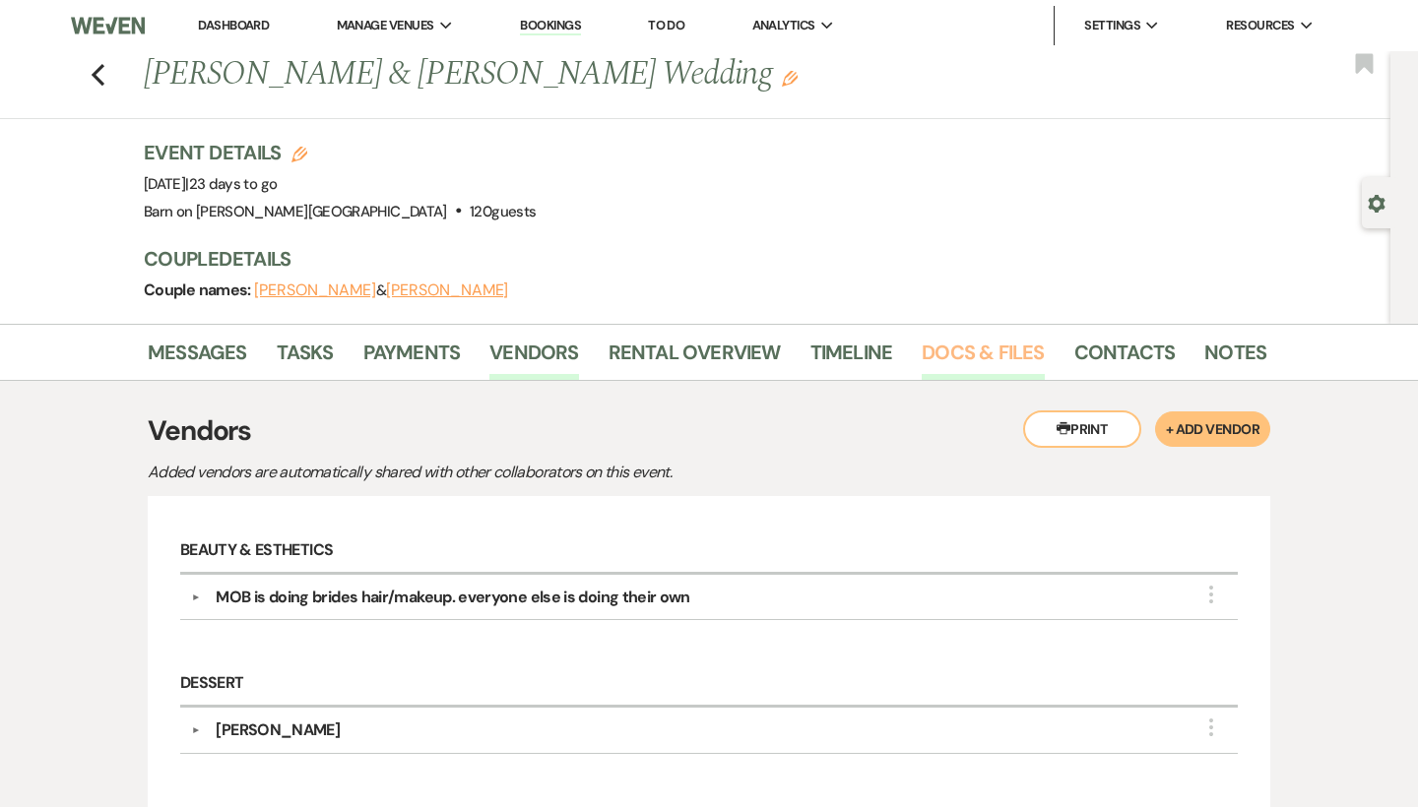
click at [945, 348] on link "Docs & Files" at bounding box center [983, 358] width 122 height 43
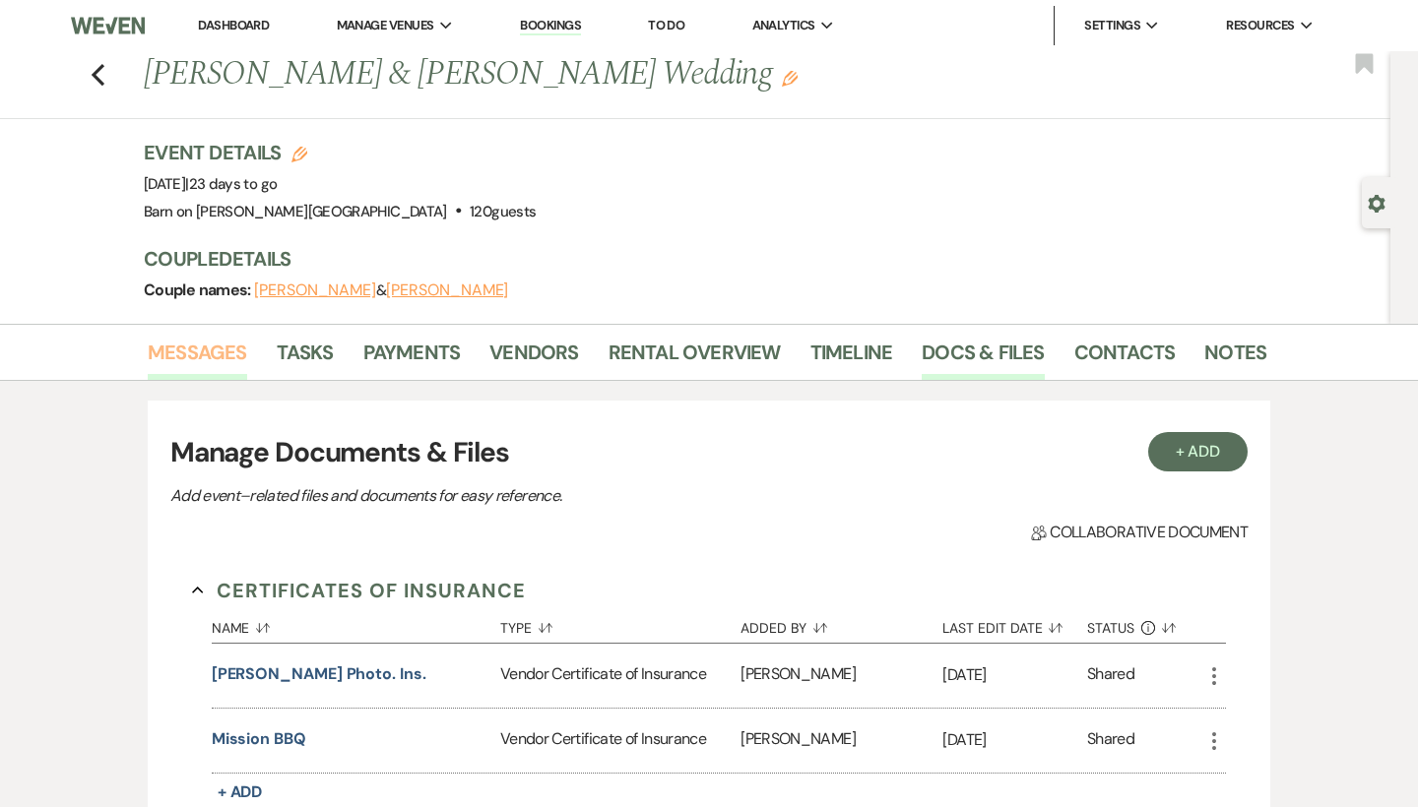
click at [221, 356] on link "Messages" at bounding box center [197, 358] width 99 height 43
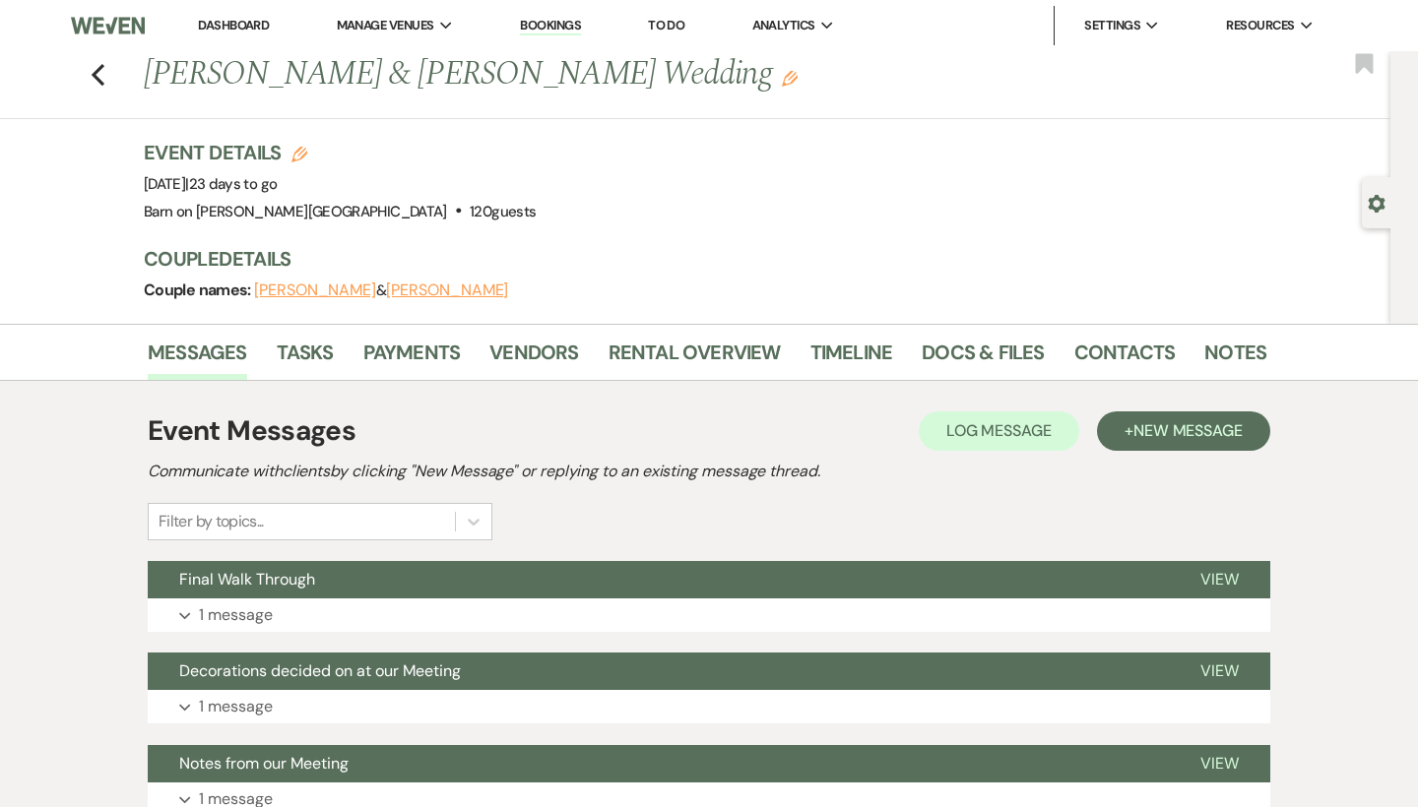
click at [340, 290] on button "[PERSON_NAME]" at bounding box center [315, 291] width 122 height 16
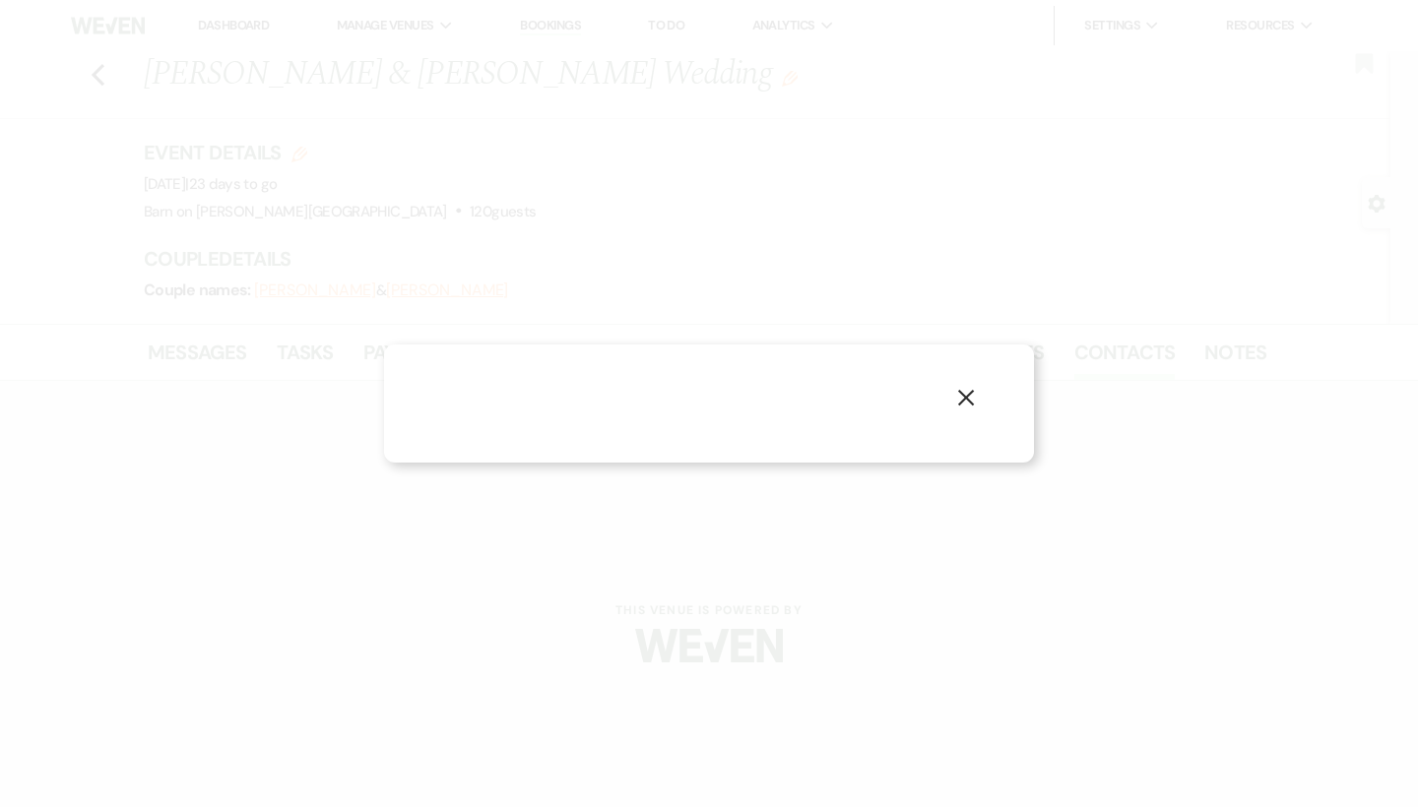
select select "1"
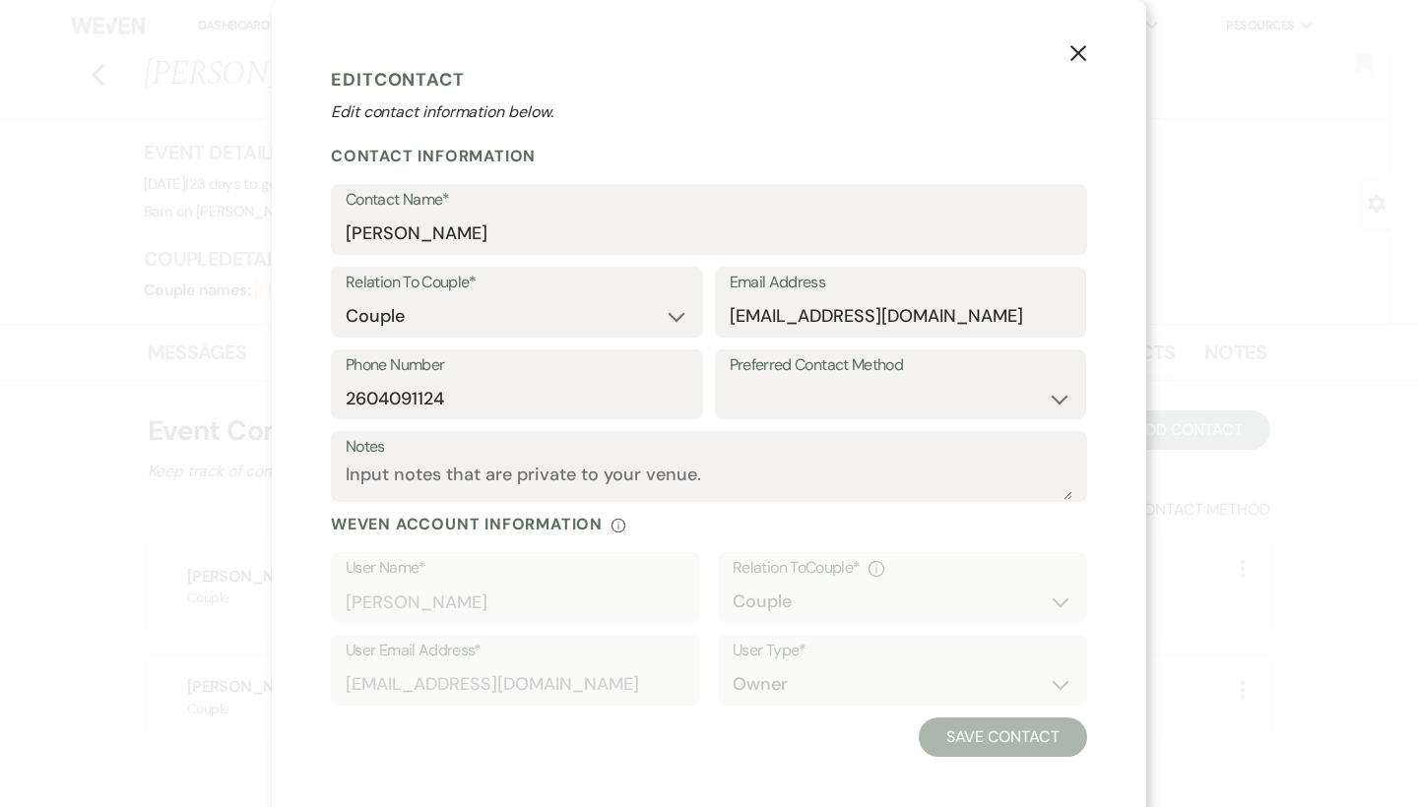
click at [1083, 49] on use "button" at bounding box center [1078, 53] width 16 height 16
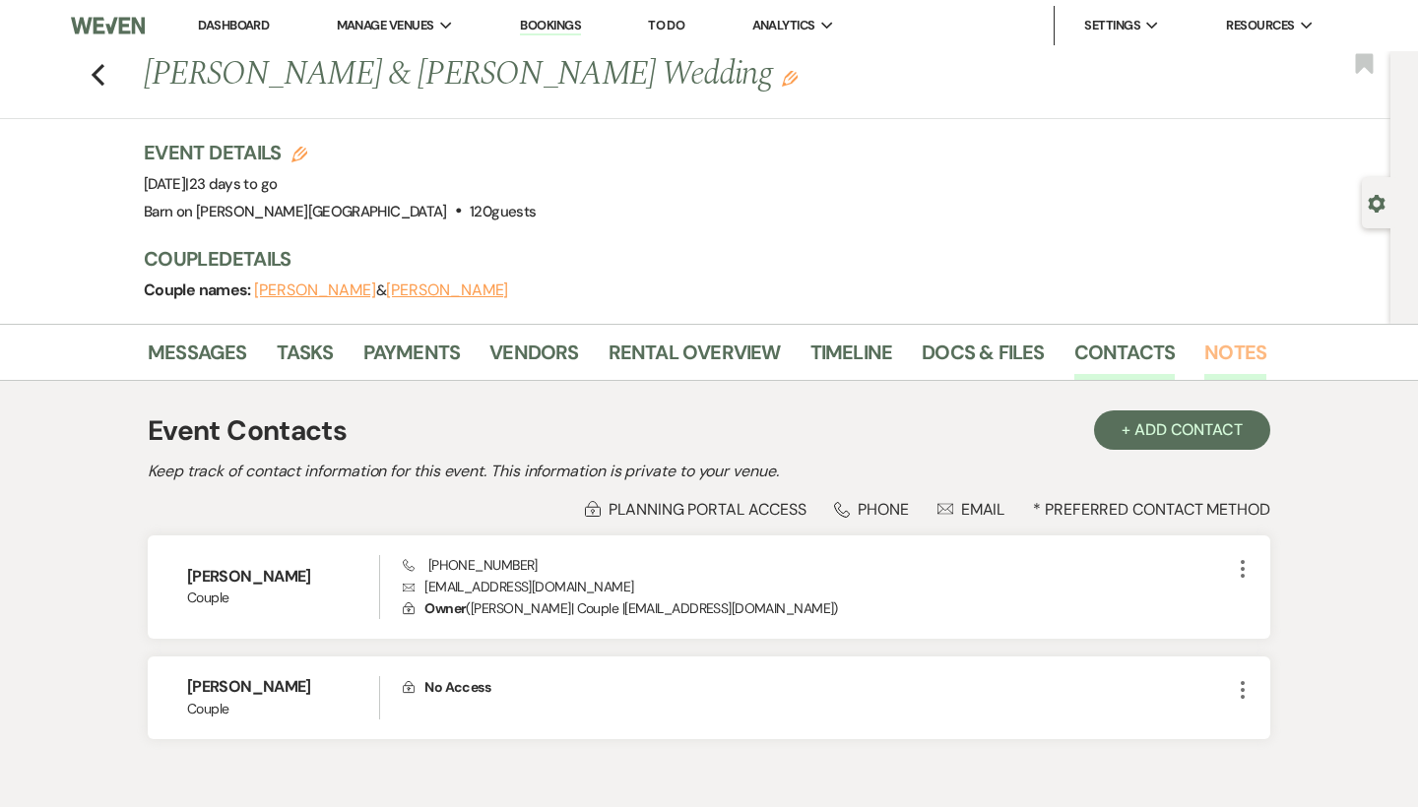
click at [1223, 344] on link "Notes" at bounding box center [1235, 358] width 62 height 43
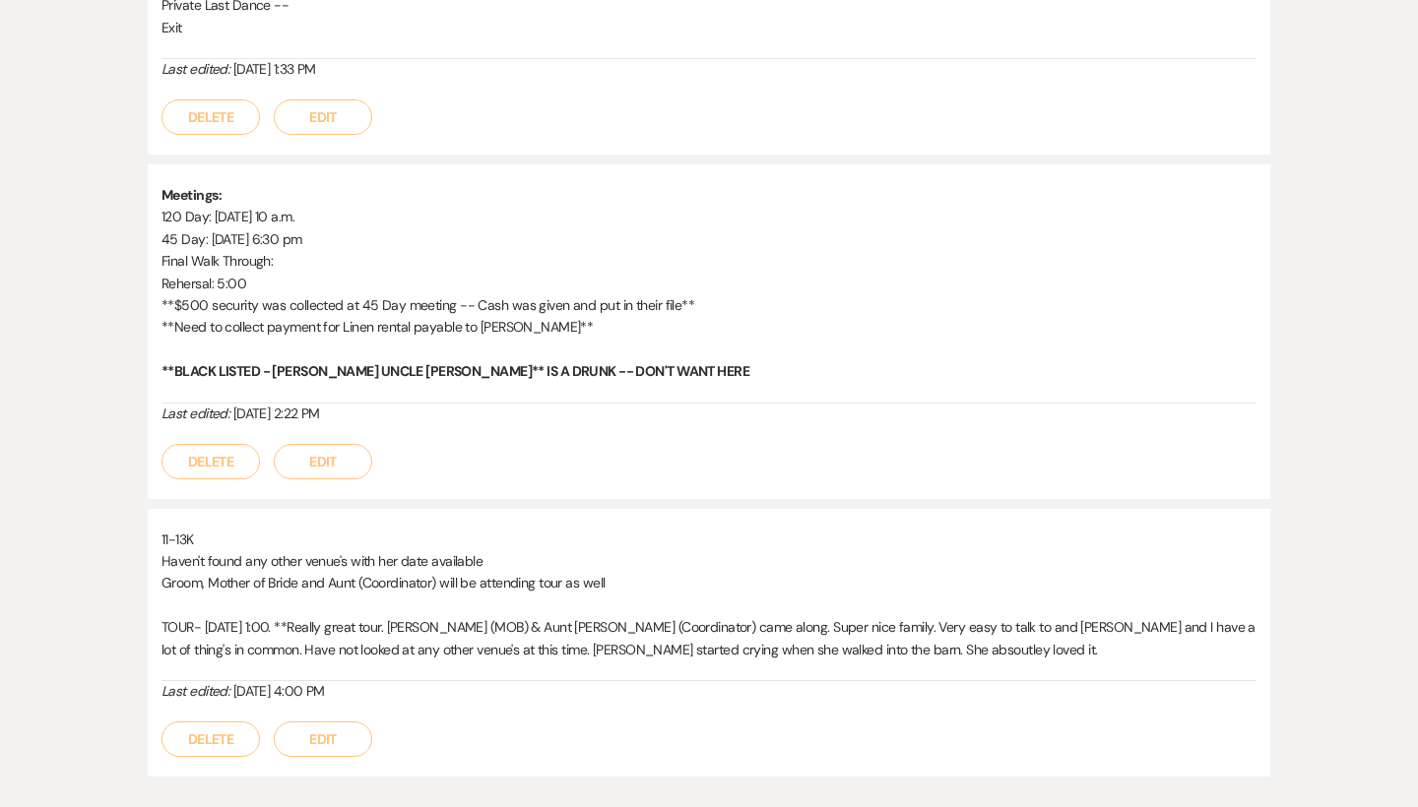
scroll to position [3655, 0]
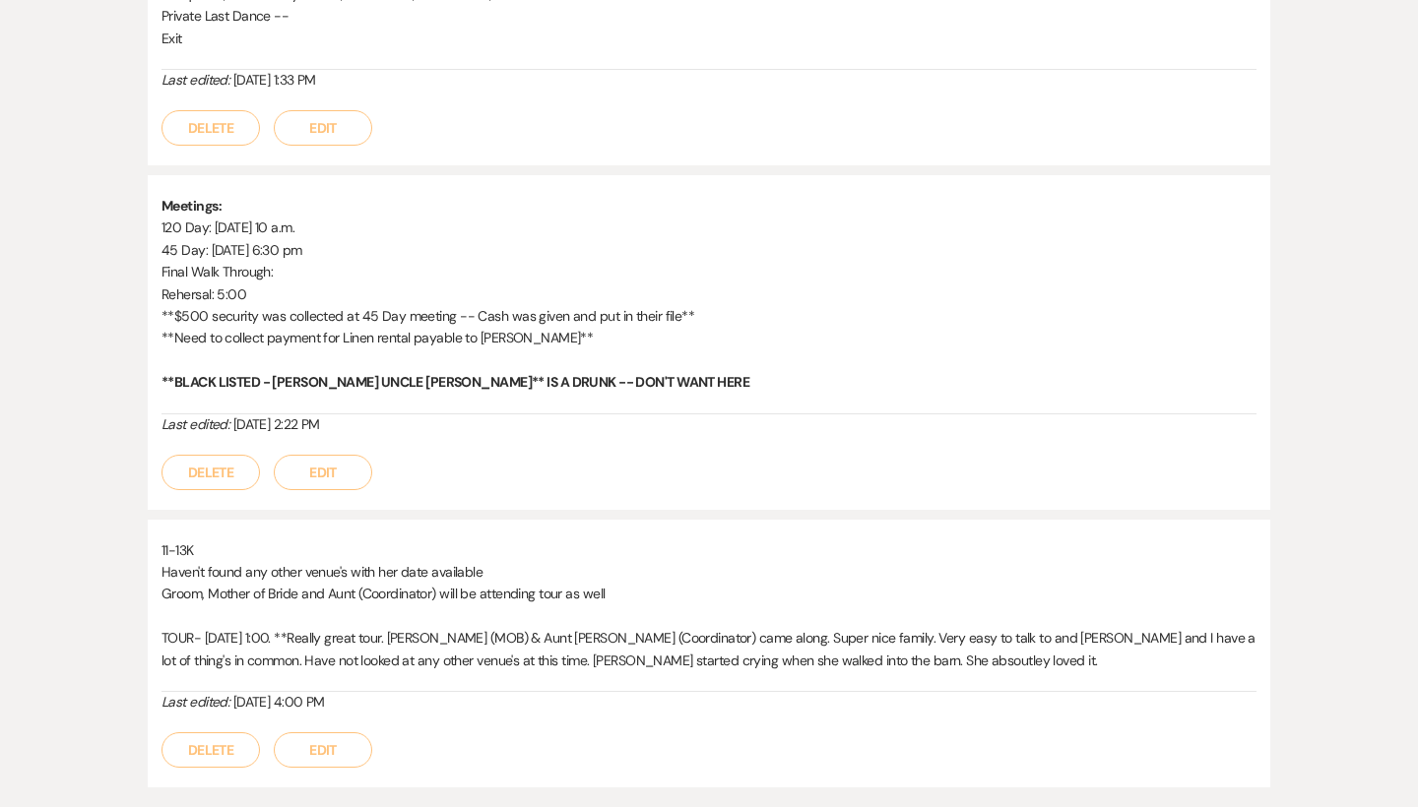
click at [350, 455] on button "Edit" at bounding box center [323, 472] width 98 height 35
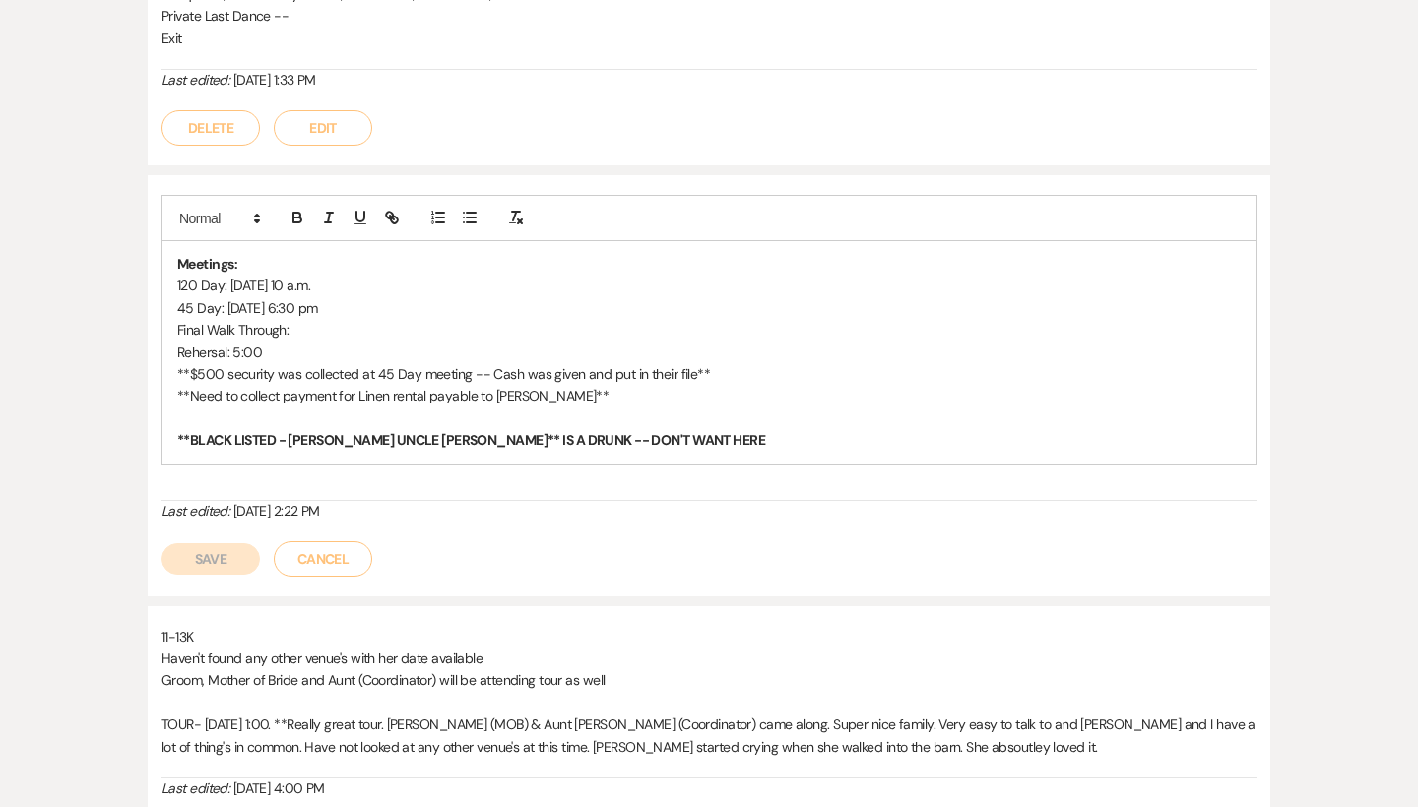
click at [315, 319] on p "Final Walk Through:" at bounding box center [709, 330] width 1064 height 22
click at [230, 544] on button "Save" at bounding box center [210, 560] width 98 height 32
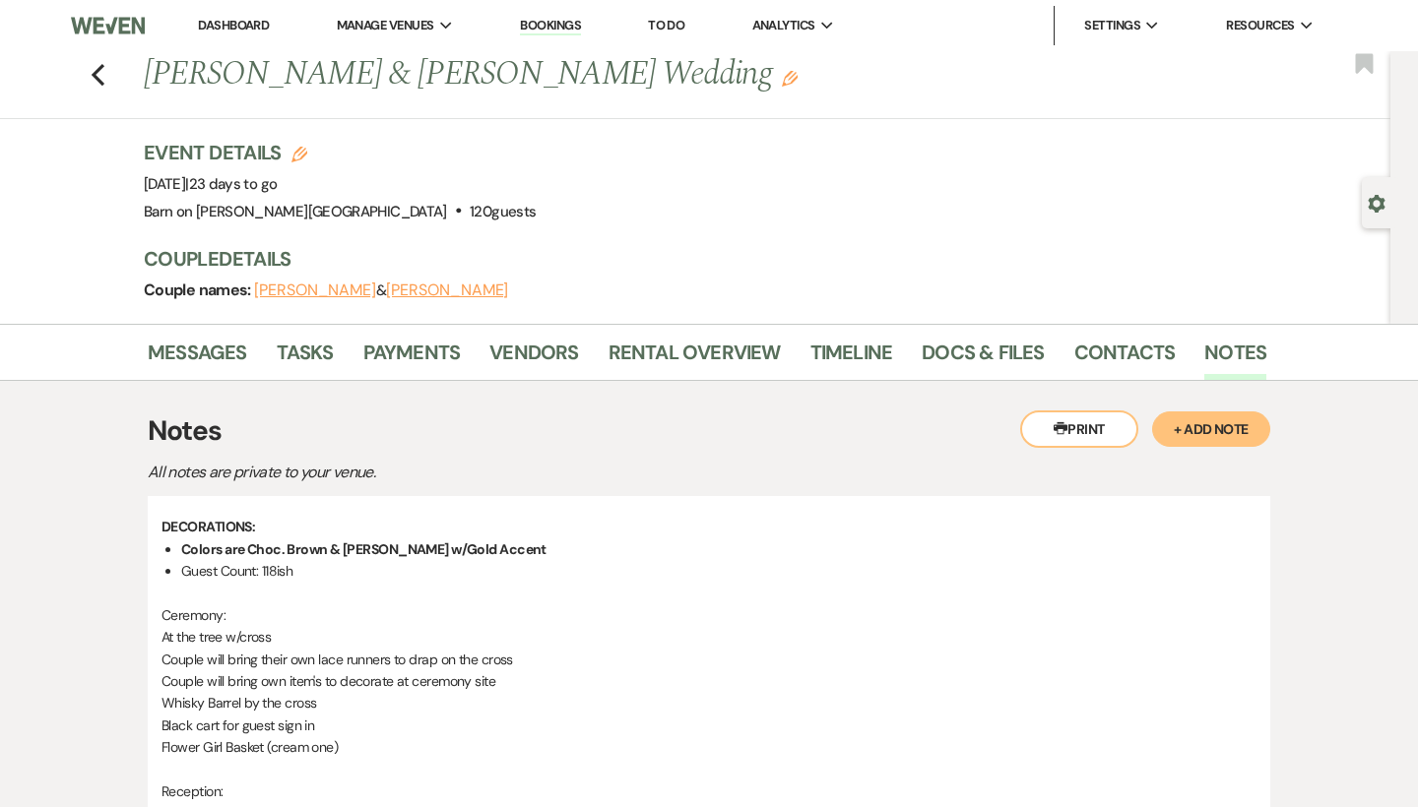
scroll to position [0, 0]
click at [966, 348] on link "Docs & Files" at bounding box center [983, 358] width 122 height 43
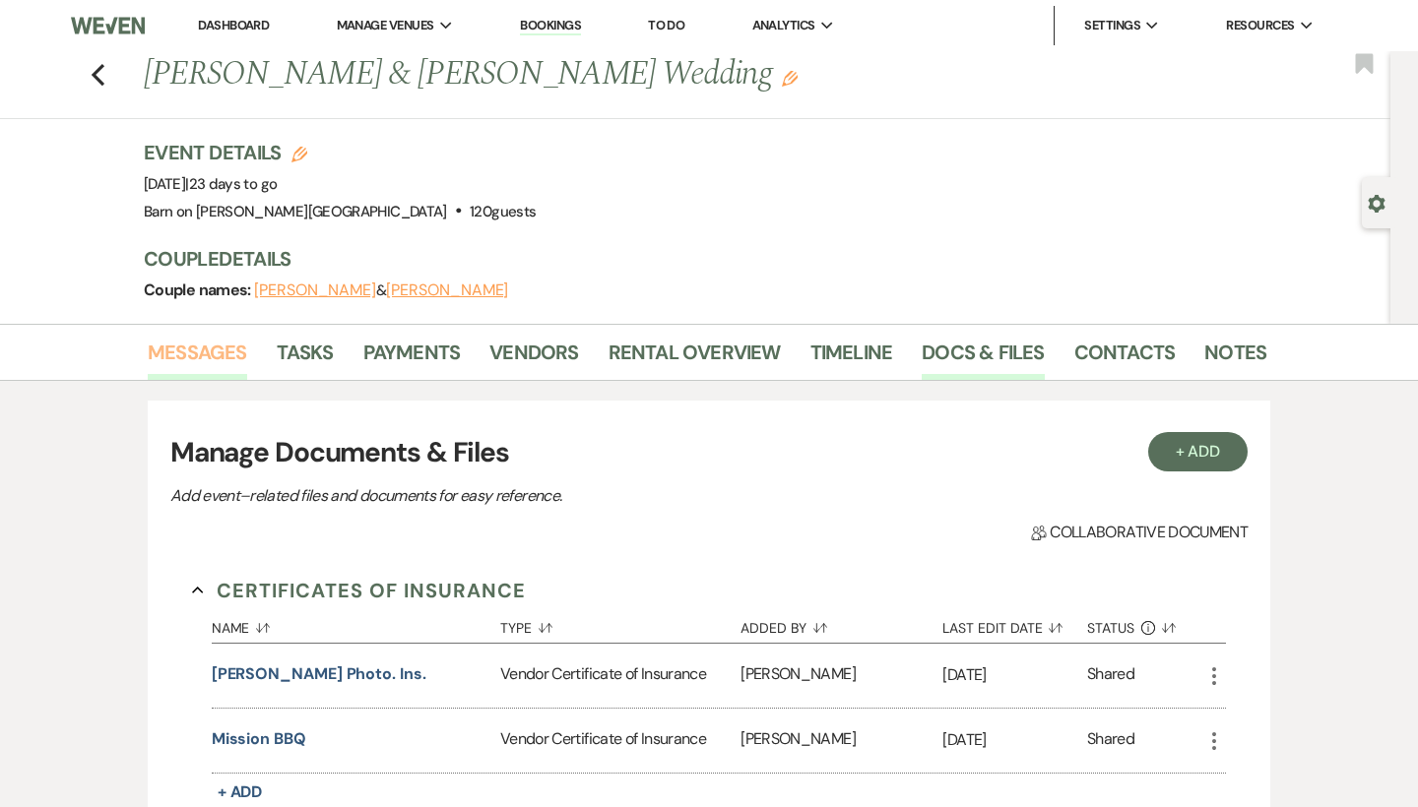
click at [228, 351] on link "Messages" at bounding box center [197, 358] width 99 height 43
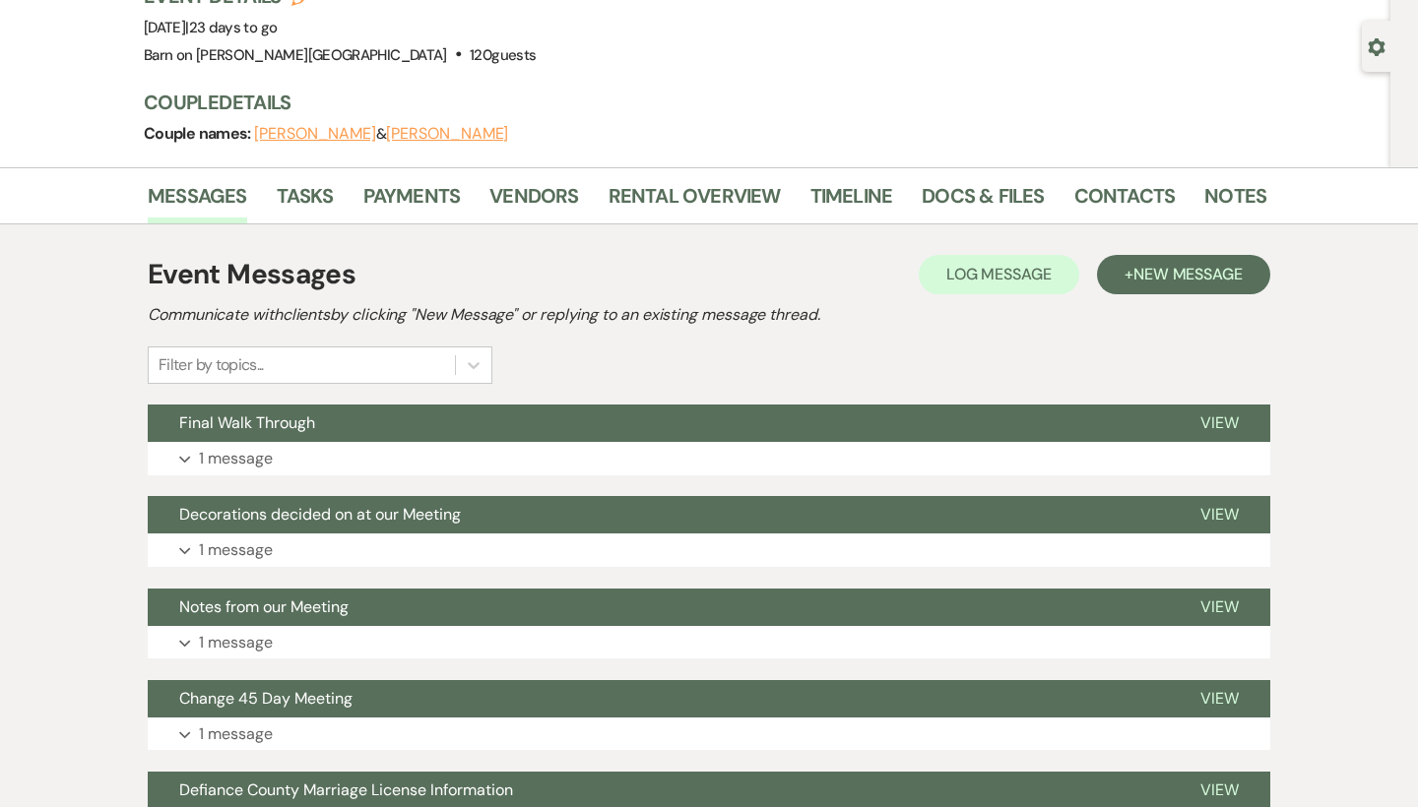
scroll to position [160, 0]
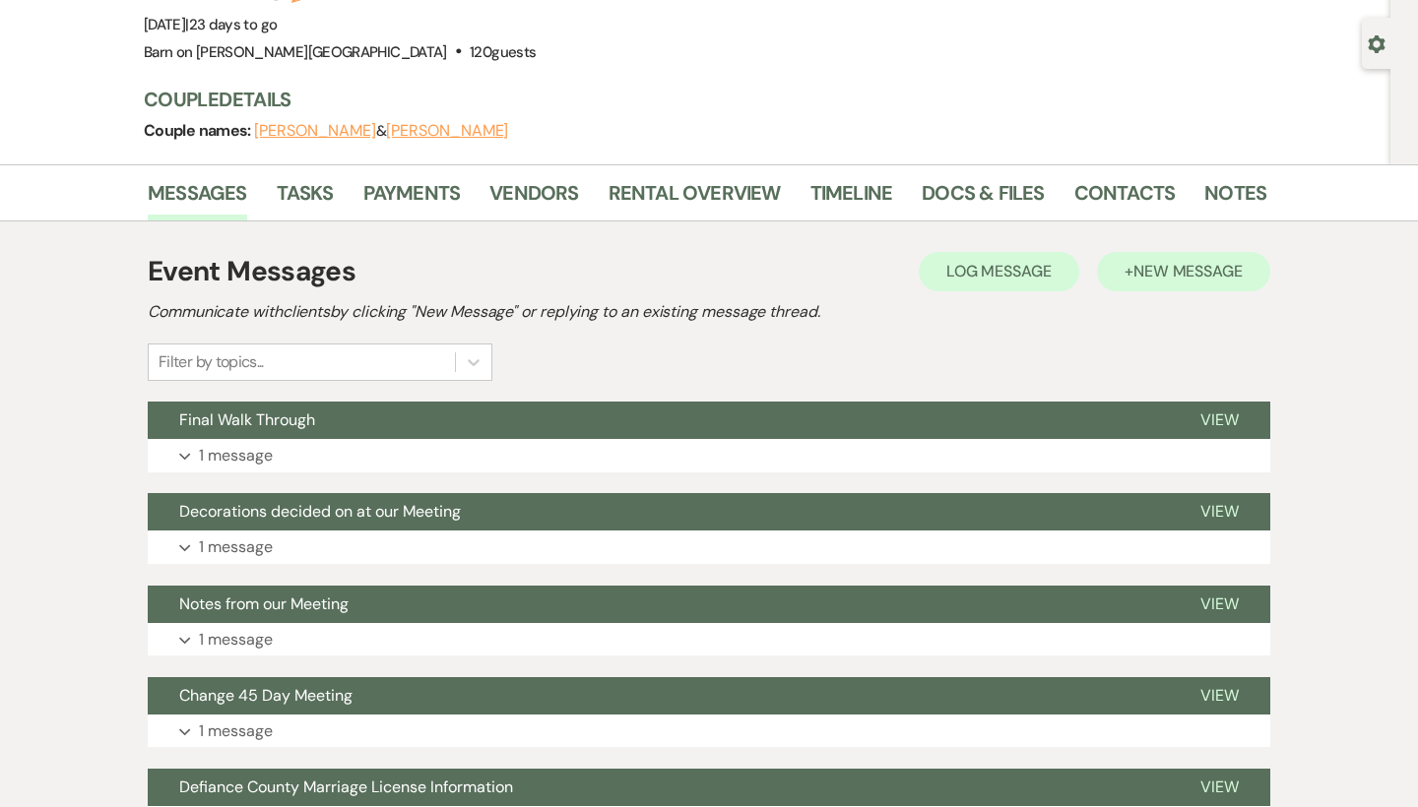
click at [1221, 268] on span "New Message" at bounding box center [1187, 271] width 109 height 21
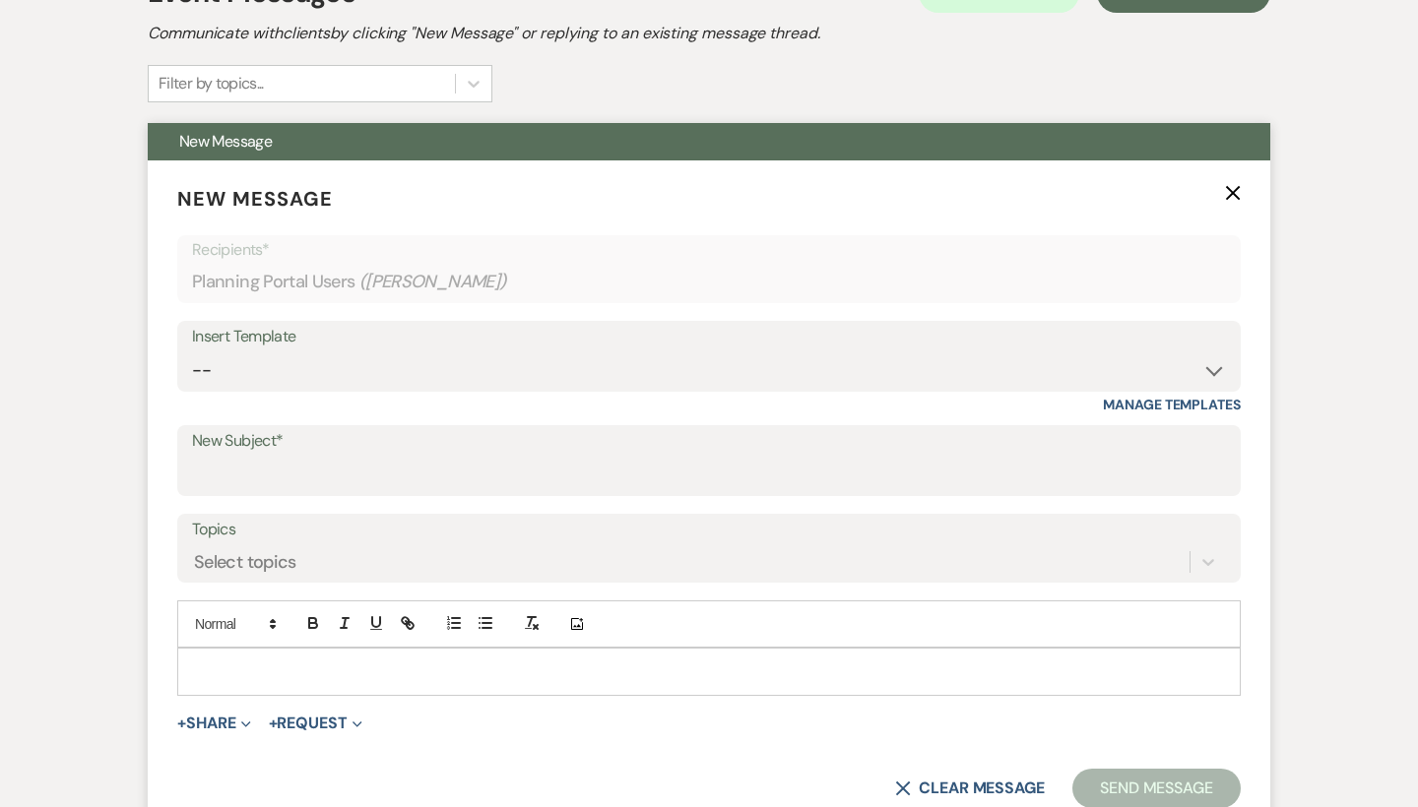
scroll to position [443, 0]
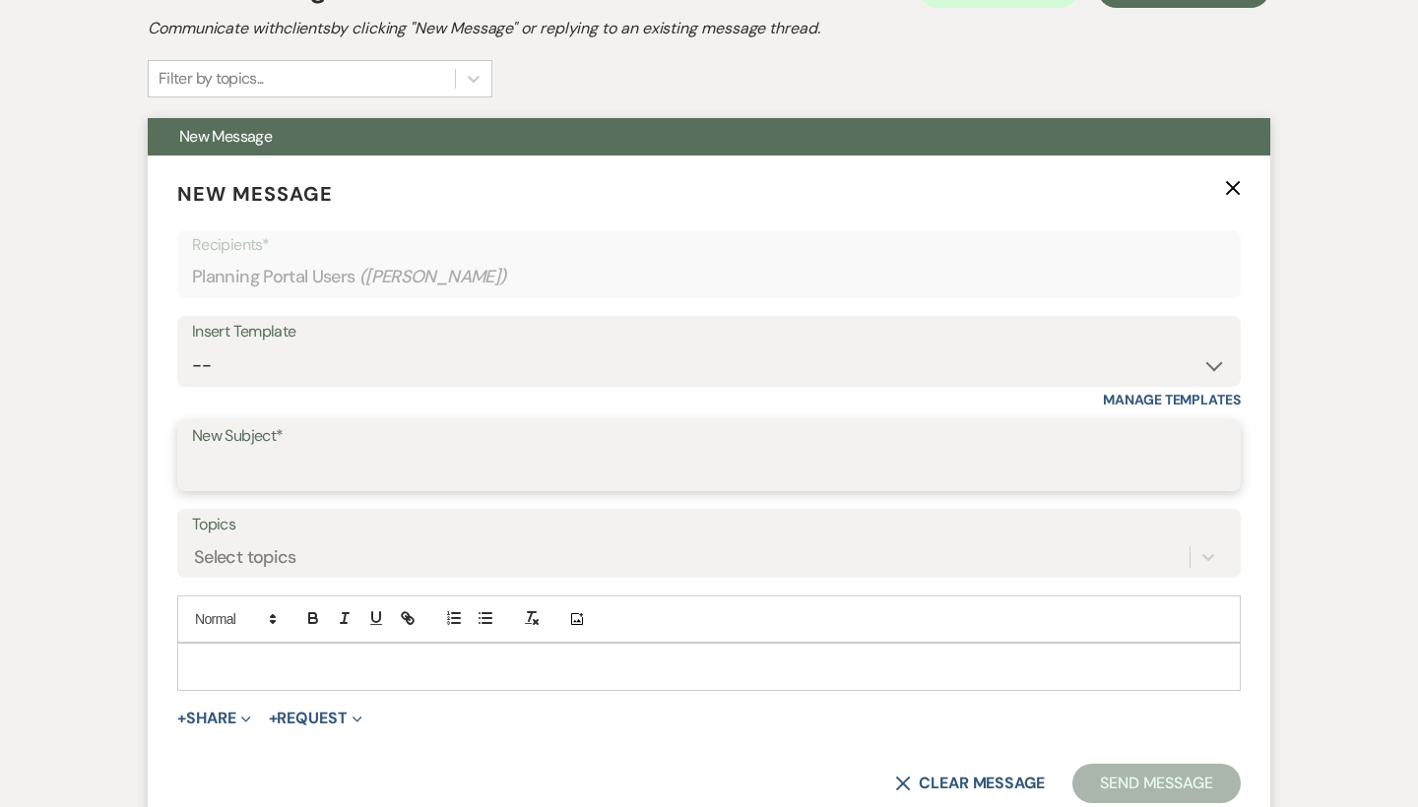
click at [305, 461] on input "New Subject*" at bounding box center [709, 470] width 1034 height 38
type input "We Are Getting Closer💕💕"
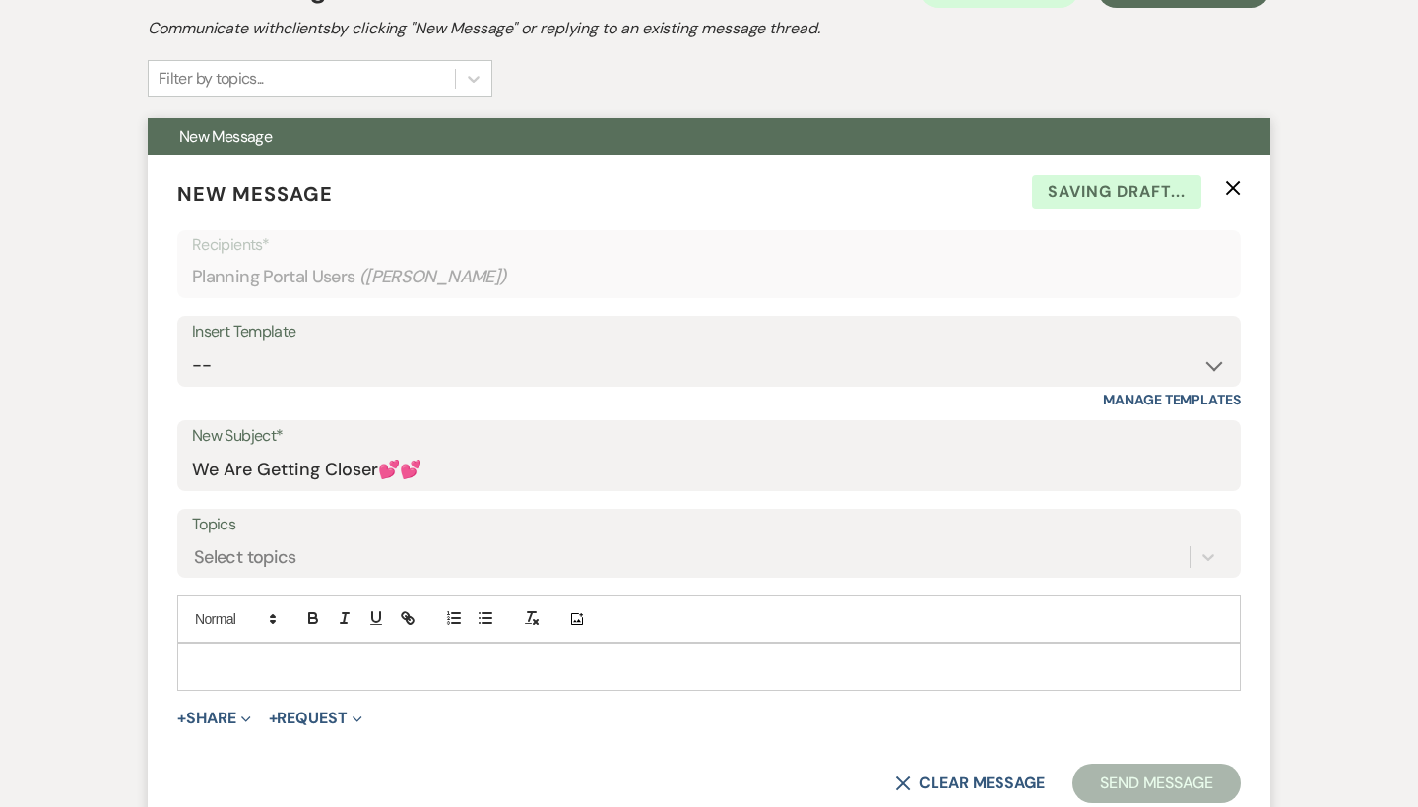
click at [258, 650] on div at bounding box center [709, 666] width 1062 height 45
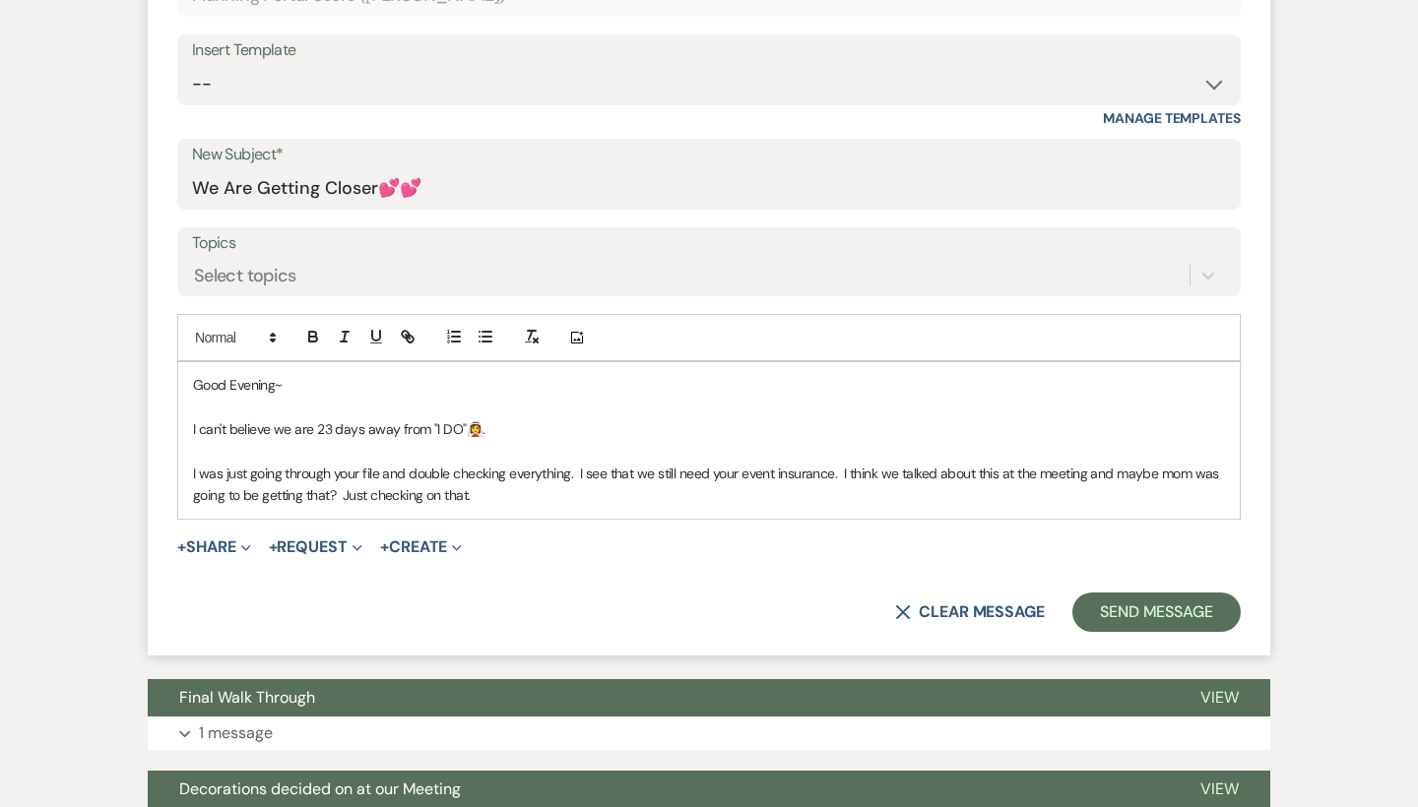
scroll to position [715, 0]
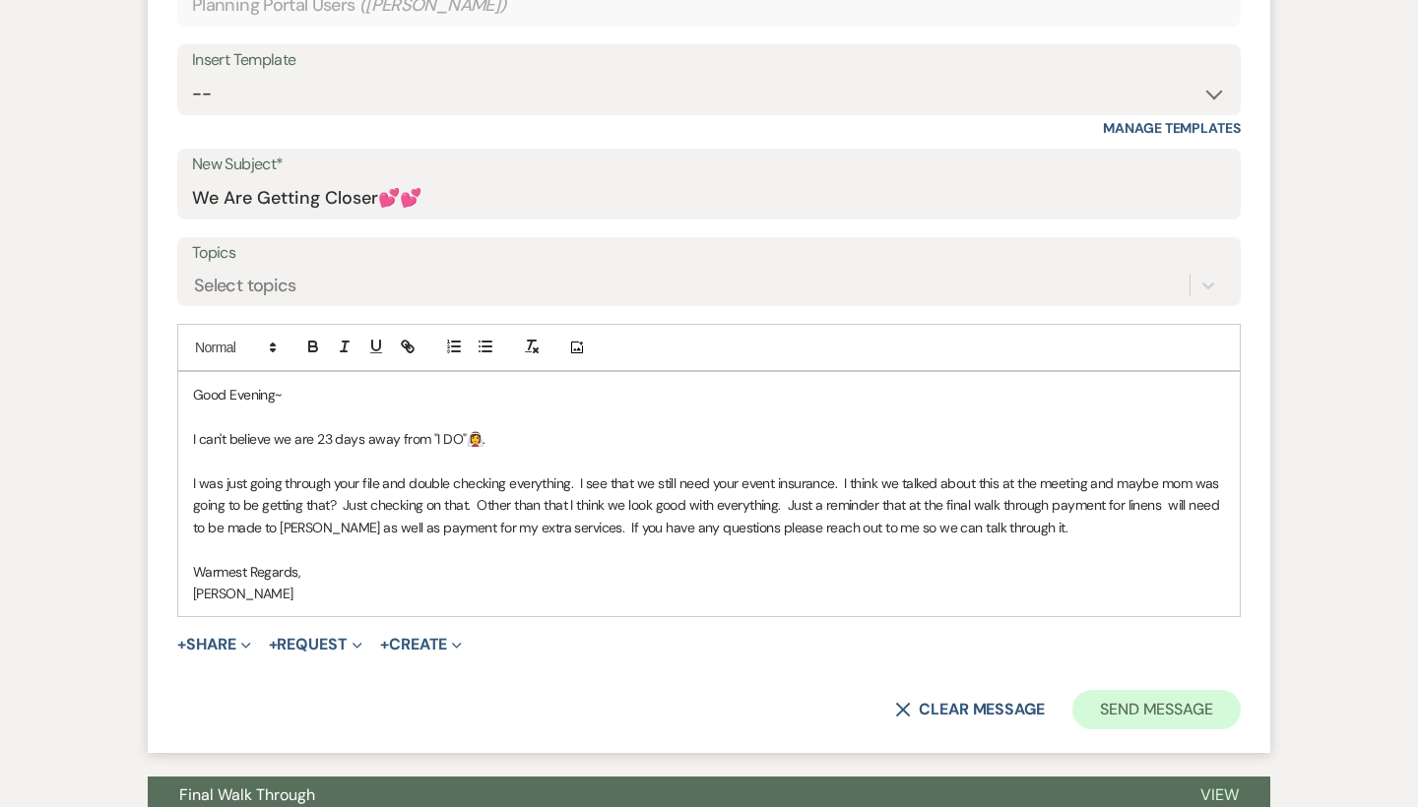
click at [1162, 709] on button "Send Message" at bounding box center [1156, 709] width 168 height 39
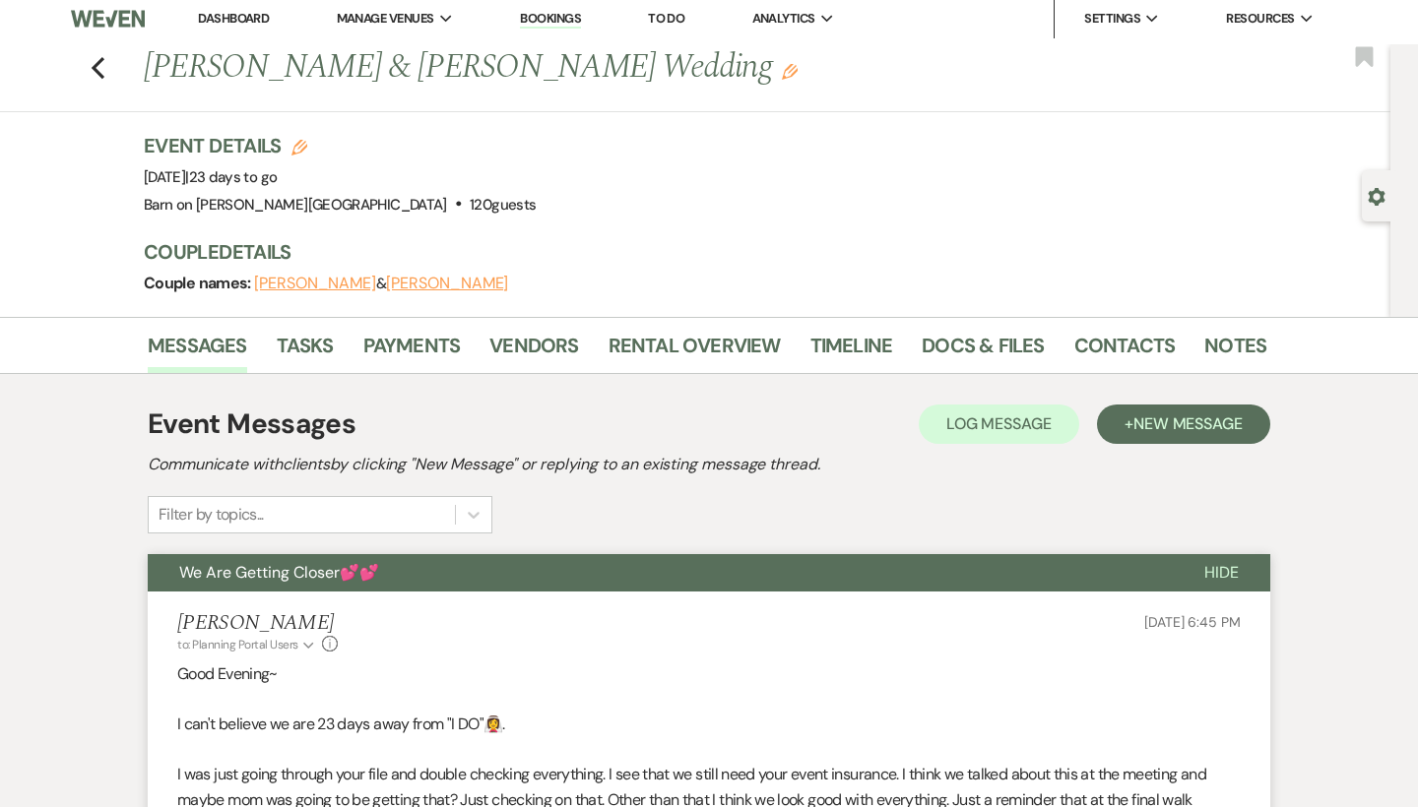
scroll to position [7, 0]
click at [1209, 571] on span "Hide" at bounding box center [1221, 572] width 34 height 21
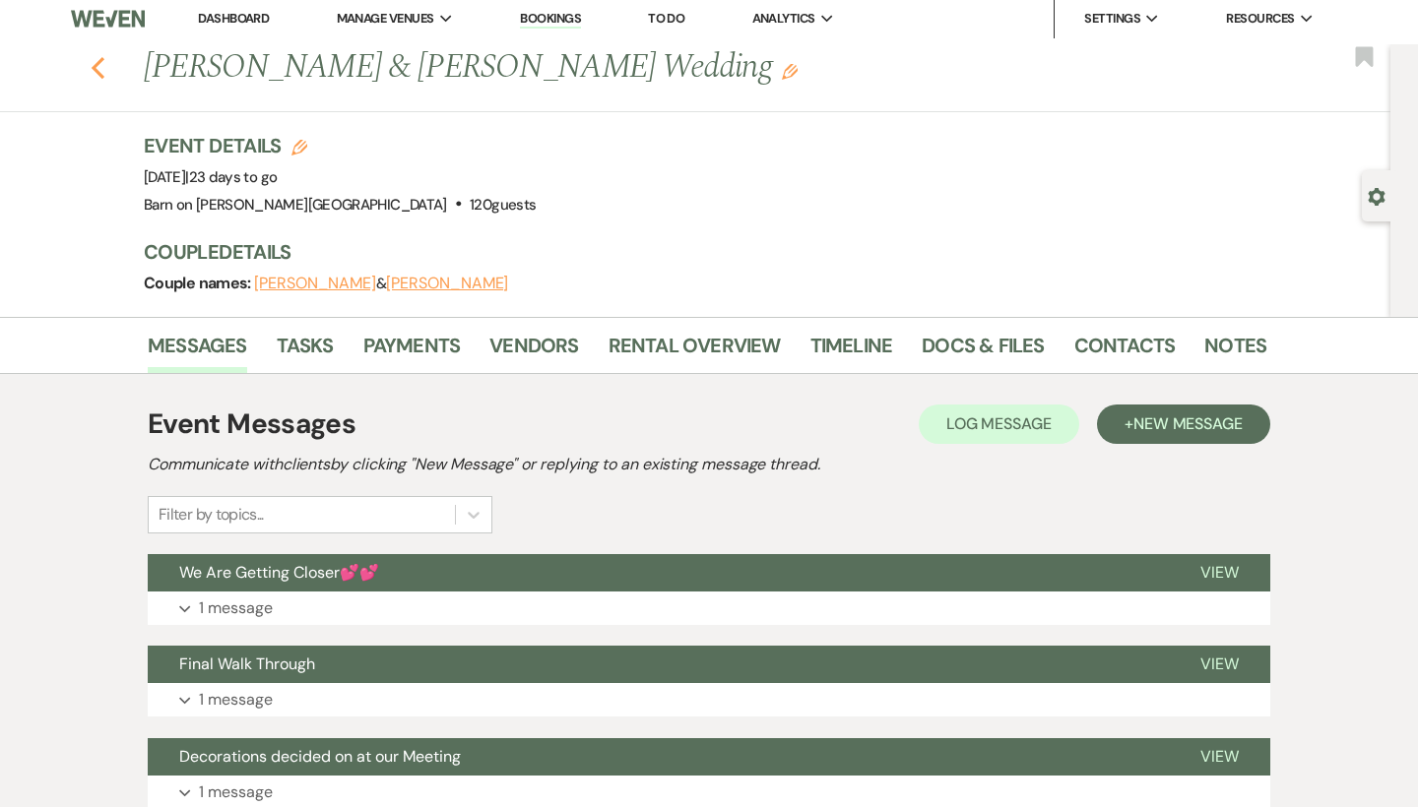
click at [98, 68] on icon "Previous" at bounding box center [98, 68] width 15 height 24
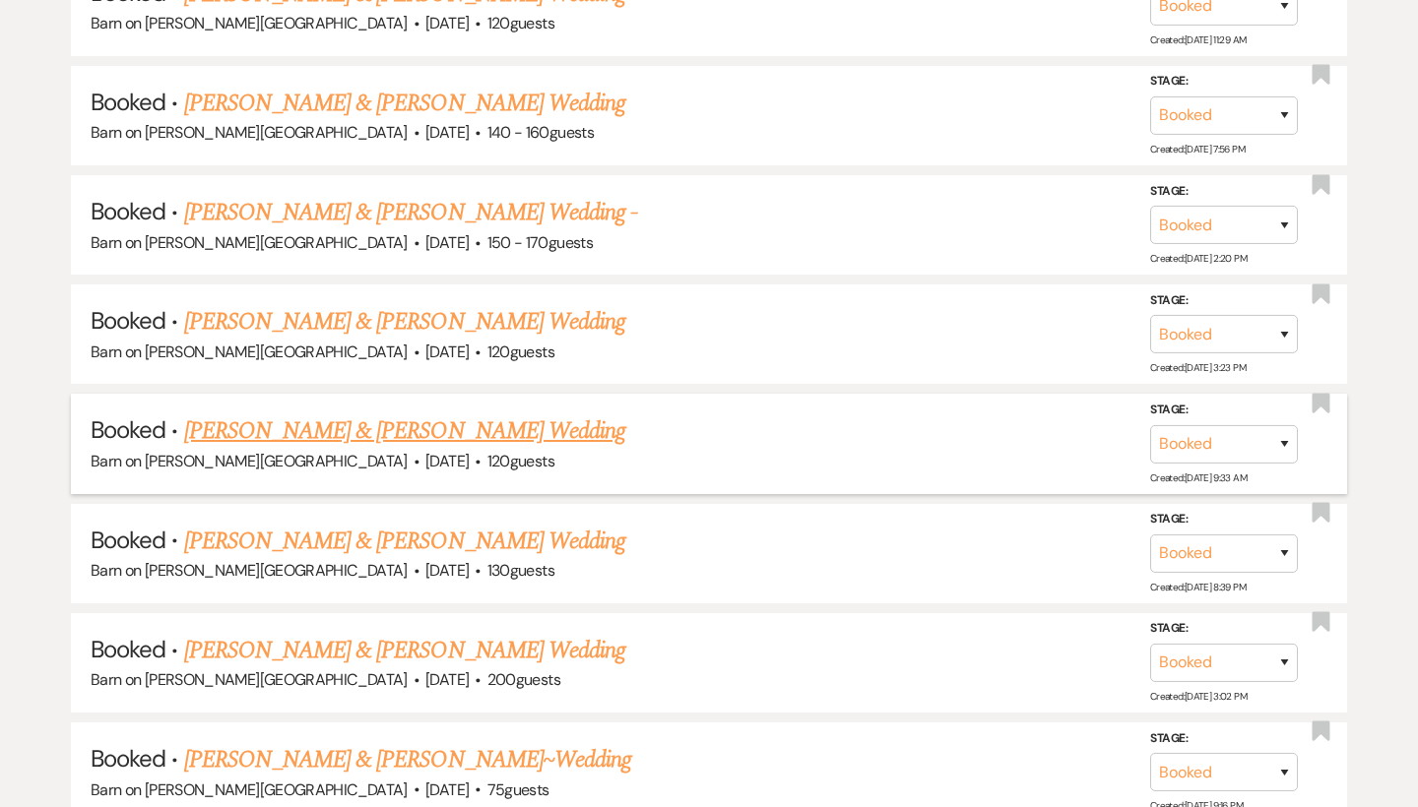
scroll to position [1266, 0]
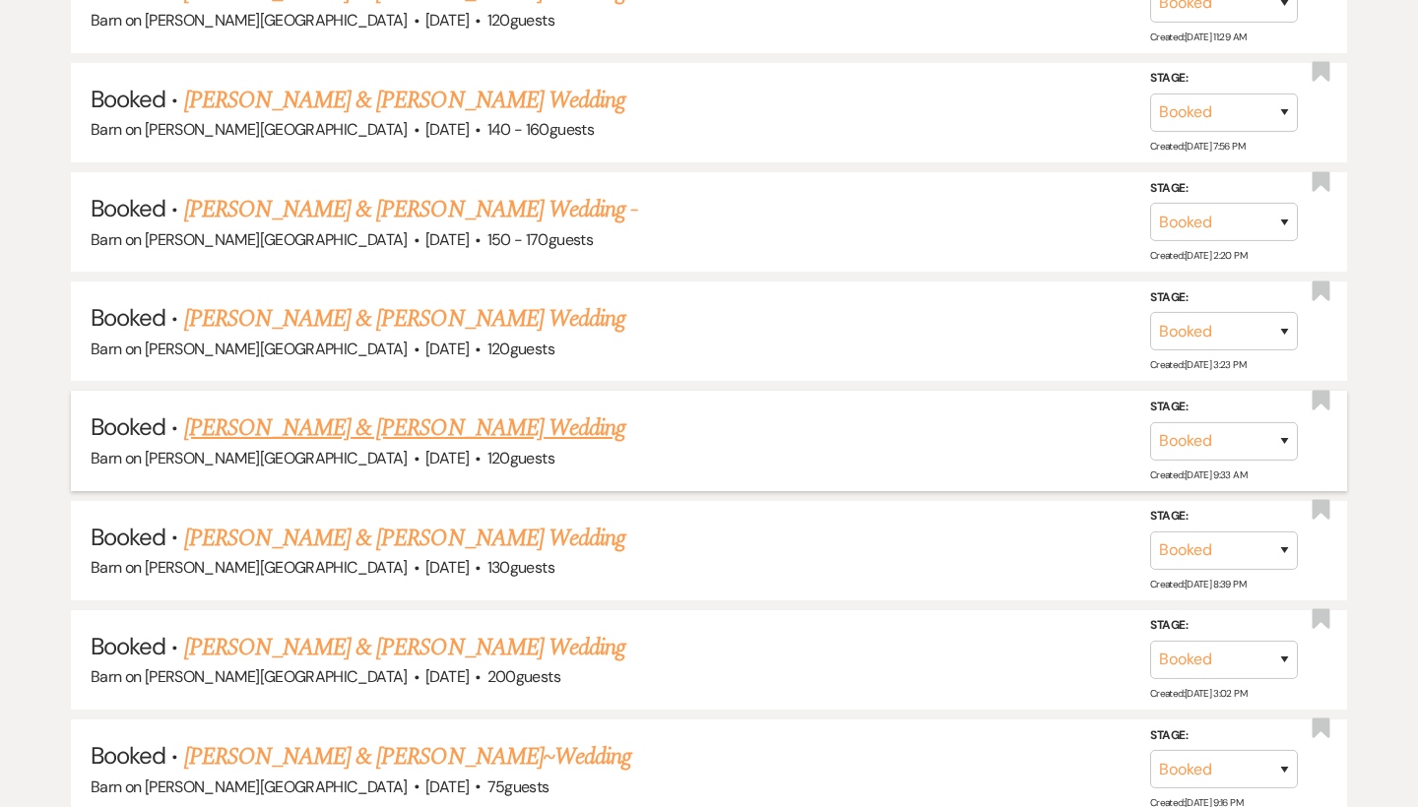
click at [287, 411] on link "[PERSON_NAME] & [PERSON_NAME] Wedding" at bounding box center [404, 428] width 441 height 35
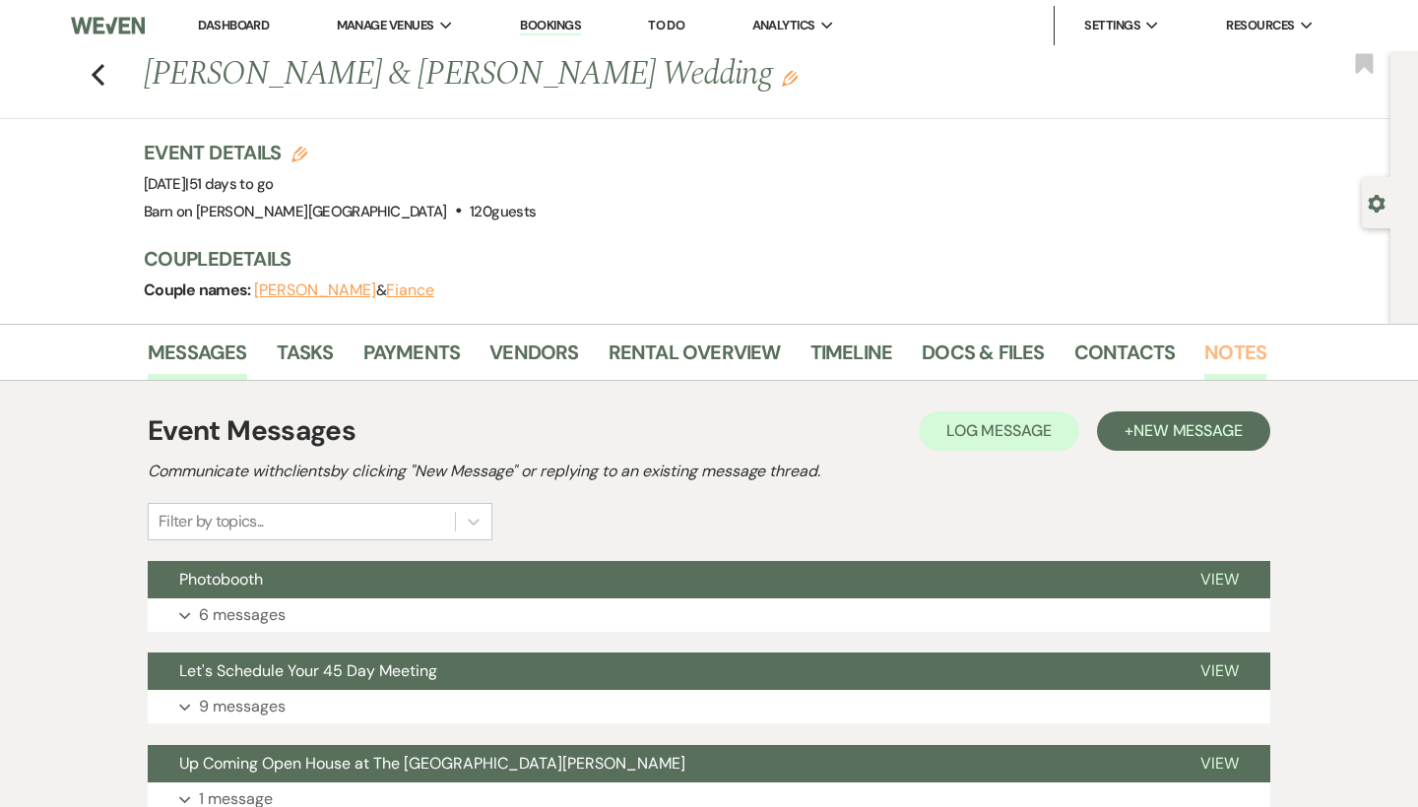
click at [1234, 352] on link "Notes" at bounding box center [1235, 358] width 62 height 43
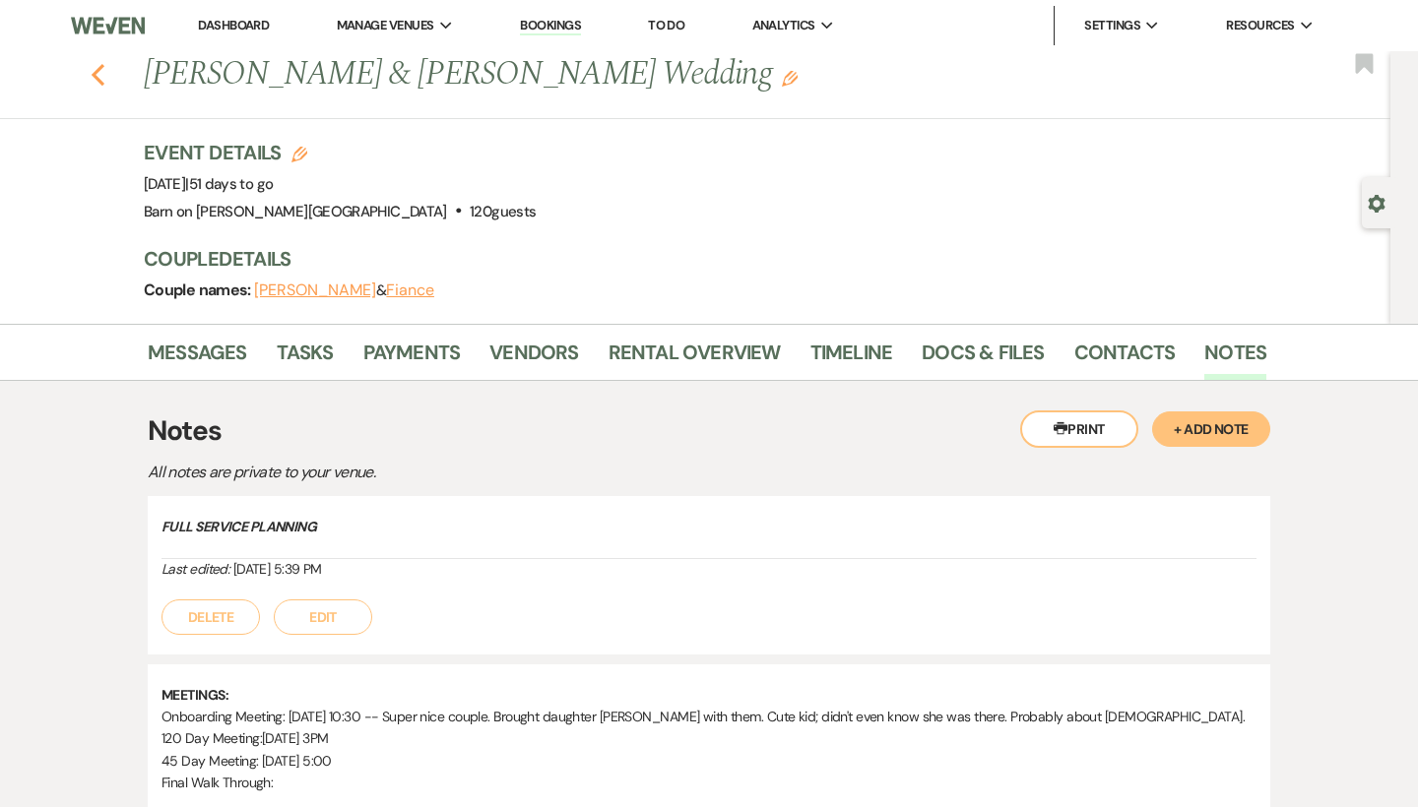
click at [100, 76] on icon "Previous" at bounding box center [98, 75] width 15 height 24
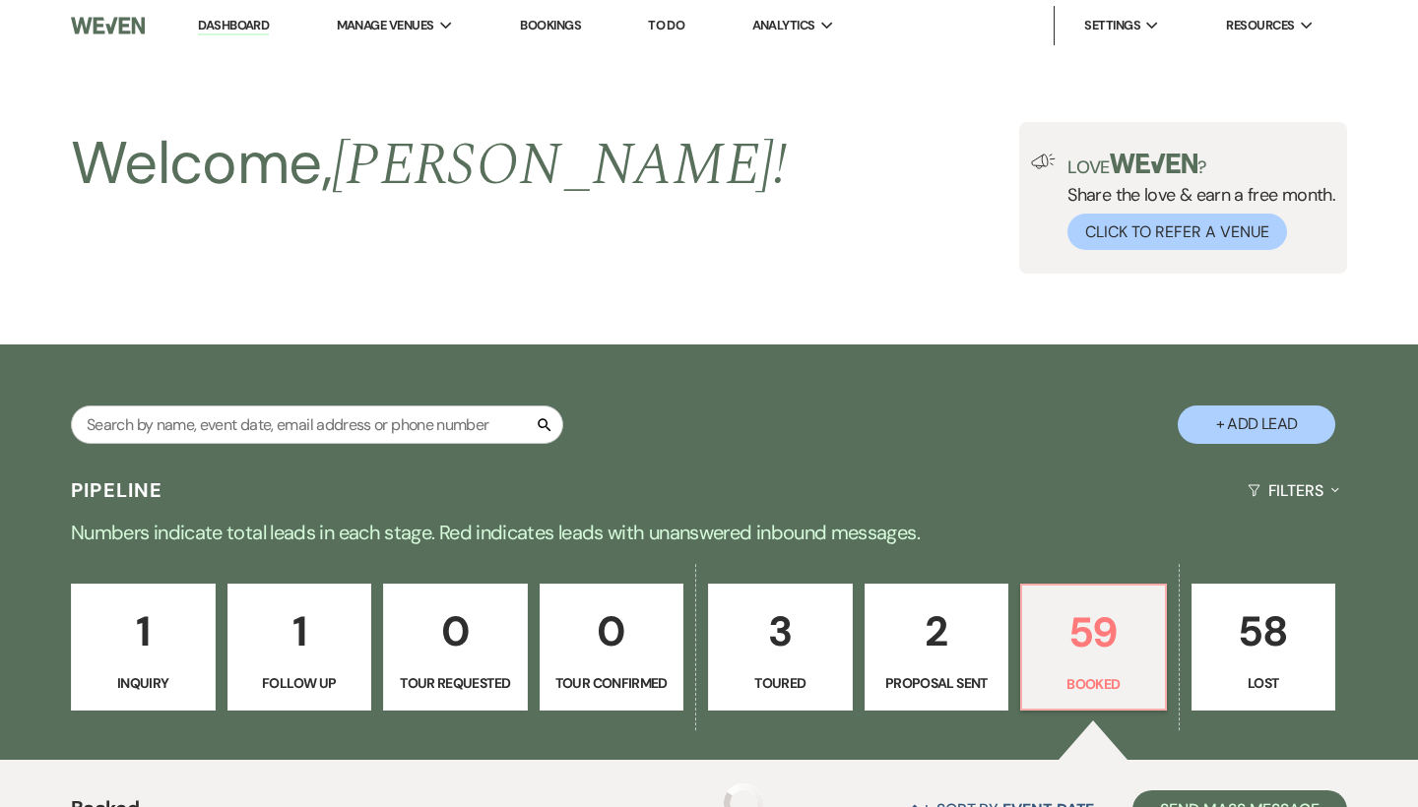
scroll to position [1266, 0]
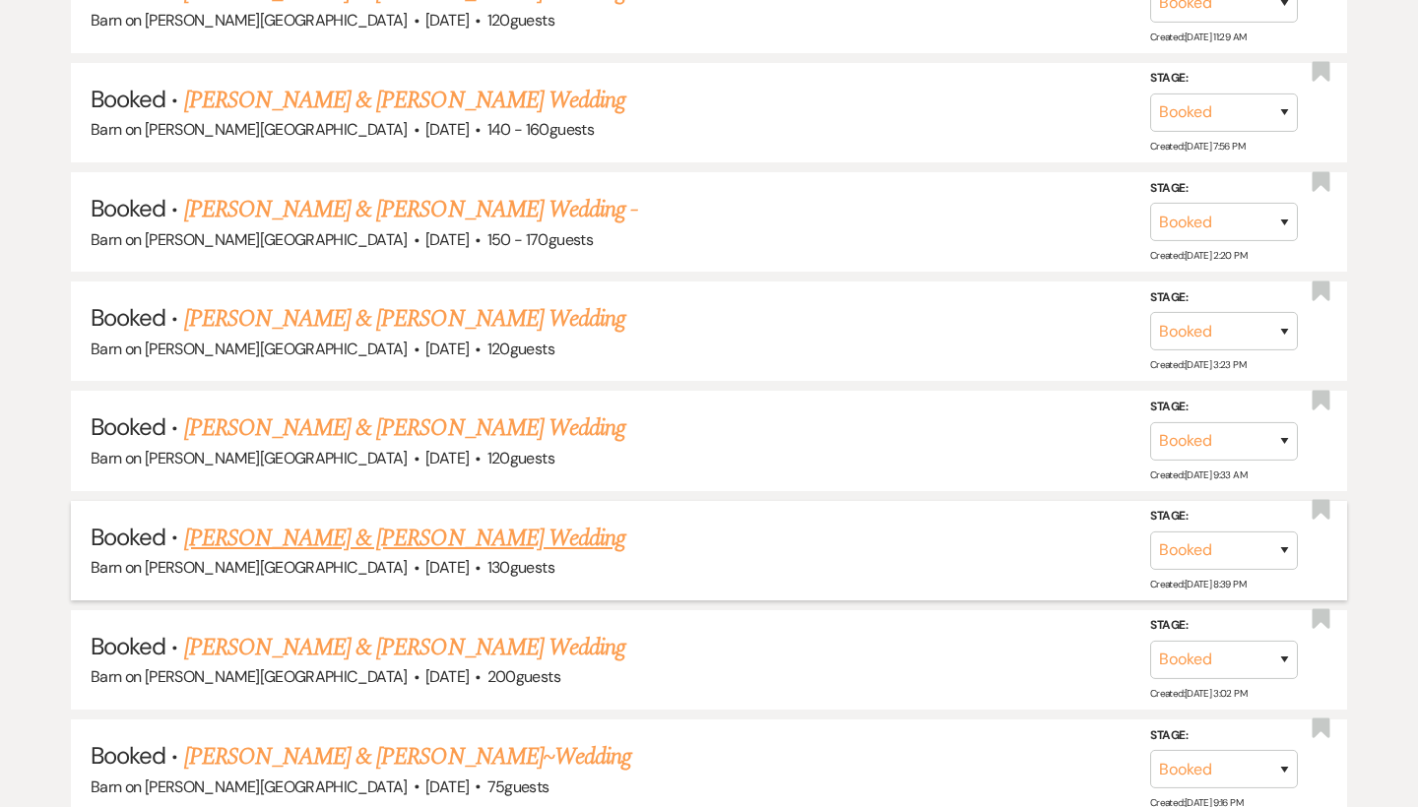
click at [233, 521] on link "[PERSON_NAME] & [PERSON_NAME] Wedding" at bounding box center [404, 538] width 441 height 35
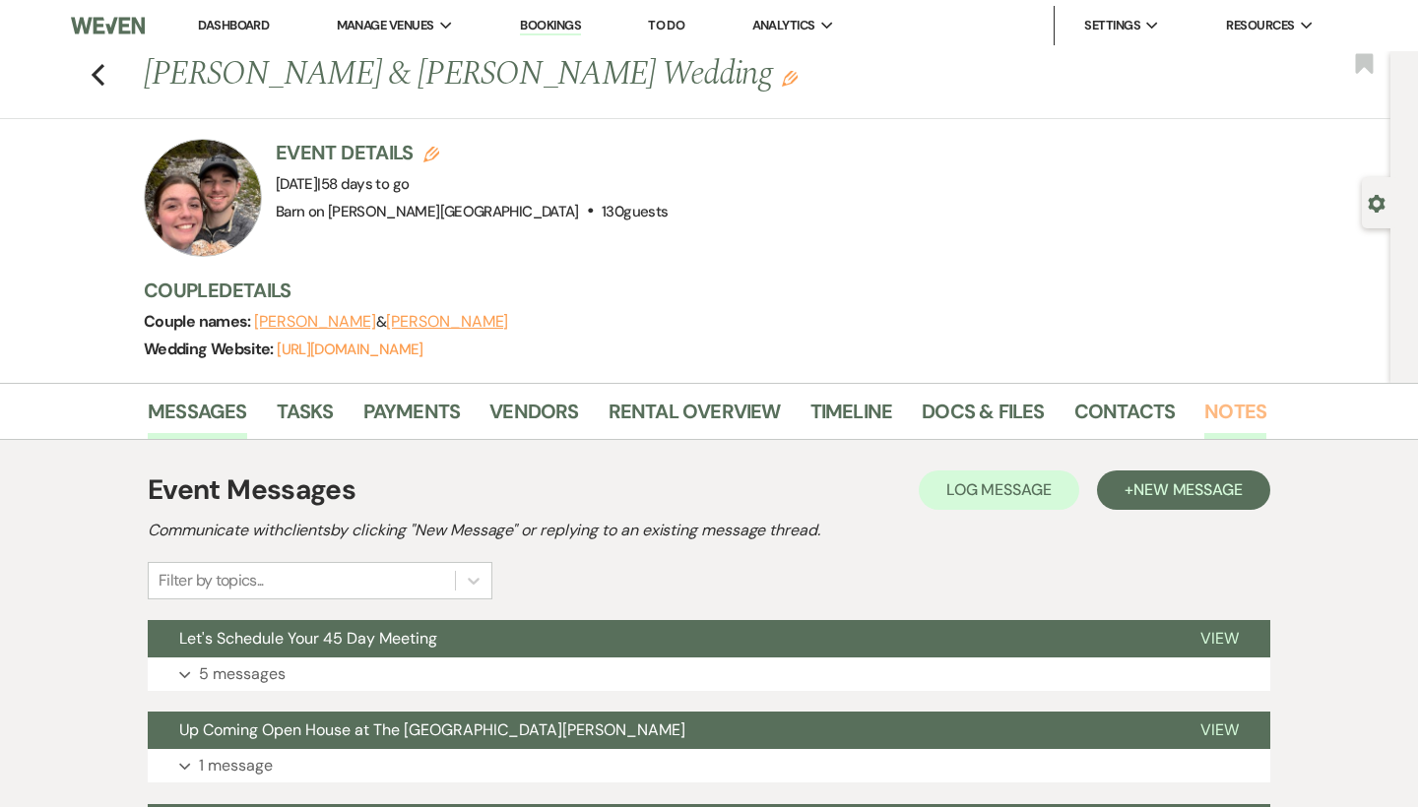
click at [1235, 413] on link "Notes" at bounding box center [1235, 417] width 62 height 43
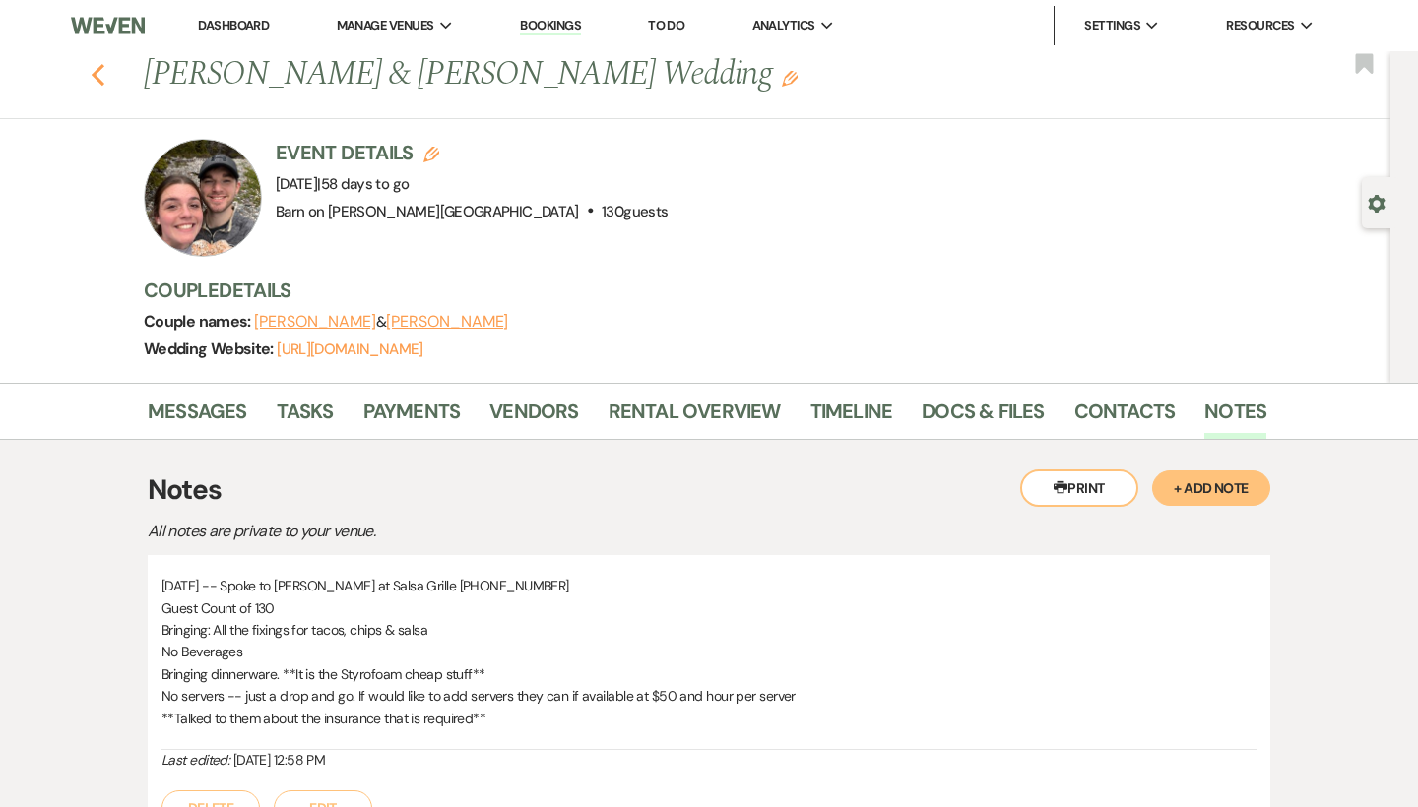
click at [101, 80] on icon "Previous" at bounding box center [98, 75] width 15 height 24
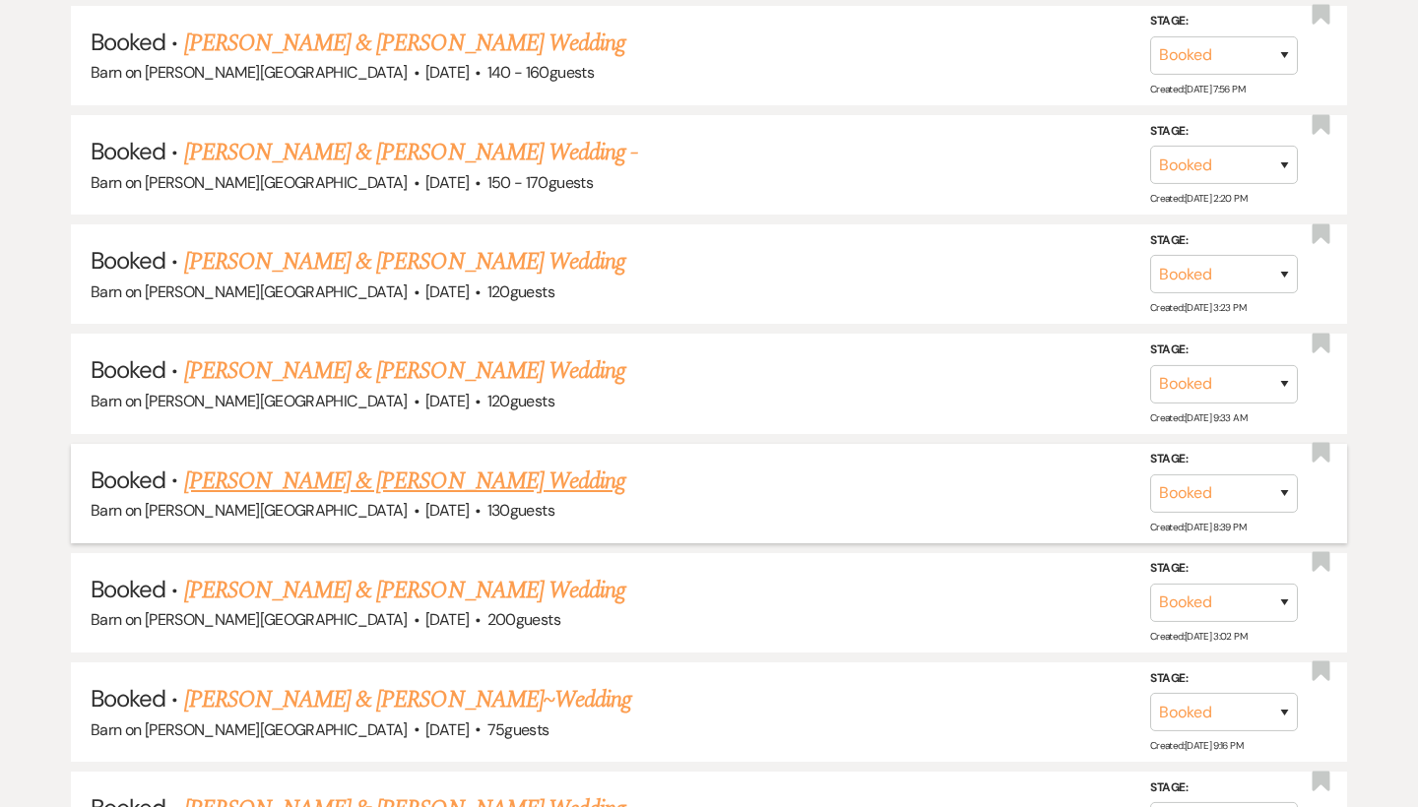
scroll to position [1326, 0]
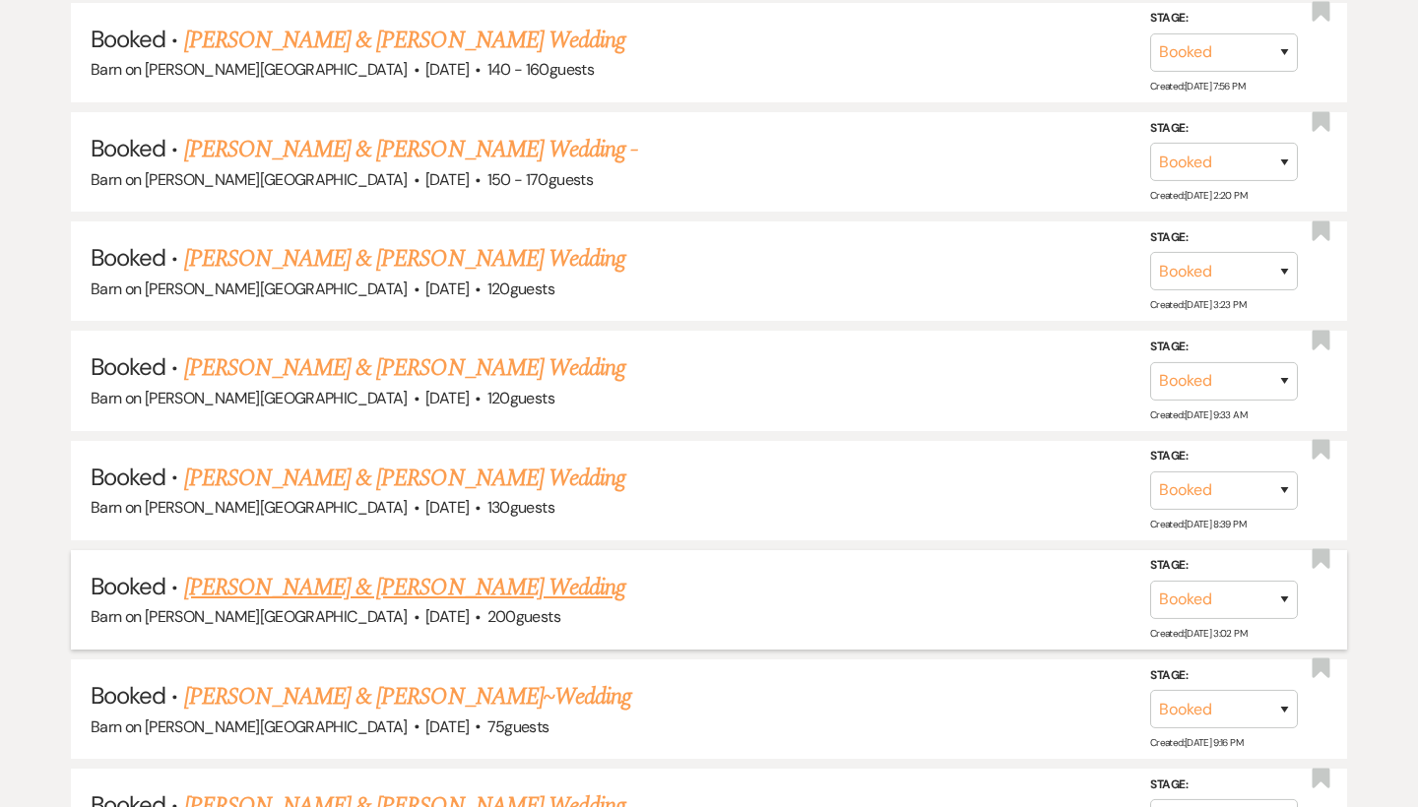
click at [228, 570] on link "[PERSON_NAME] & [PERSON_NAME] Wedding" at bounding box center [404, 587] width 441 height 35
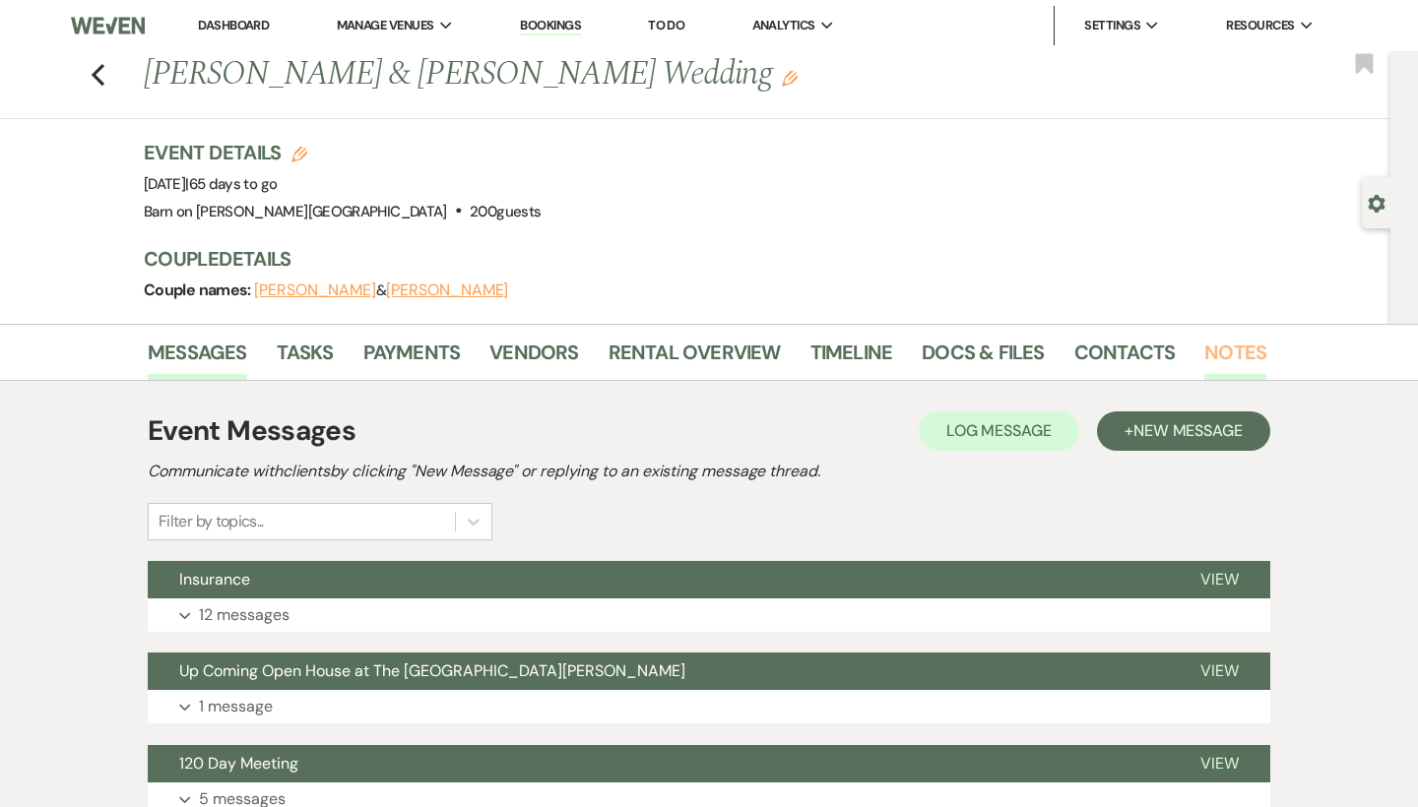
click at [1228, 351] on link "Notes" at bounding box center [1235, 358] width 62 height 43
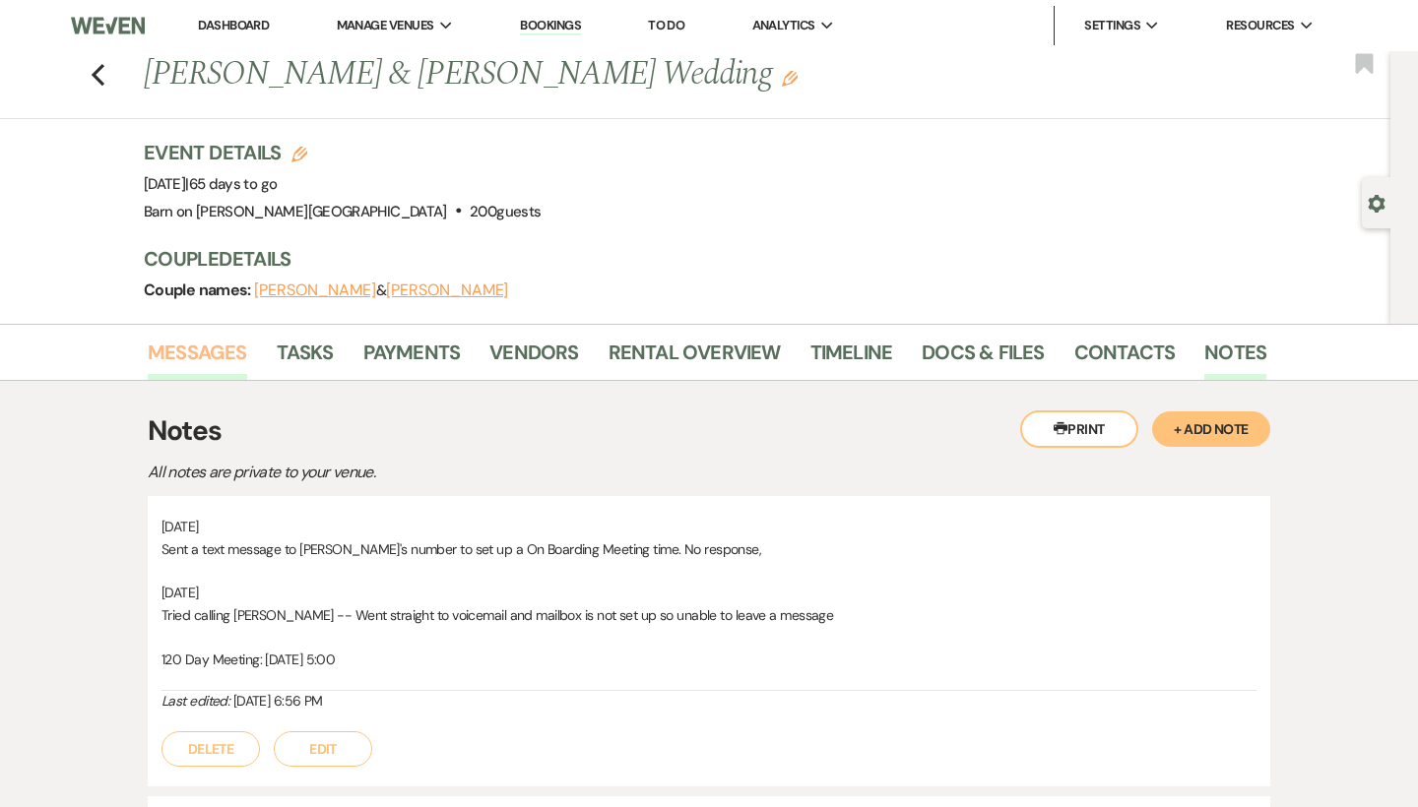
click at [218, 350] on link "Messages" at bounding box center [197, 358] width 99 height 43
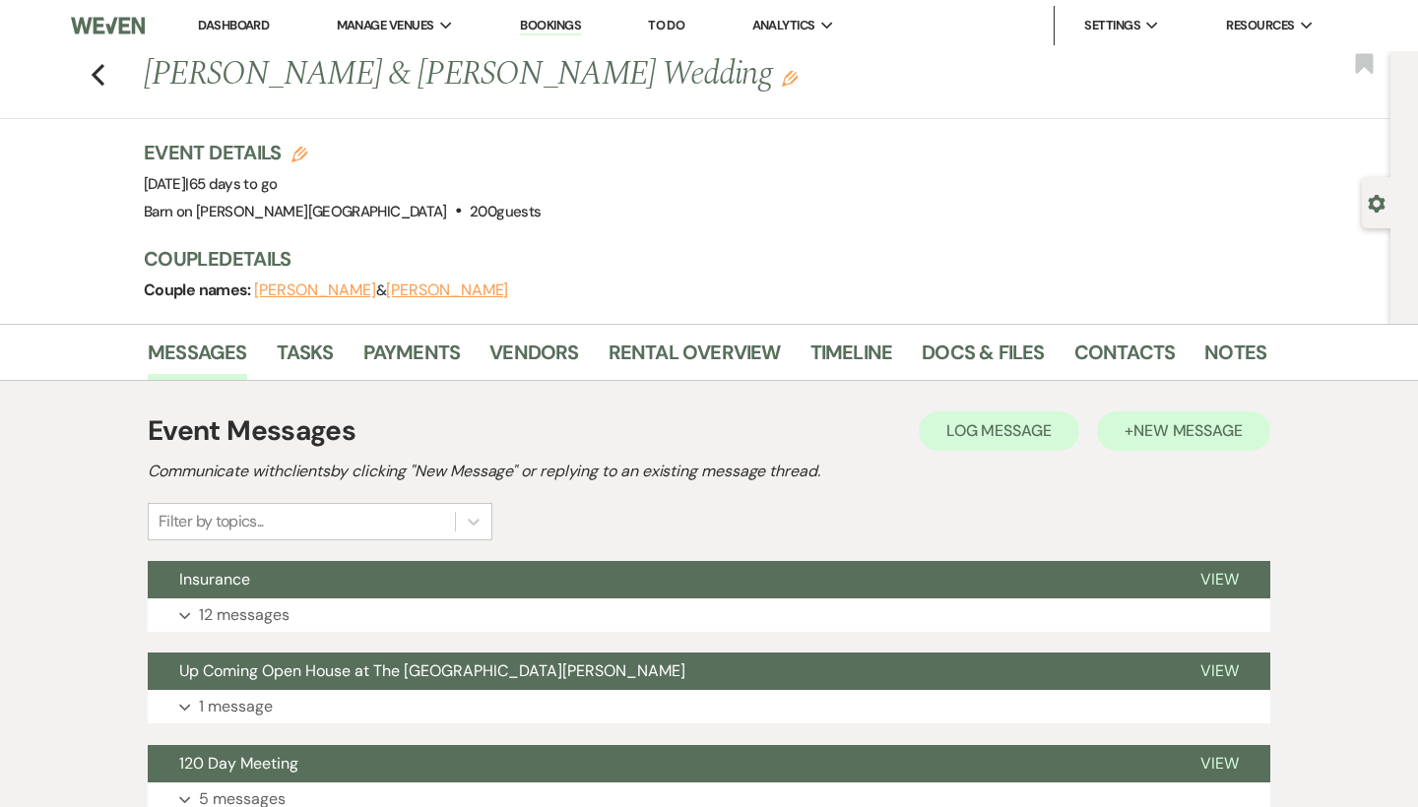
click at [1157, 425] on span "New Message" at bounding box center [1187, 430] width 109 height 21
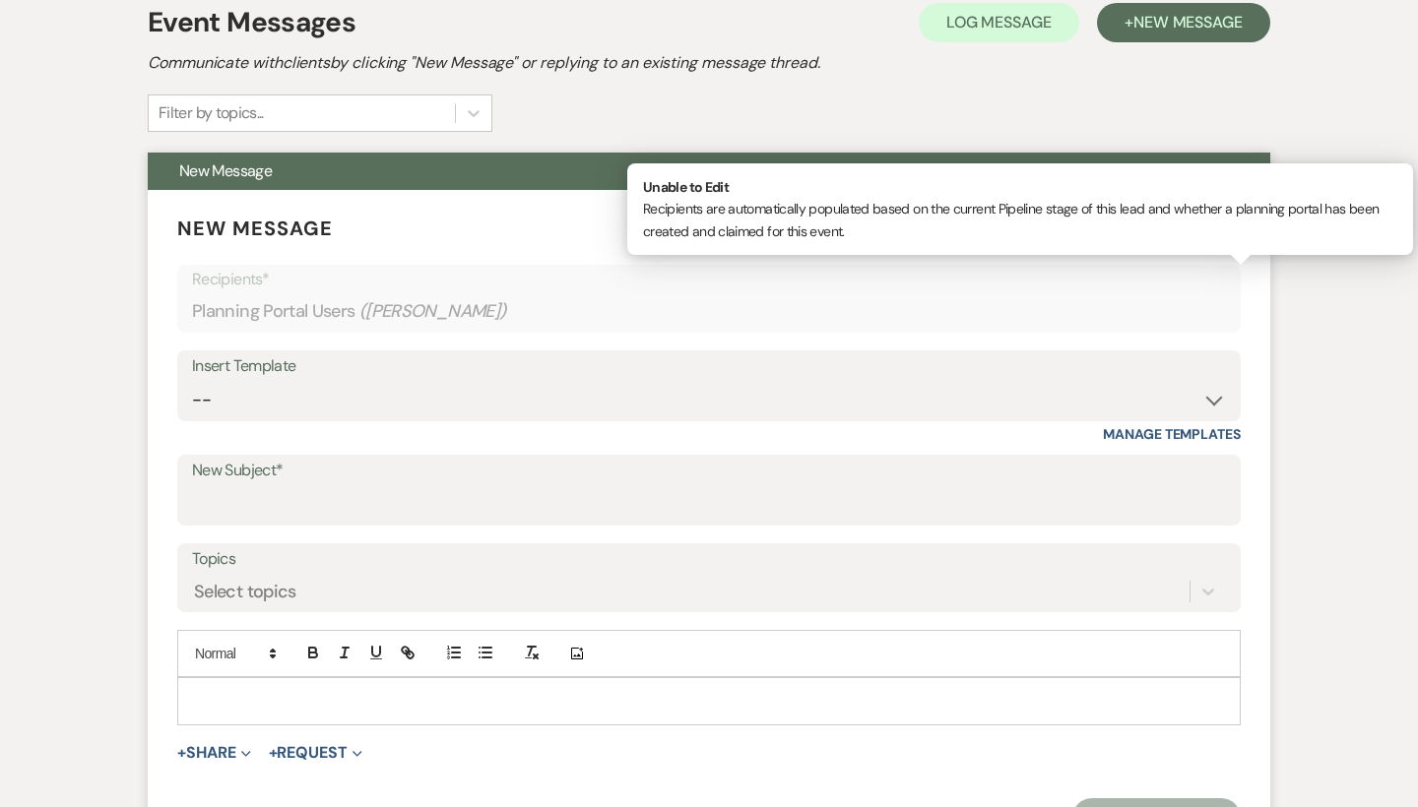
scroll to position [450, 0]
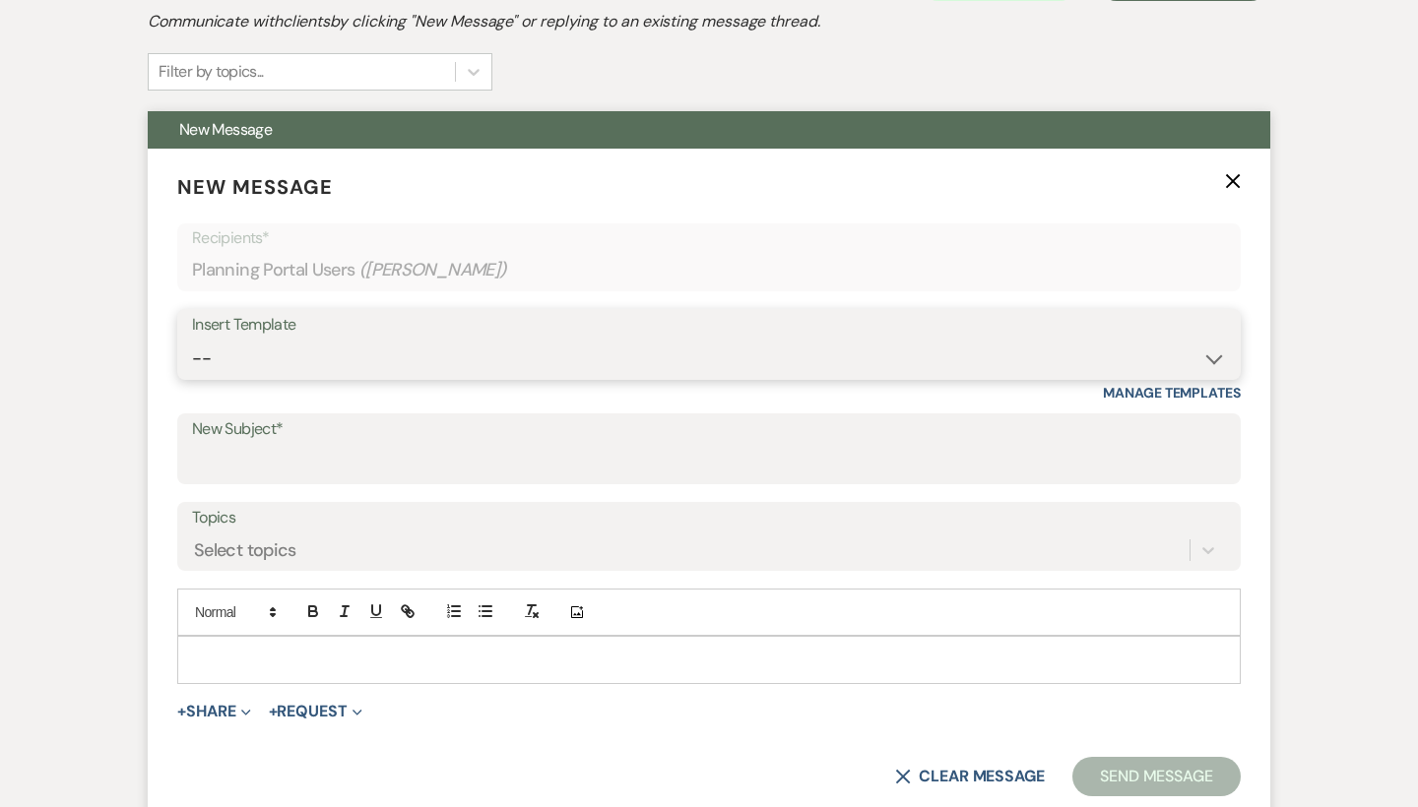
select select "5723"
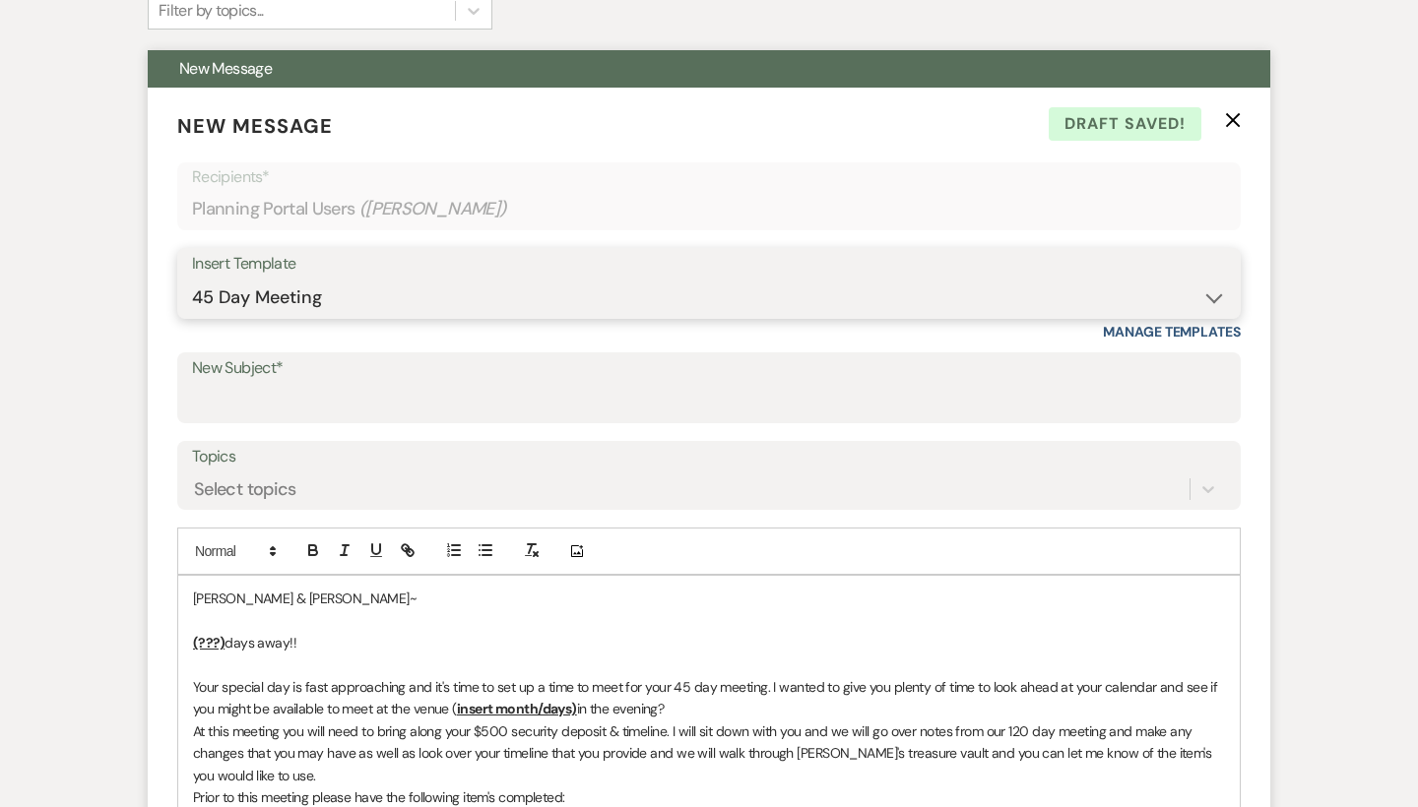
scroll to position [552, 0]
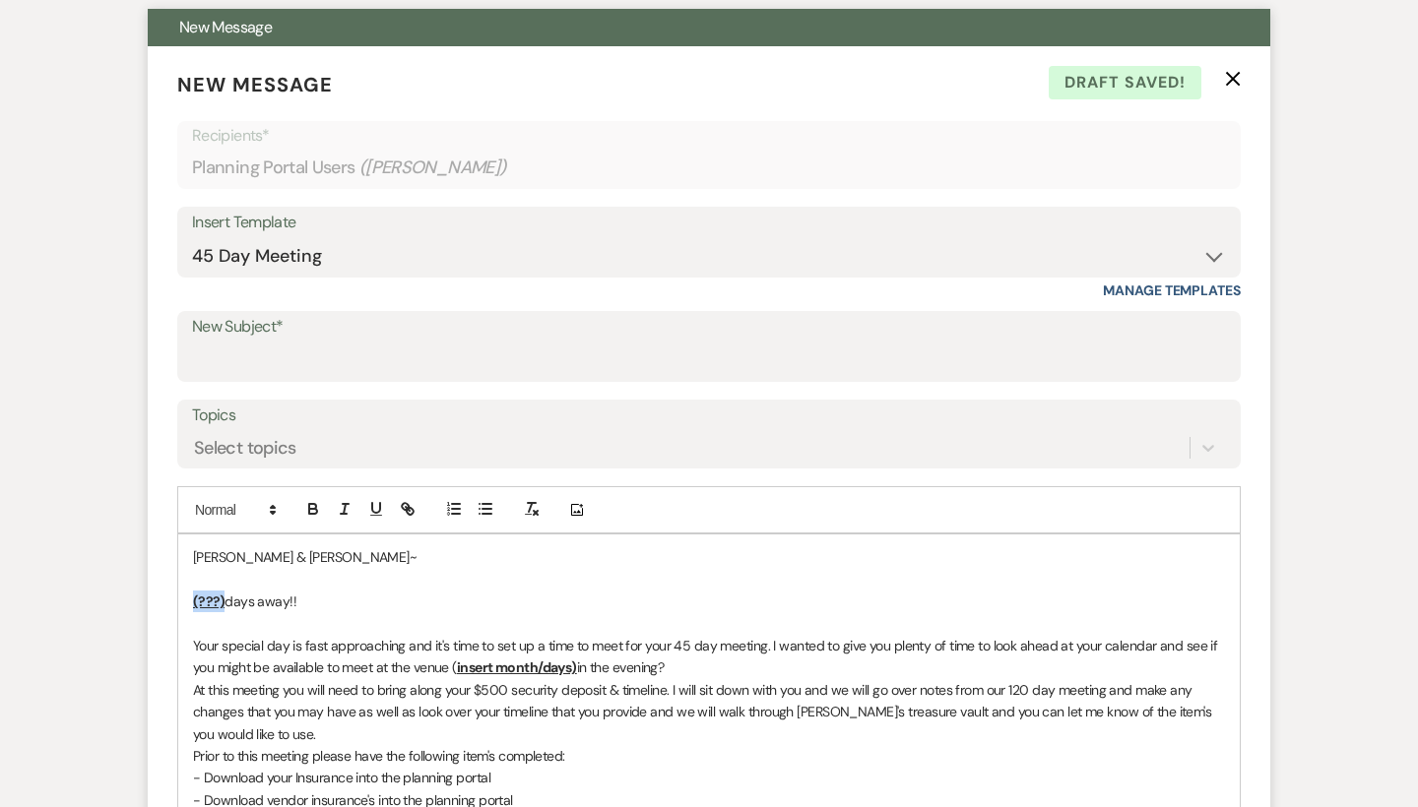
drag, startPoint x: 223, startPoint y: 594, endPoint x: 182, endPoint y: 600, distance: 40.8
click at [182, 600] on div "[PERSON_NAME] & [PERSON_NAME]~ (???) days away!! Your special day is fast appro…" at bounding box center [709, 756] width 1062 height 442
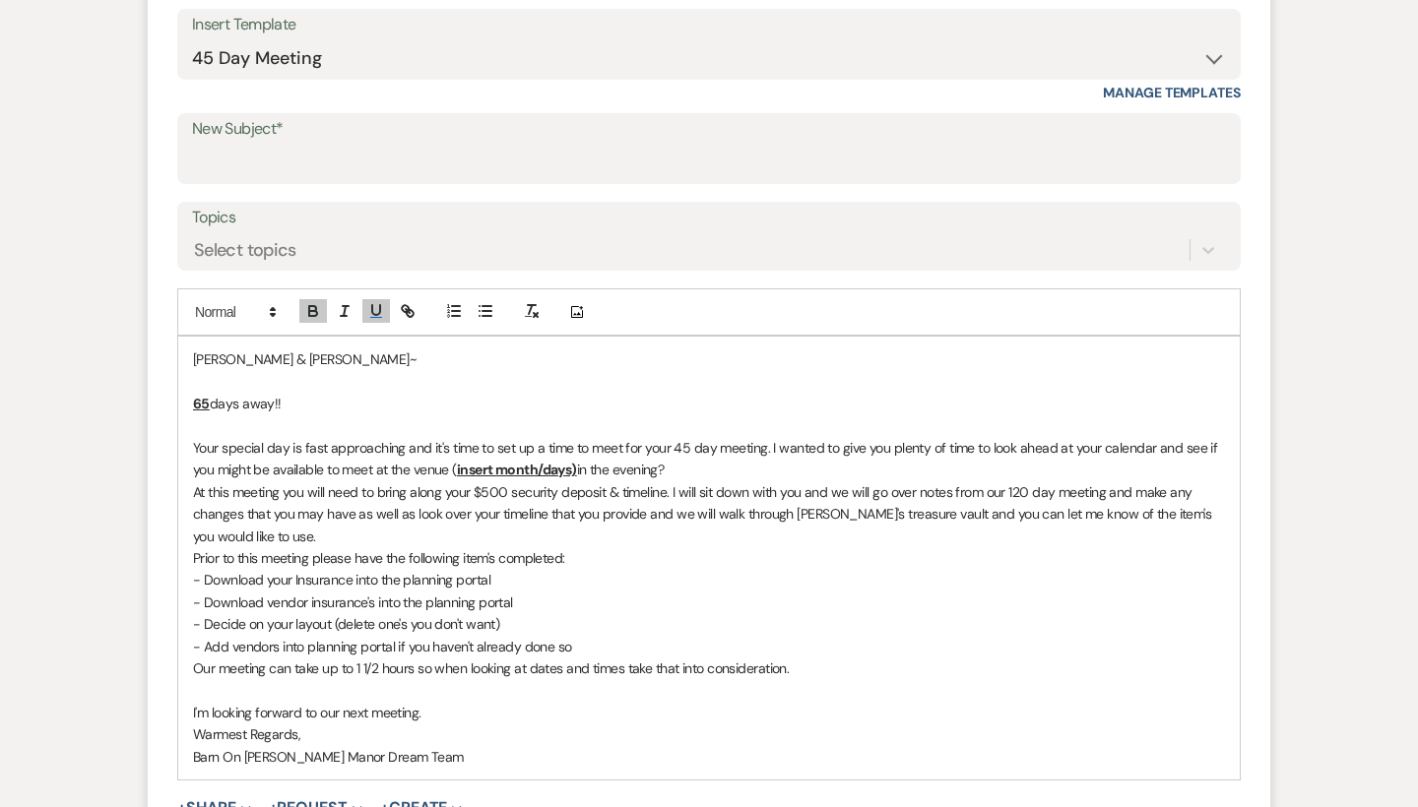
scroll to position [750, 0]
drag, startPoint x: 579, startPoint y: 457, endPoint x: 446, endPoint y: 470, distance: 133.6
click at [446, 470] on p "Your special day is fast approaching and it's time to set up a time to meet for…" at bounding box center [709, 459] width 1032 height 44
click at [964, 465] on span "Your special day is fast approaching and it's time to set up a time to meet for…" at bounding box center [707, 458] width 1028 height 39
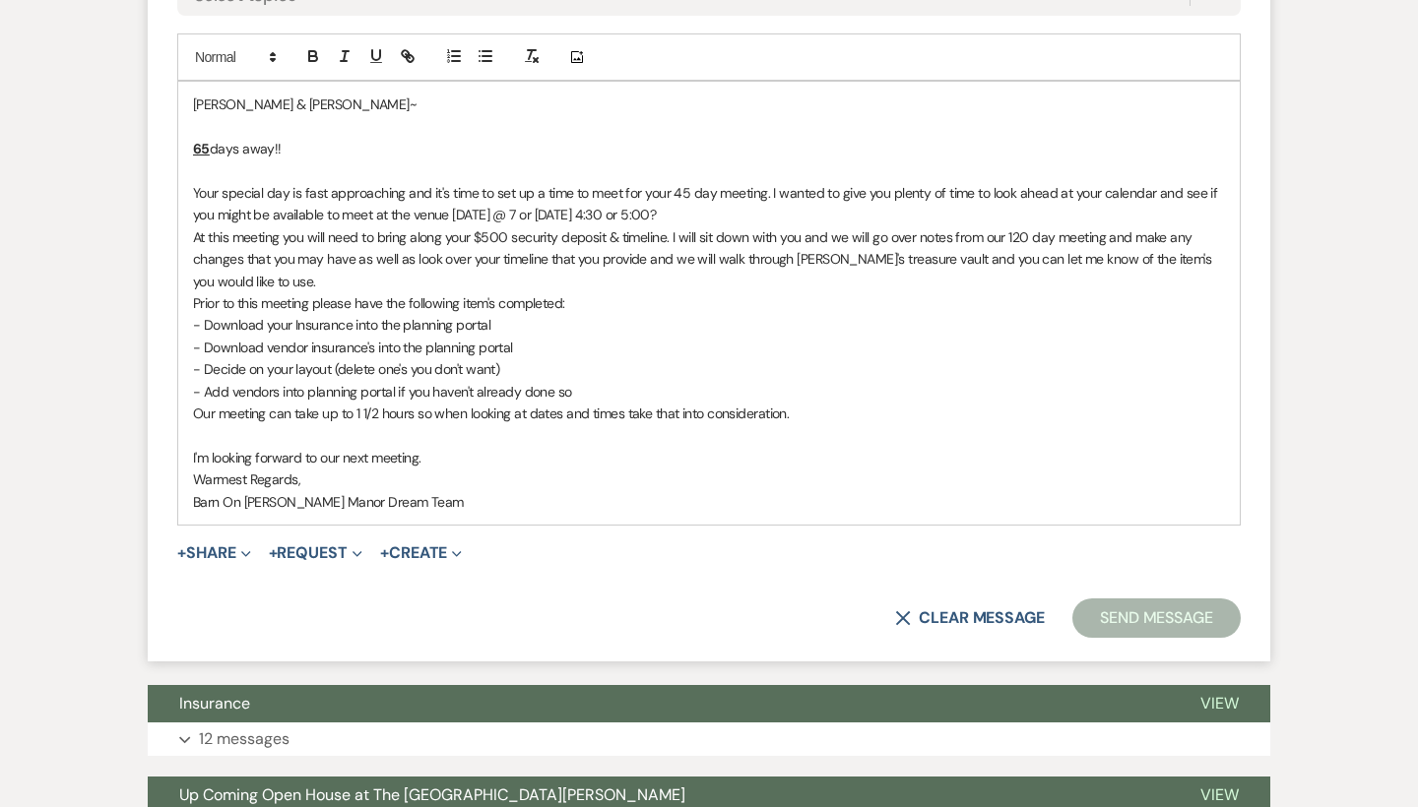
scroll to position [1014, 0]
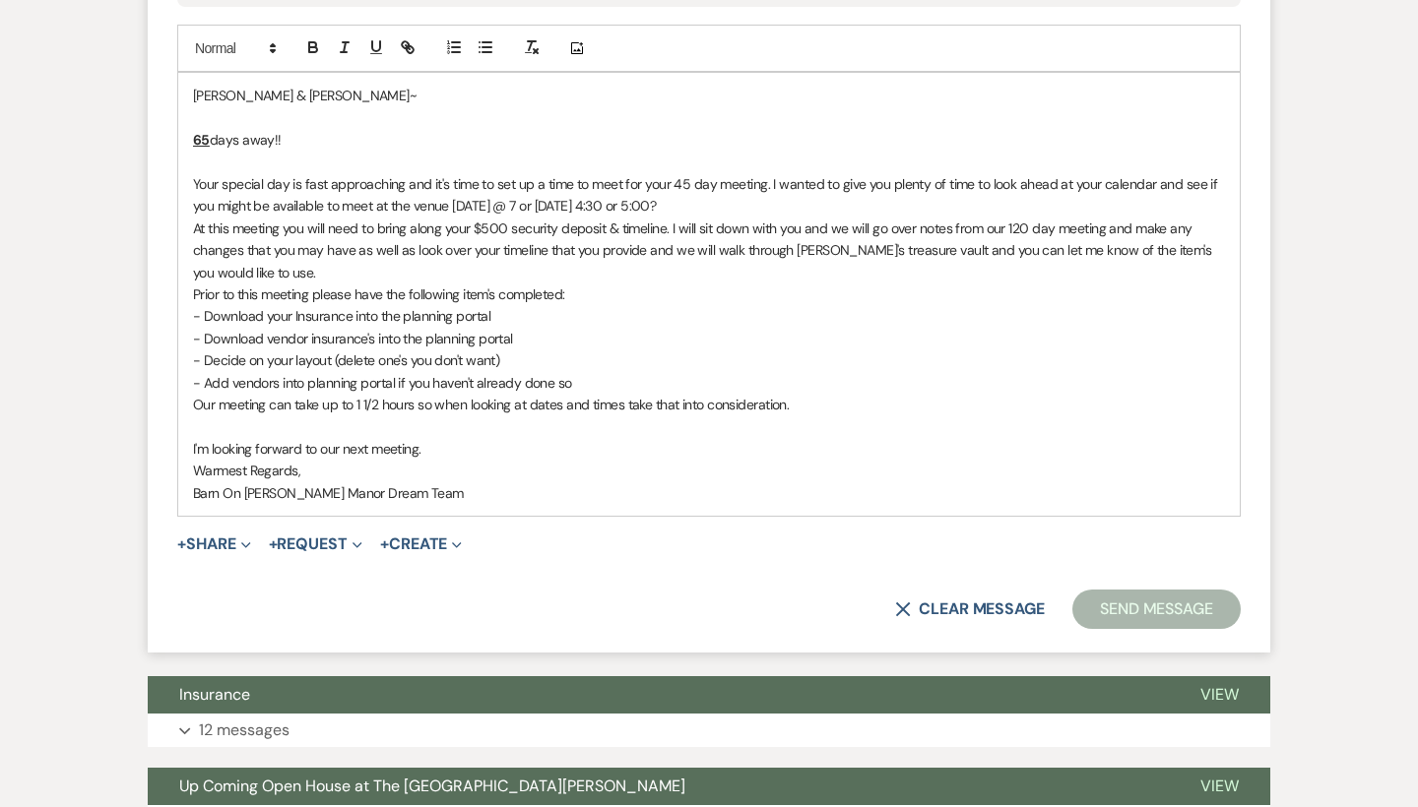
click at [936, 483] on p "Barn On [PERSON_NAME] Manor Dream Team" at bounding box center [709, 494] width 1032 height 22
click at [1115, 591] on button "Send Message" at bounding box center [1156, 609] width 168 height 39
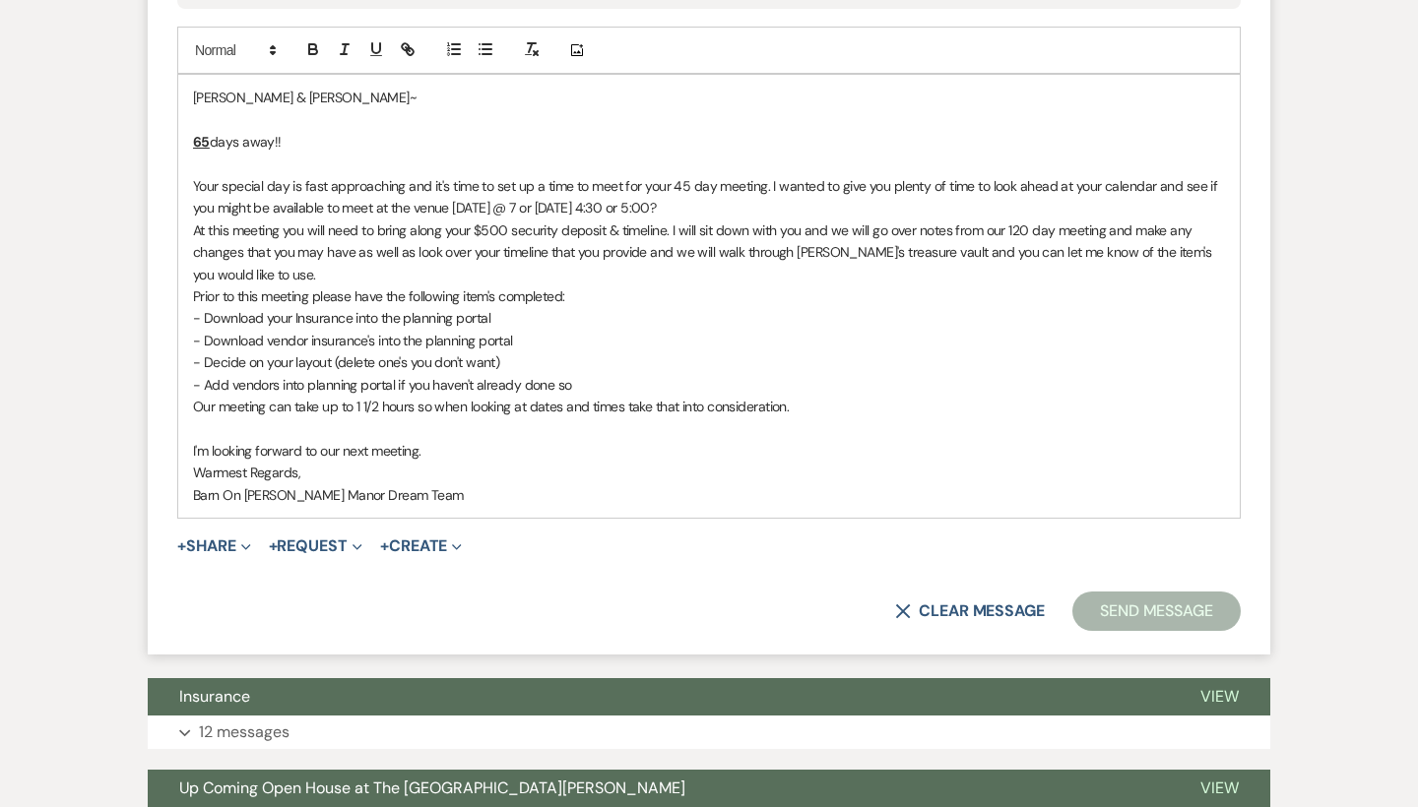
click at [1012, 484] on p "Barn On [PERSON_NAME] Manor Dream Team" at bounding box center [709, 495] width 1032 height 22
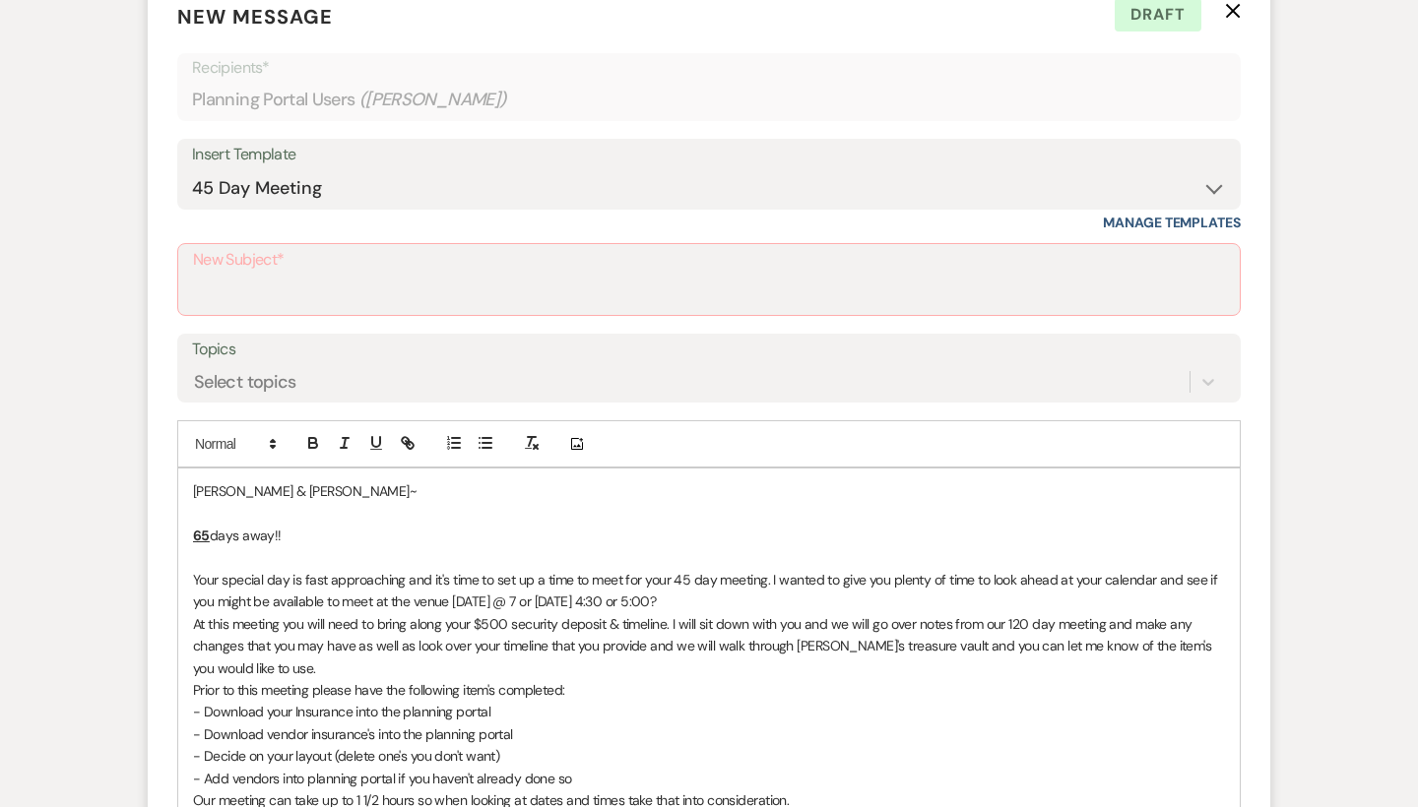
scroll to position [611, 0]
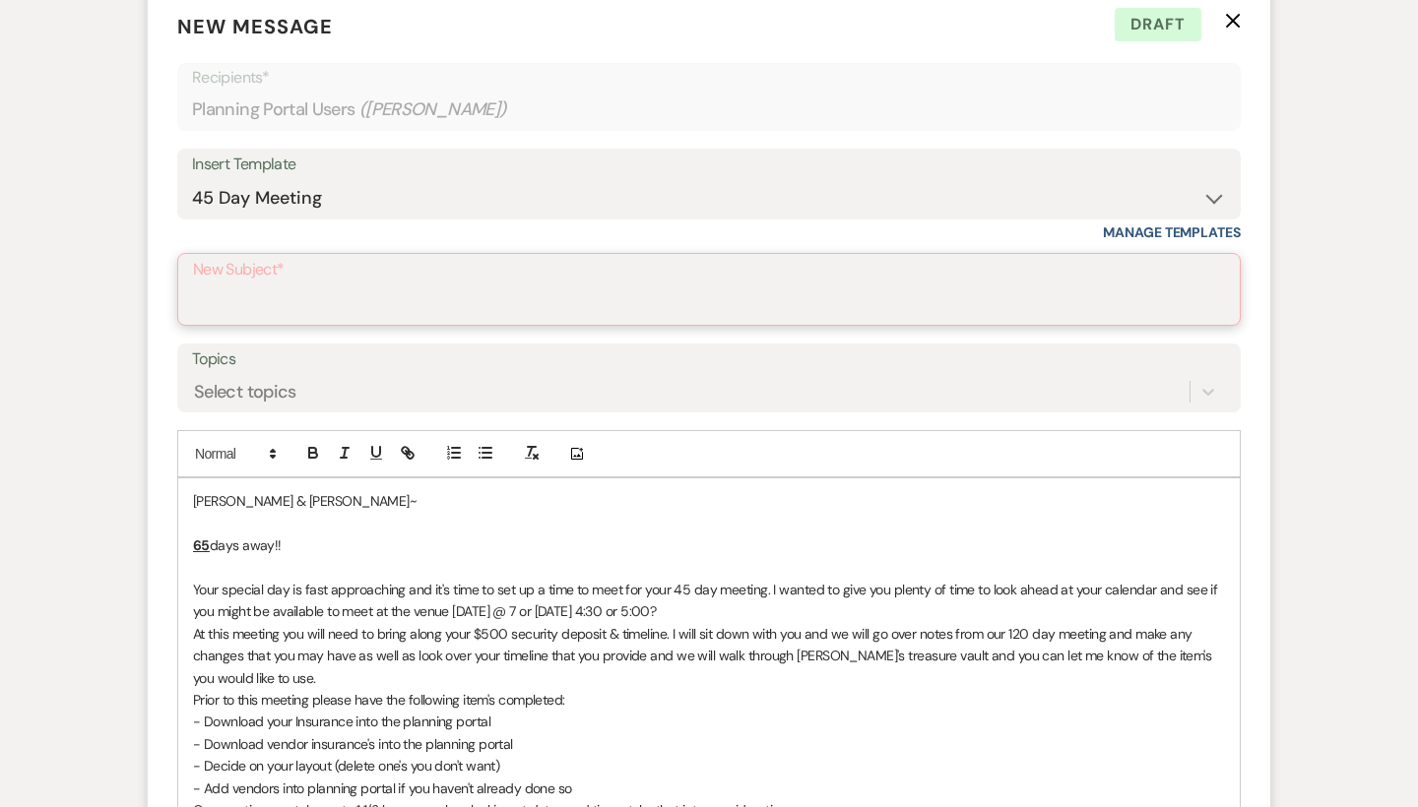
click at [345, 286] on input "New Subject*" at bounding box center [709, 304] width 1032 height 38
type input "S"
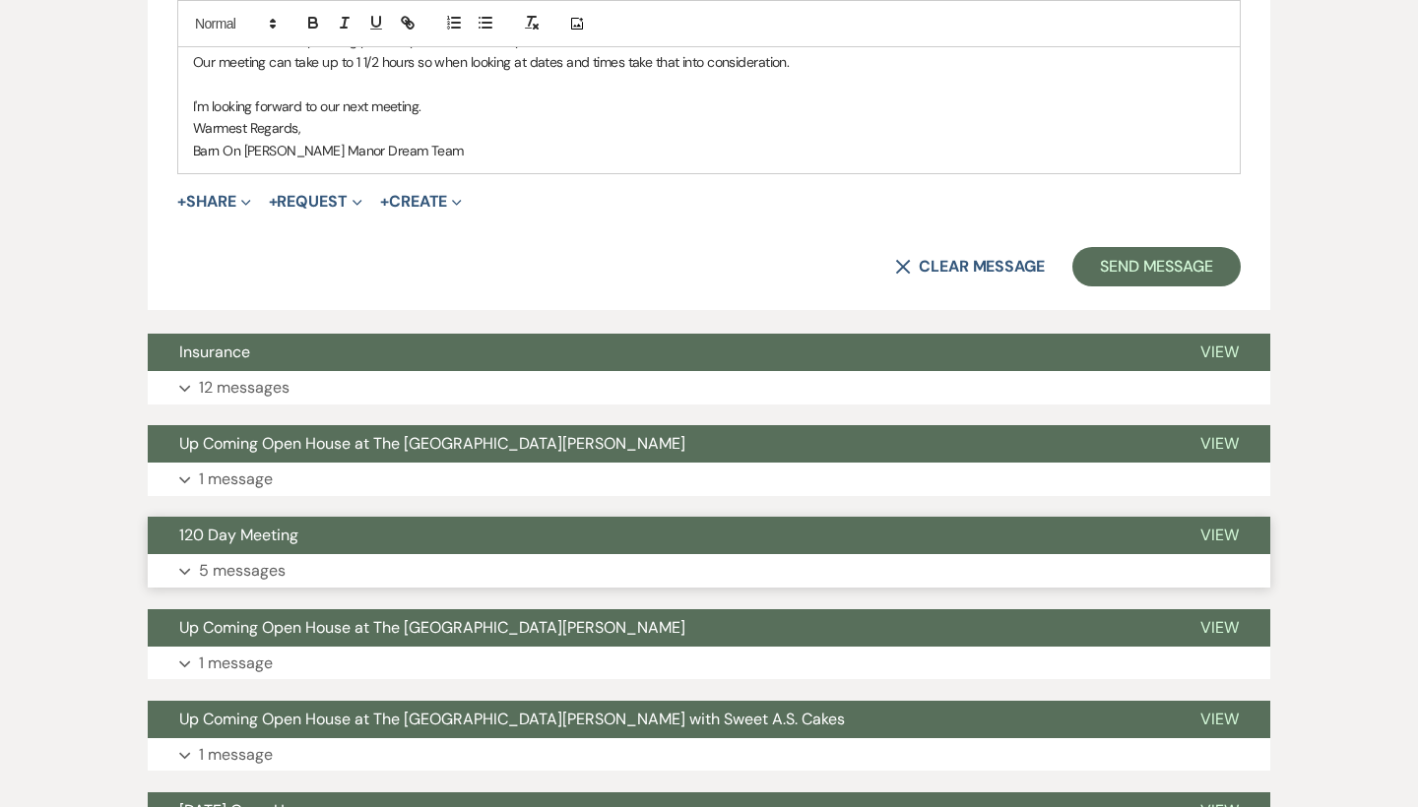
scroll to position [1316, 0]
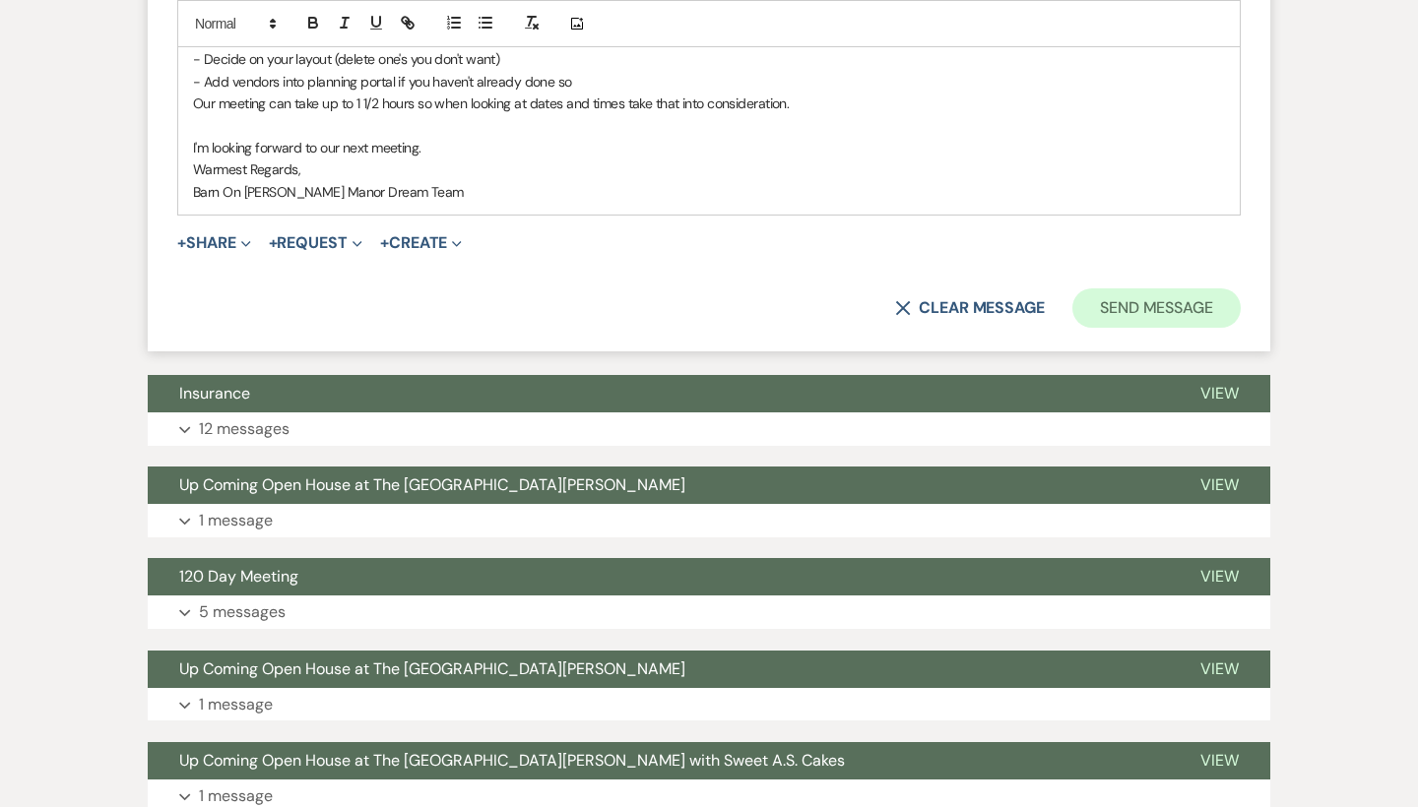
type input "Let's schedule your 45 Day Meeting"
click at [1186, 290] on button "Send Message" at bounding box center [1156, 308] width 168 height 39
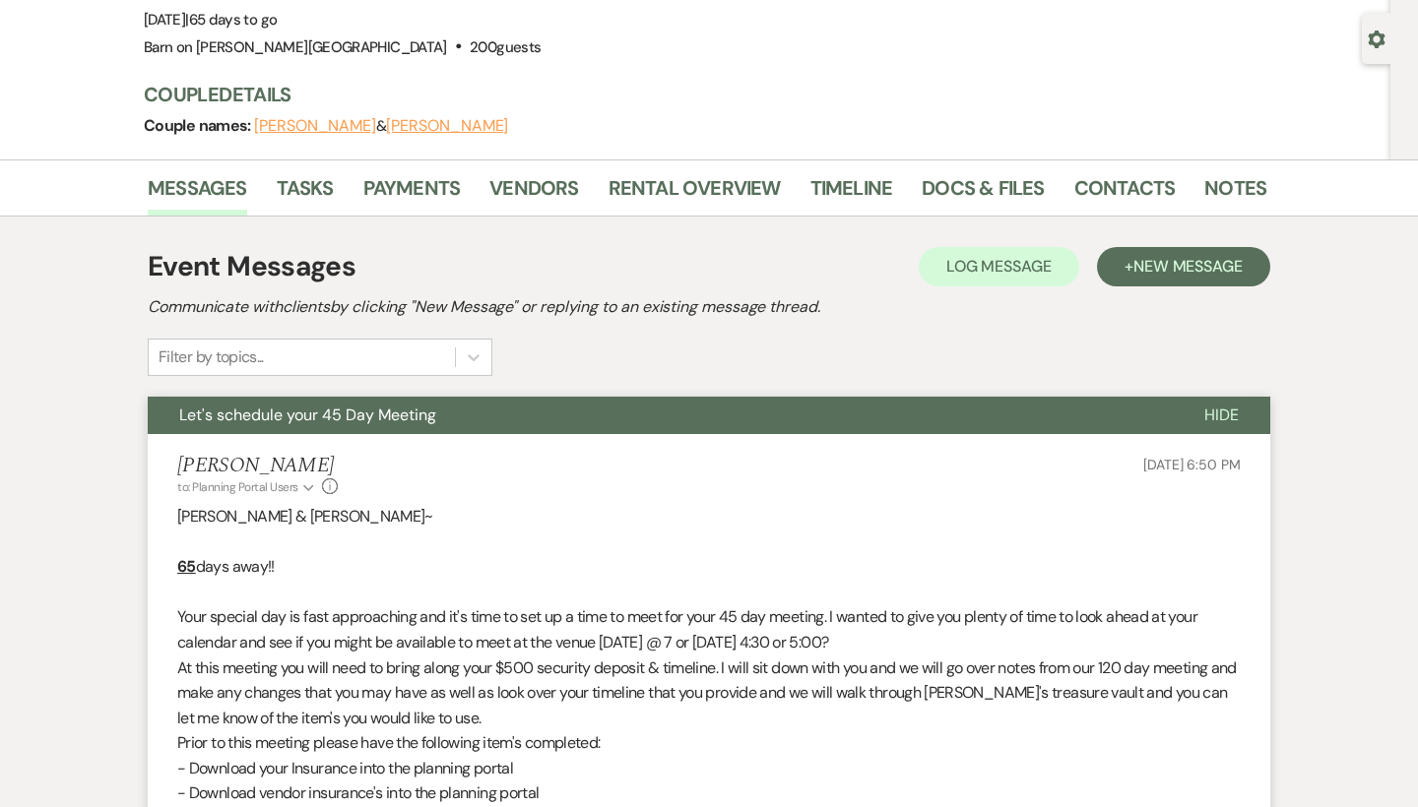
scroll to position [99, 0]
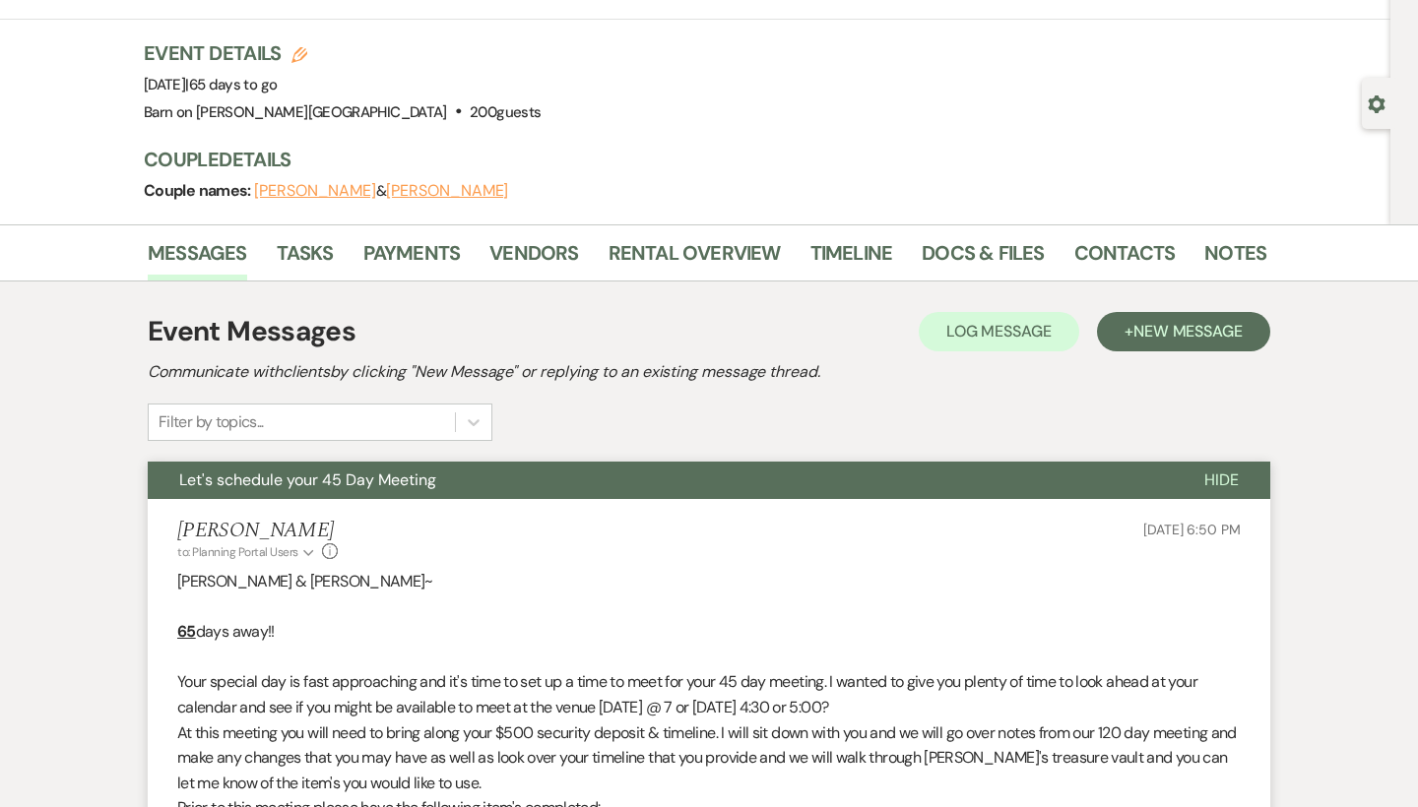
click at [1229, 474] on span "Hide" at bounding box center [1221, 480] width 34 height 21
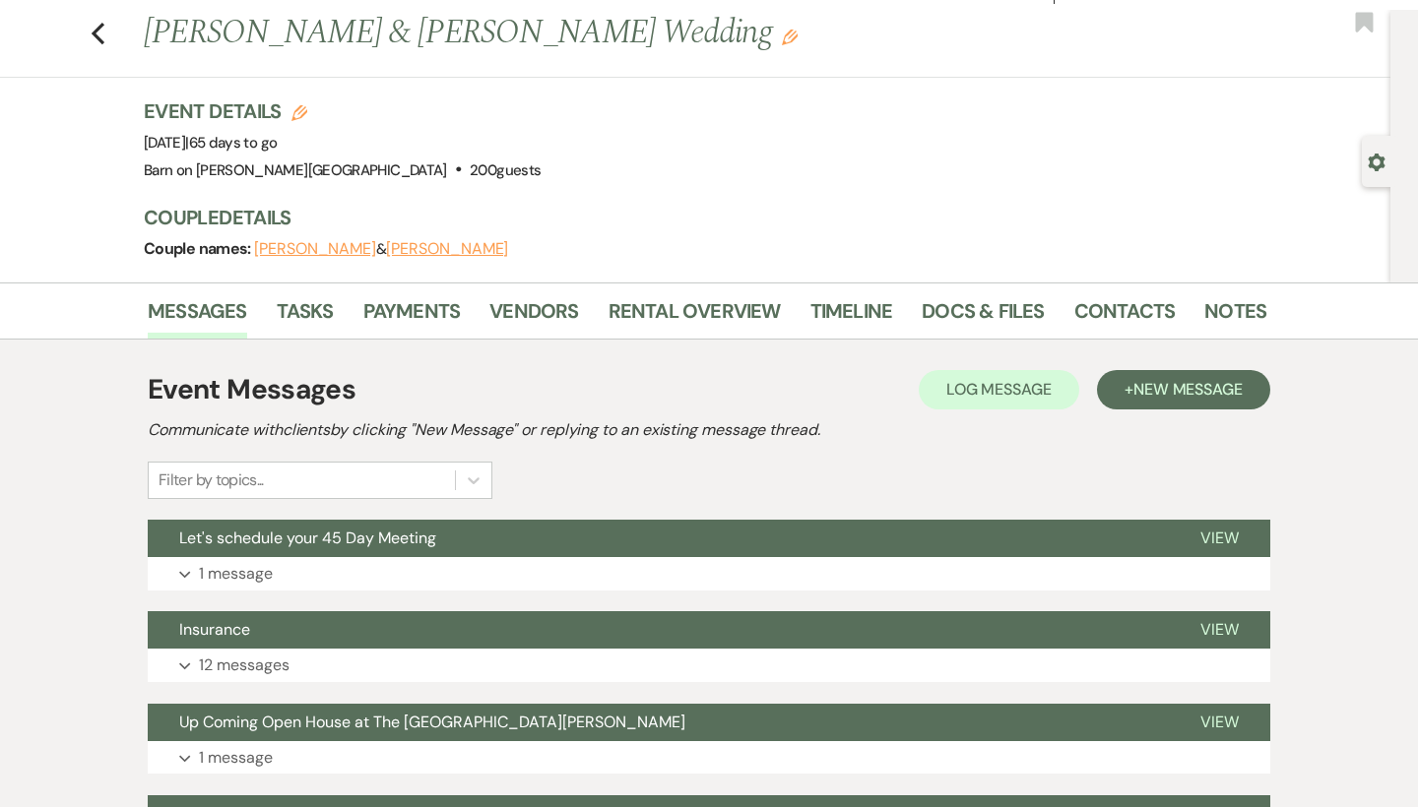
scroll to position [0, 0]
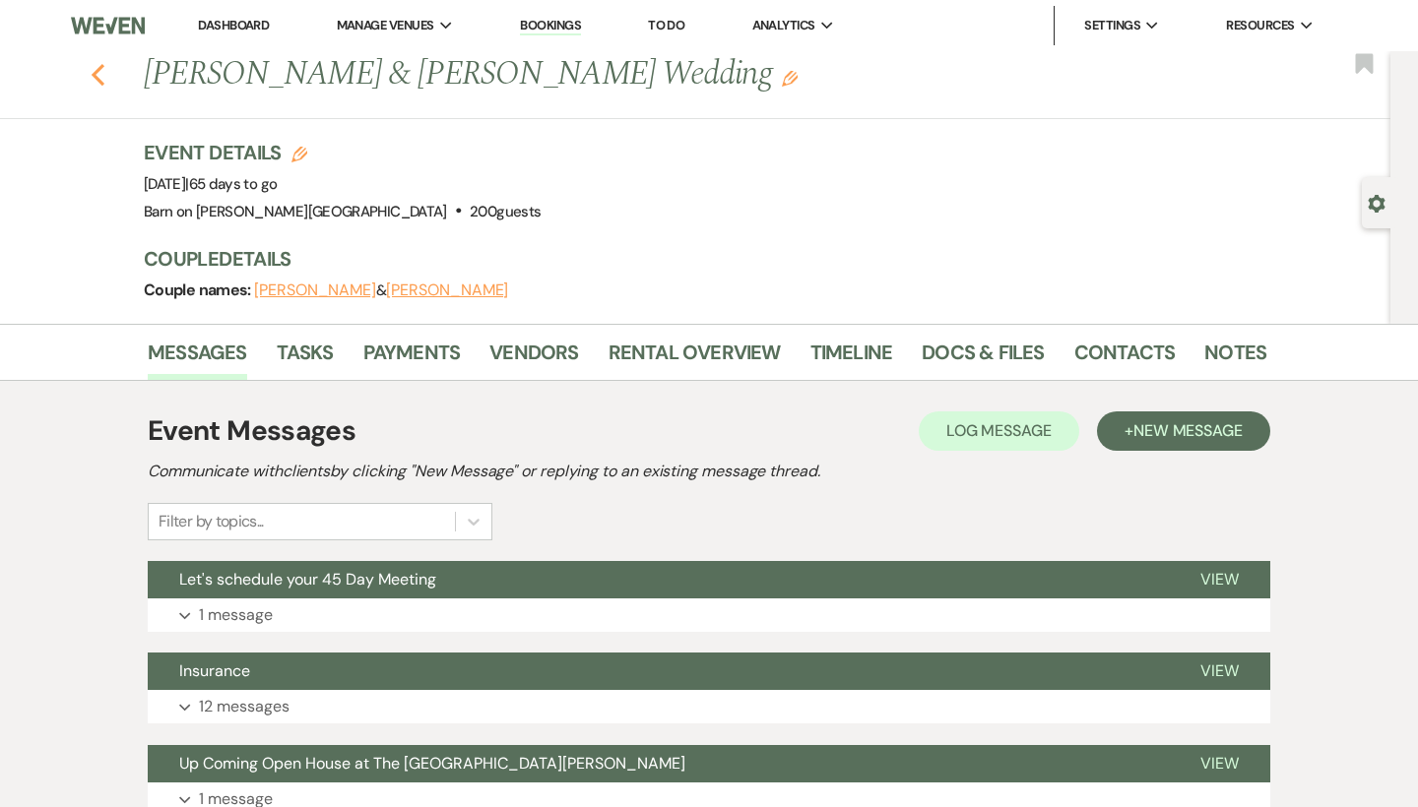
click at [96, 67] on icon "Previous" at bounding box center [98, 75] width 15 height 24
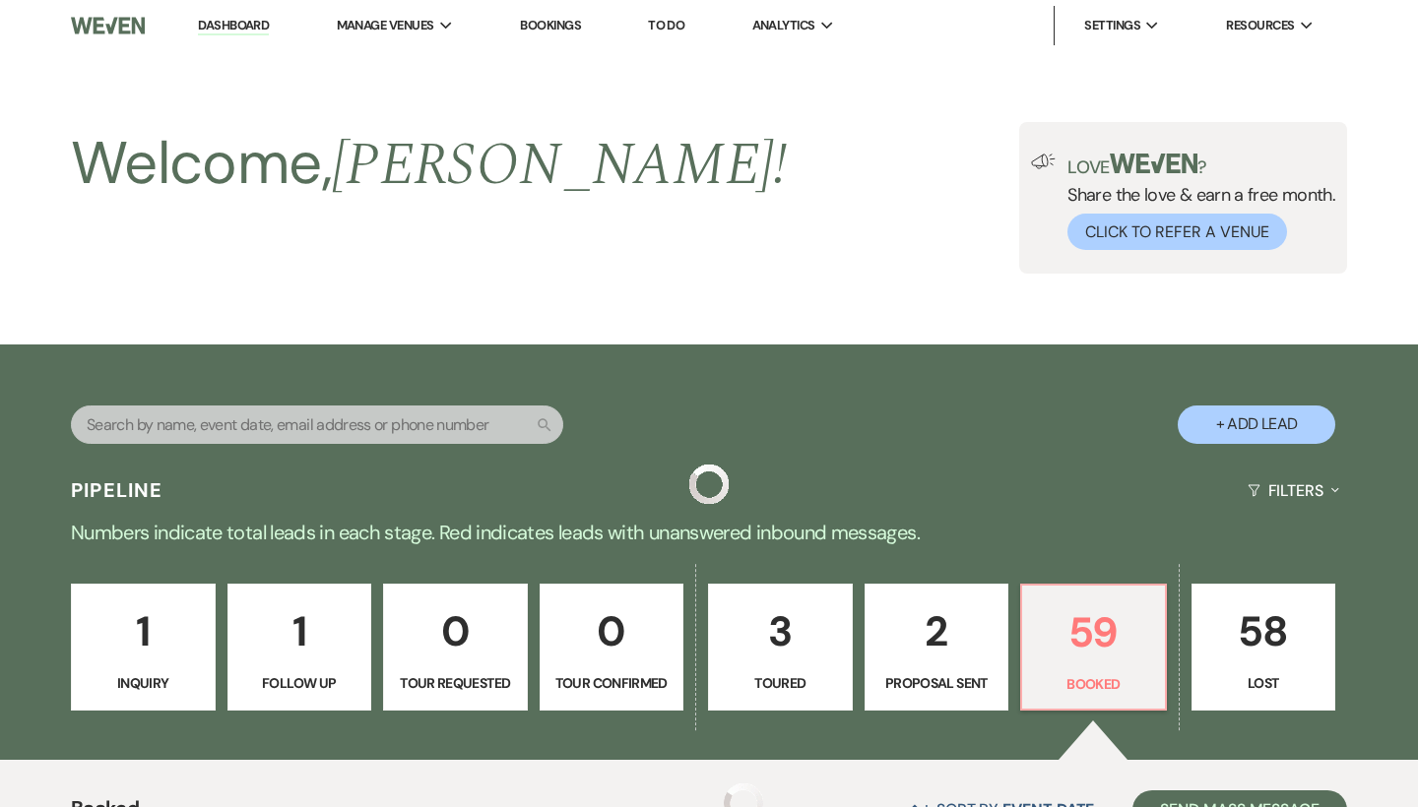
scroll to position [1326, 0]
